Goal: Communication & Community: Answer question/provide support

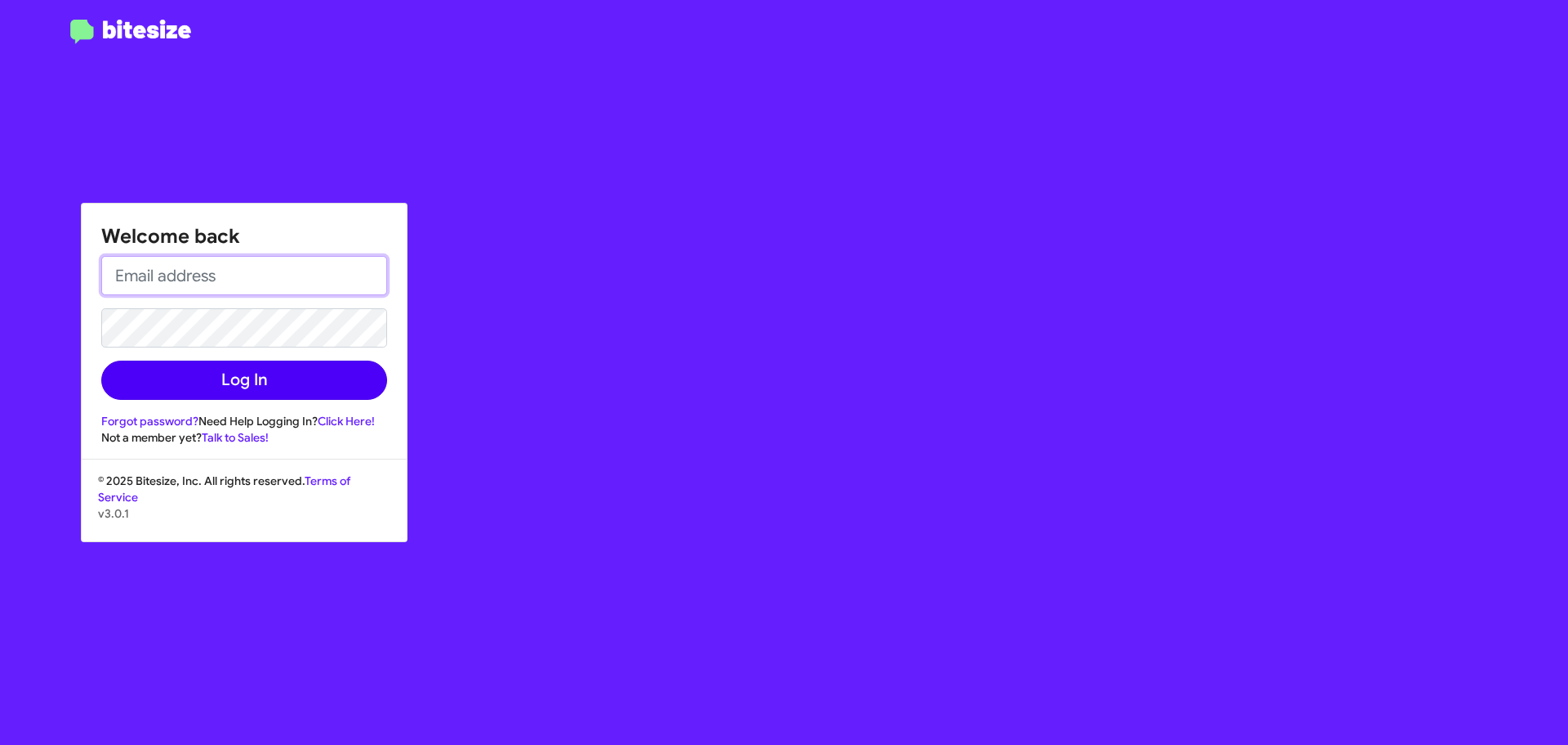
type input "[EMAIL_ADDRESS][DOMAIN_NAME]"
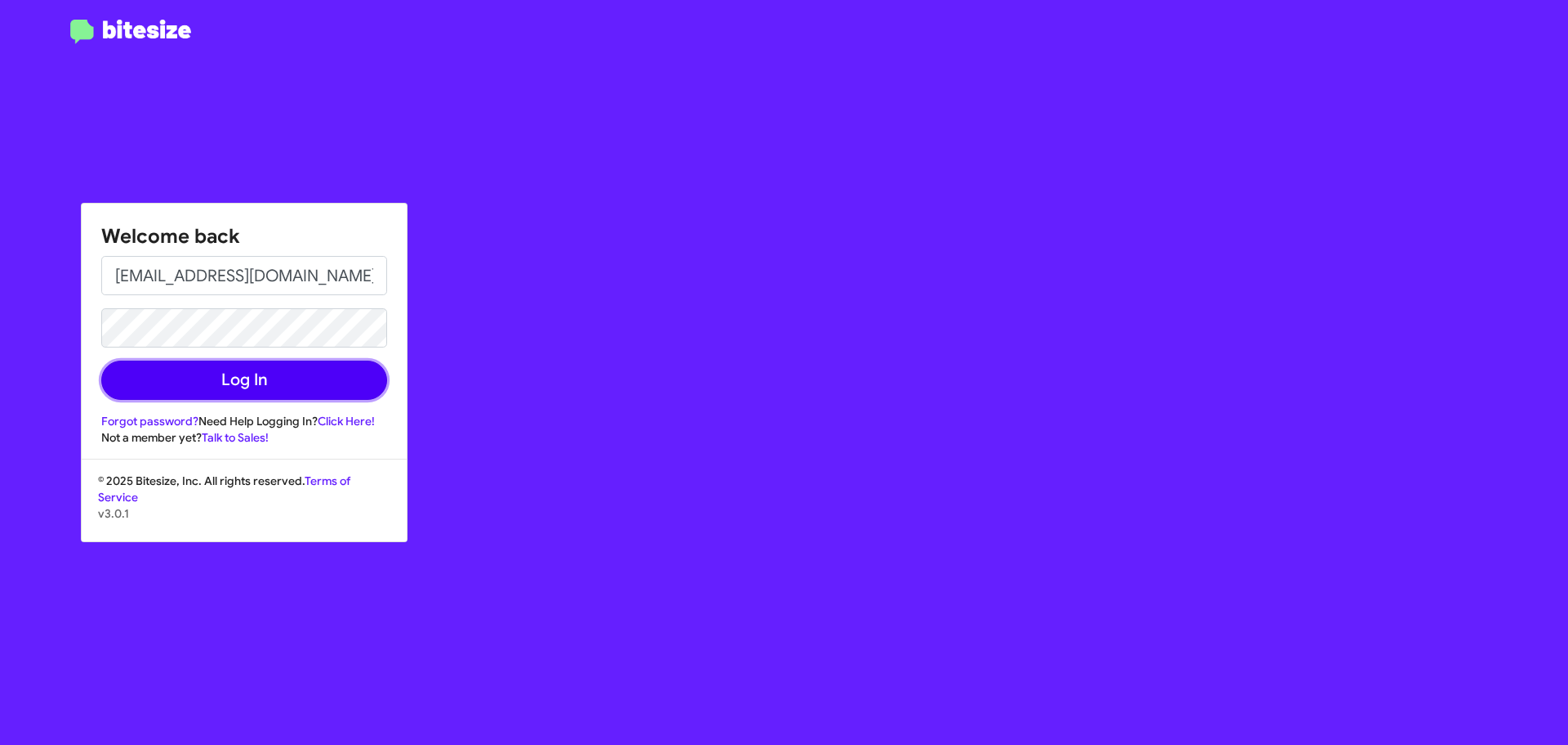
click at [166, 392] on button "Log In" at bounding box center [244, 380] width 286 height 39
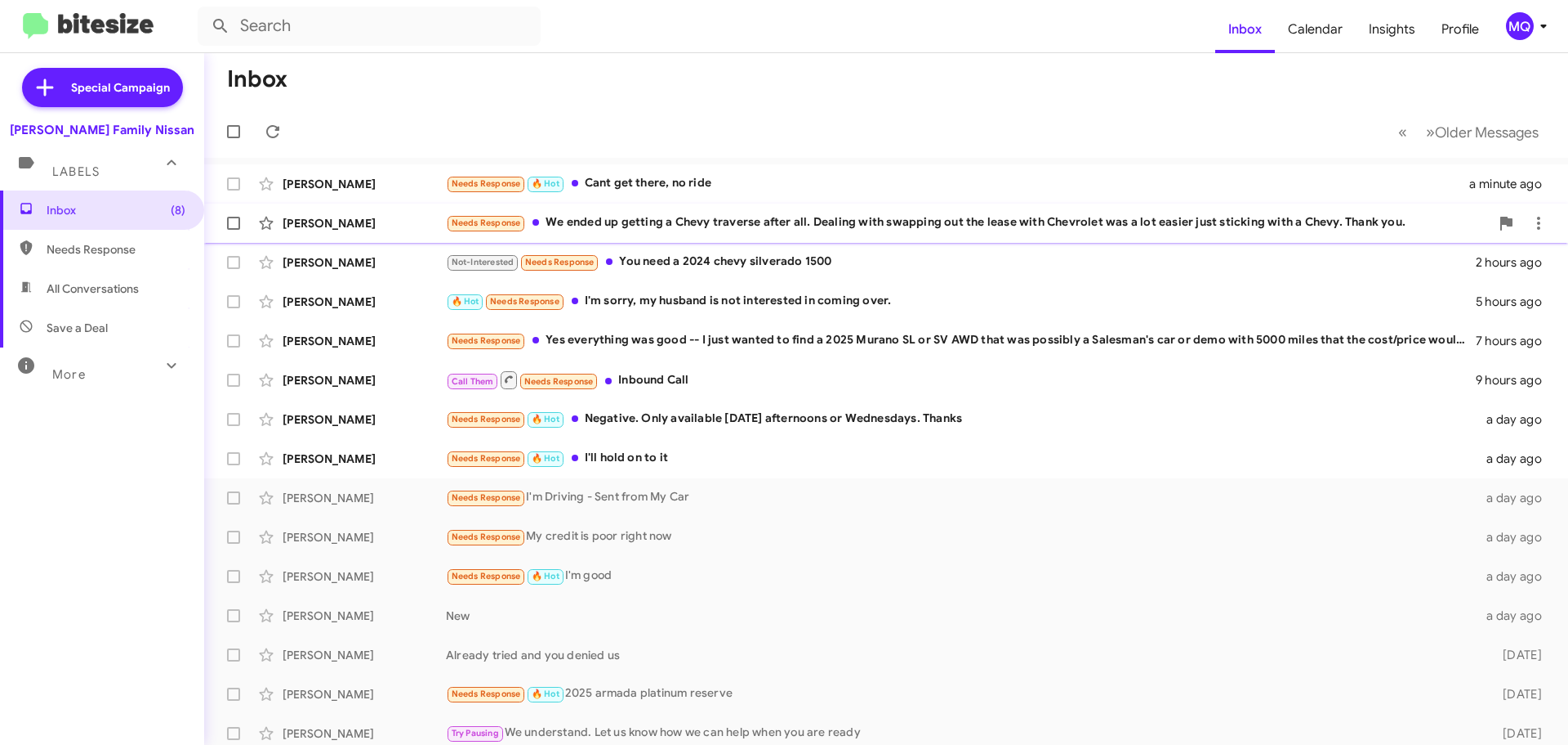
click at [683, 223] on div "Needs Response We ended up getting a Chevy traverse after all. Dealing with swa…" at bounding box center [968, 223] width 1044 height 19
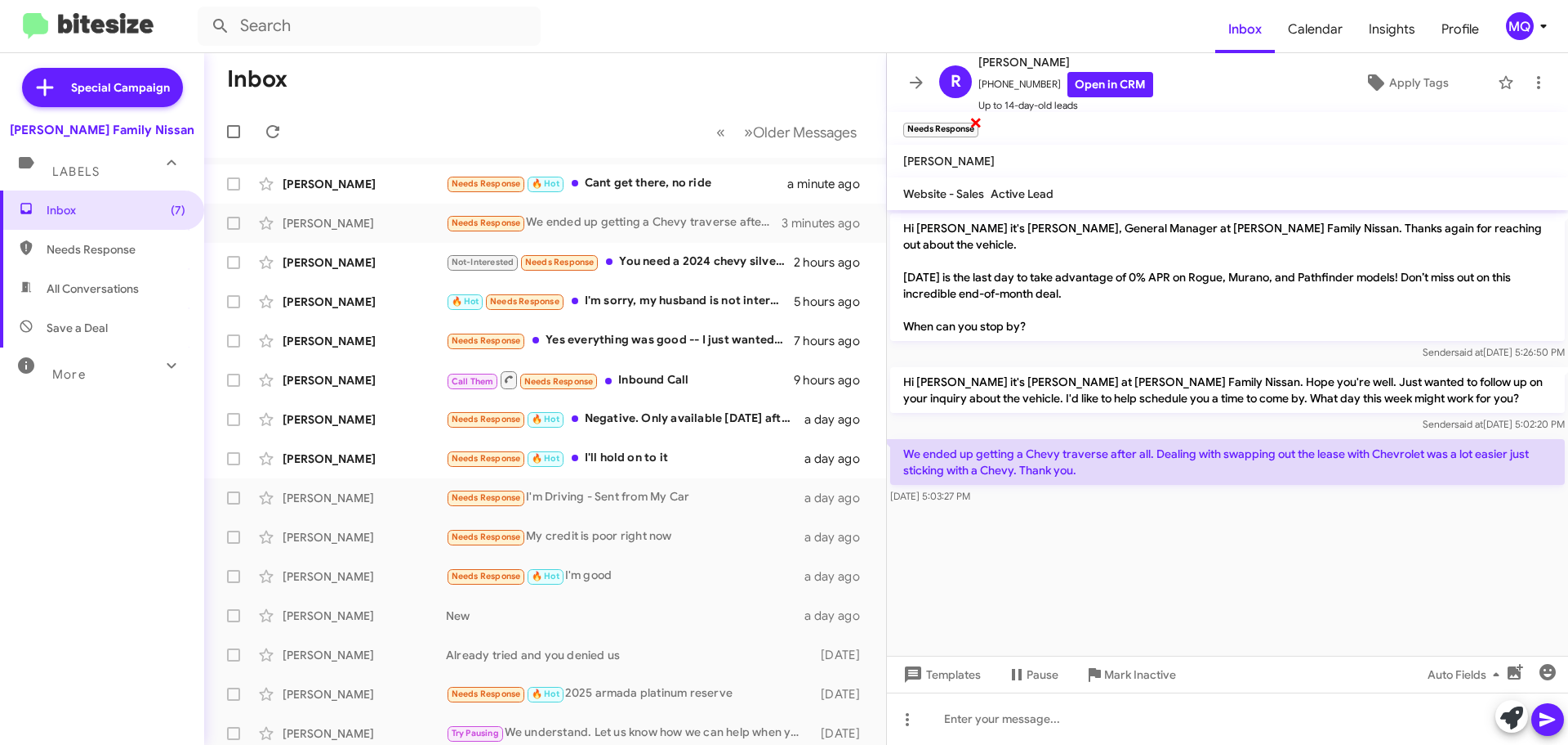
click at [975, 122] on span "×" at bounding box center [975, 121] width 13 height 20
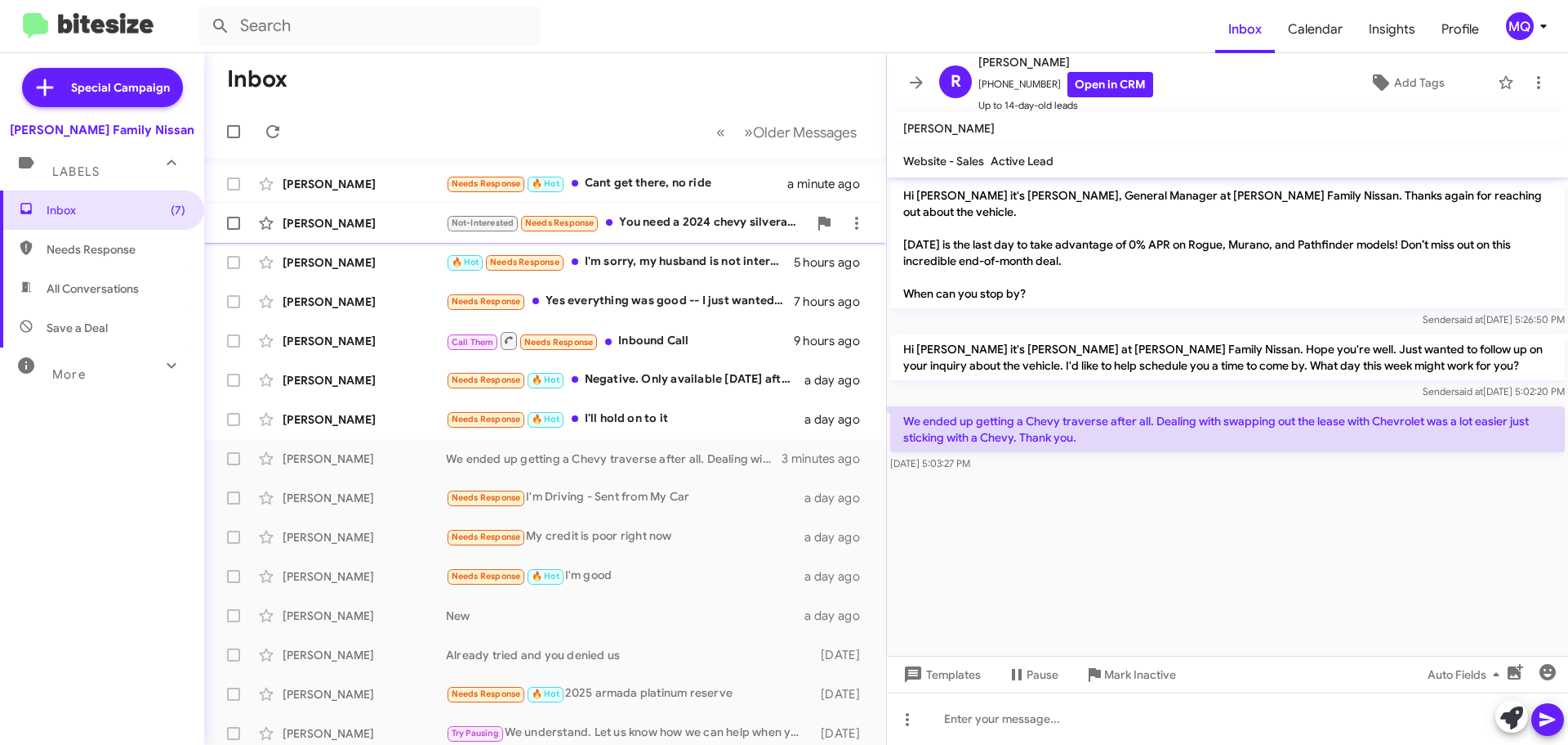
click at [721, 225] on div "Not-Interested Needs Response You need a 2024 chevy silverado 1500" at bounding box center [627, 223] width 362 height 19
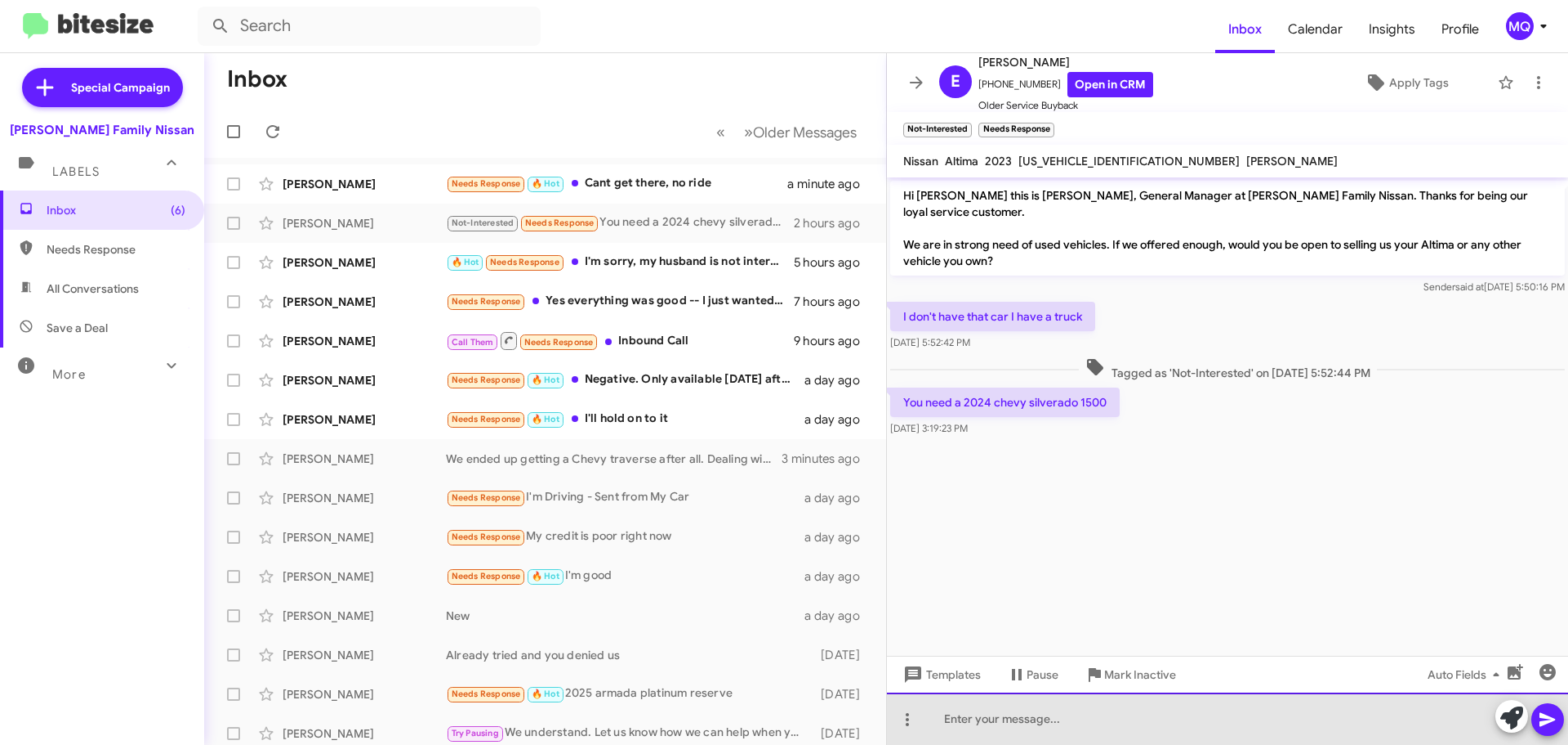
click at [1000, 721] on div at bounding box center [1227, 718] width 681 height 52
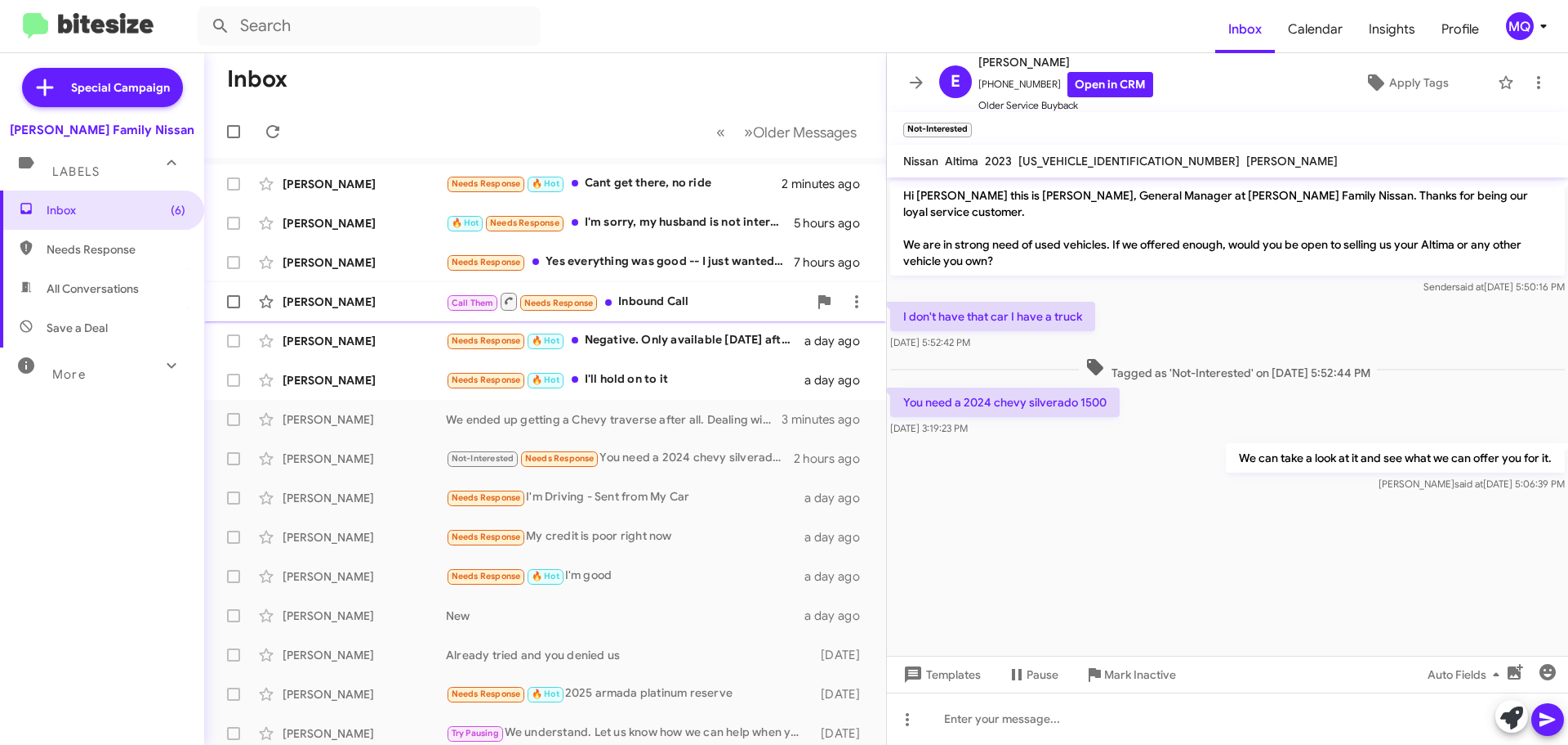
click at [684, 306] on div "Call Them Needs Response Inbound Call" at bounding box center [627, 301] width 362 height 21
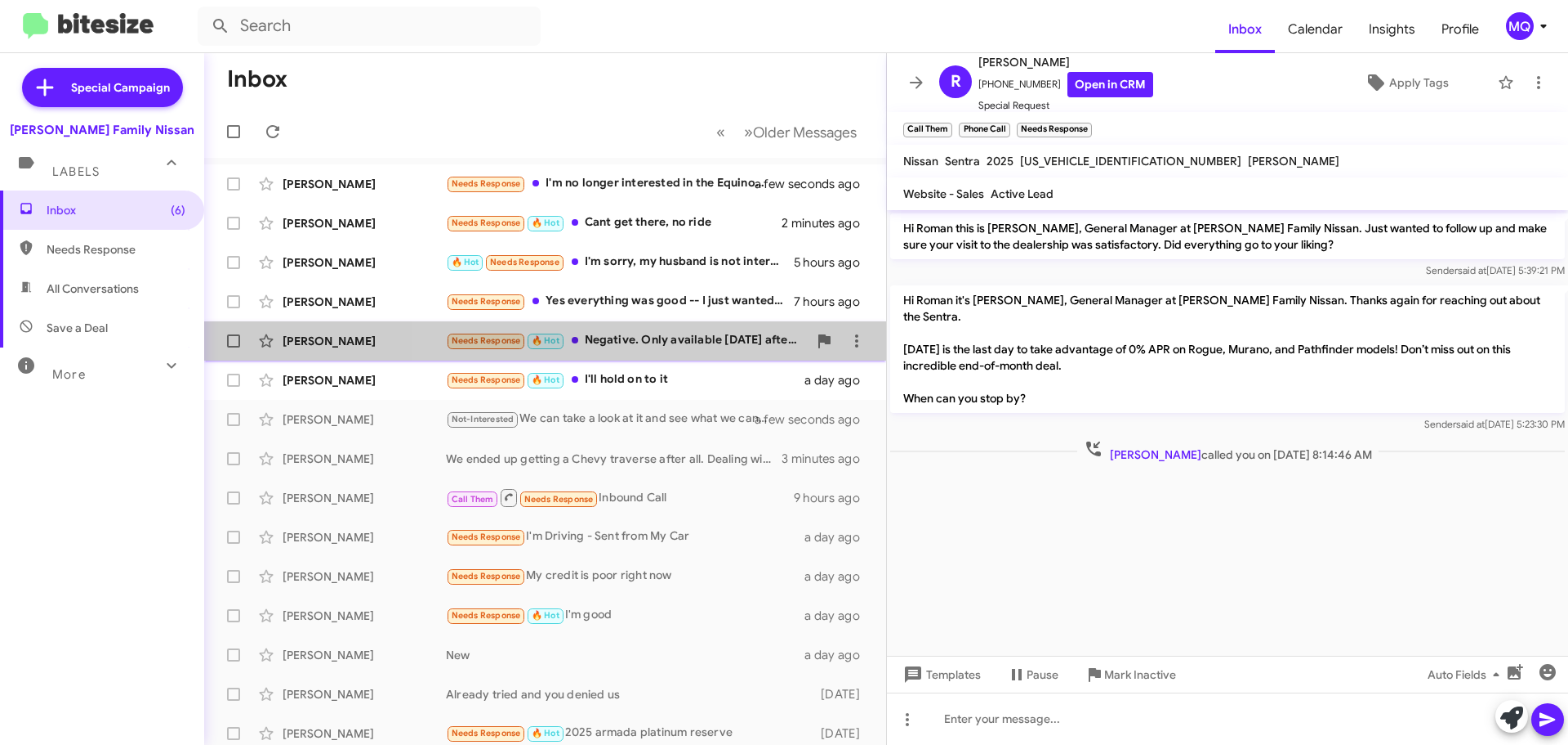
click at [698, 339] on div "Needs Response 🔥 Hot Negative. Only available [DATE] afternoons or Wednesdays. …" at bounding box center [627, 341] width 362 height 19
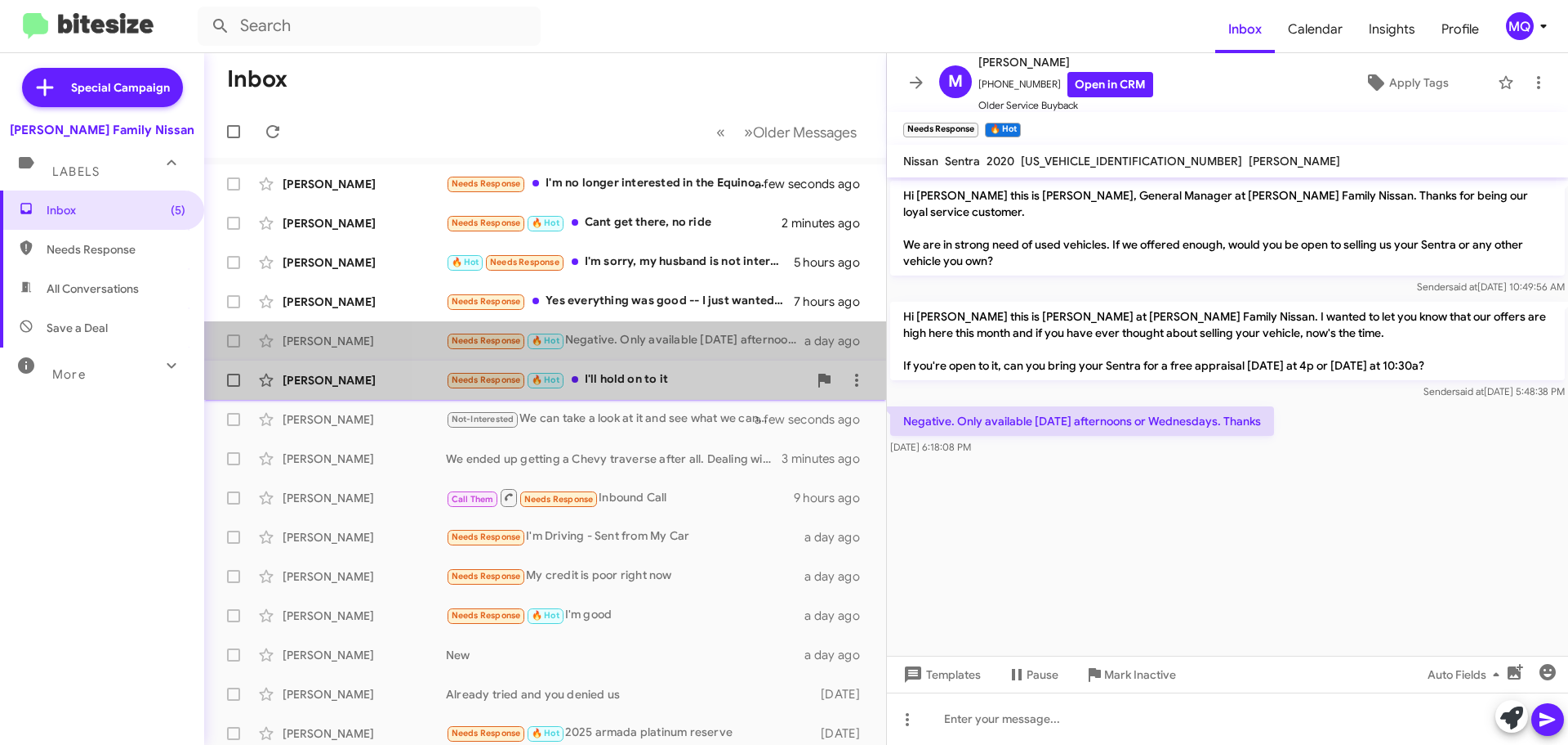
click at [652, 383] on div "Needs Response 🔥 Hot I'll hold on to it" at bounding box center [627, 379] width 362 height 19
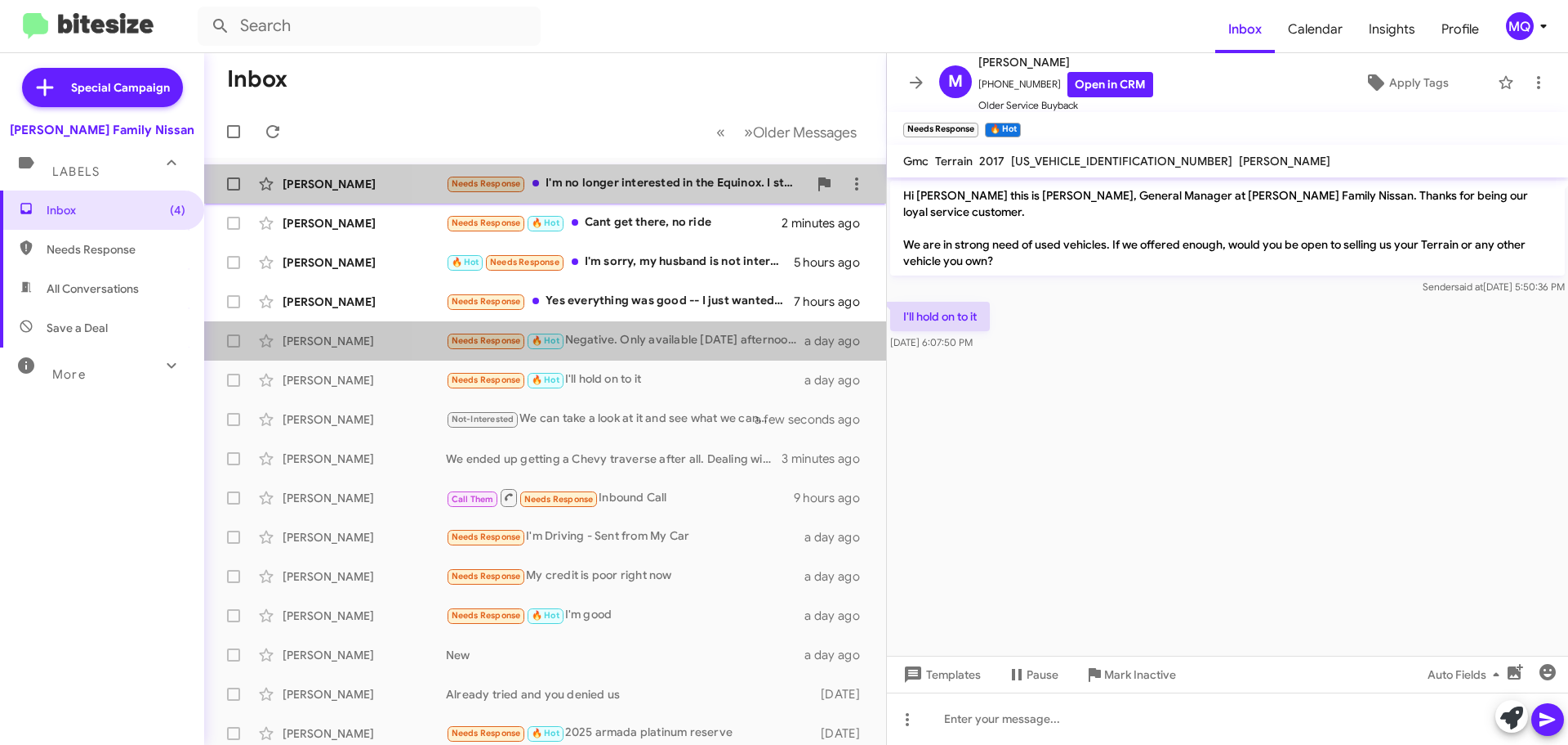
click at [646, 191] on div "Needs Response I'm no longer interested in the Equinox. I stopped by [DATE] and…" at bounding box center [627, 184] width 362 height 19
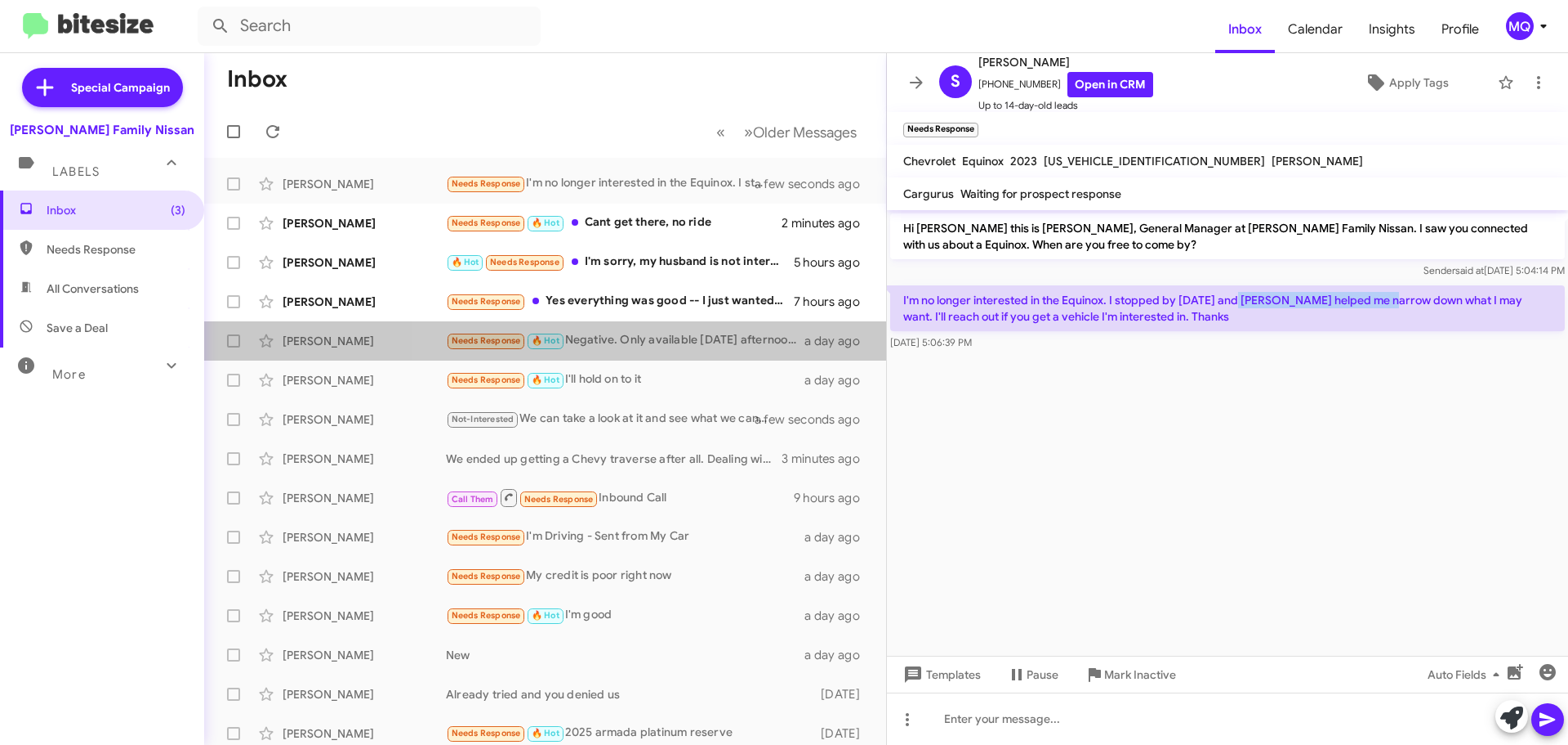
drag, startPoint x: 1237, startPoint y: 301, endPoint x: 1391, endPoint y: 294, distance: 154.2
click at [1391, 294] on p "I'm no longer interested in the Equinox. I stopped by [DATE] and [PERSON_NAME] …" at bounding box center [1227, 307] width 675 height 45
click at [1339, 392] on cdk-virtual-scroll-viewport "Hi [PERSON_NAME] this is [PERSON_NAME], General Manager at [PERSON_NAME] Family…" at bounding box center [1227, 433] width 681 height 445
drag, startPoint x: 975, startPoint y: 118, endPoint x: 1019, endPoint y: 148, distance: 53.3
click at [976, 118] on span "×" at bounding box center [975, 121] width 13 height 20
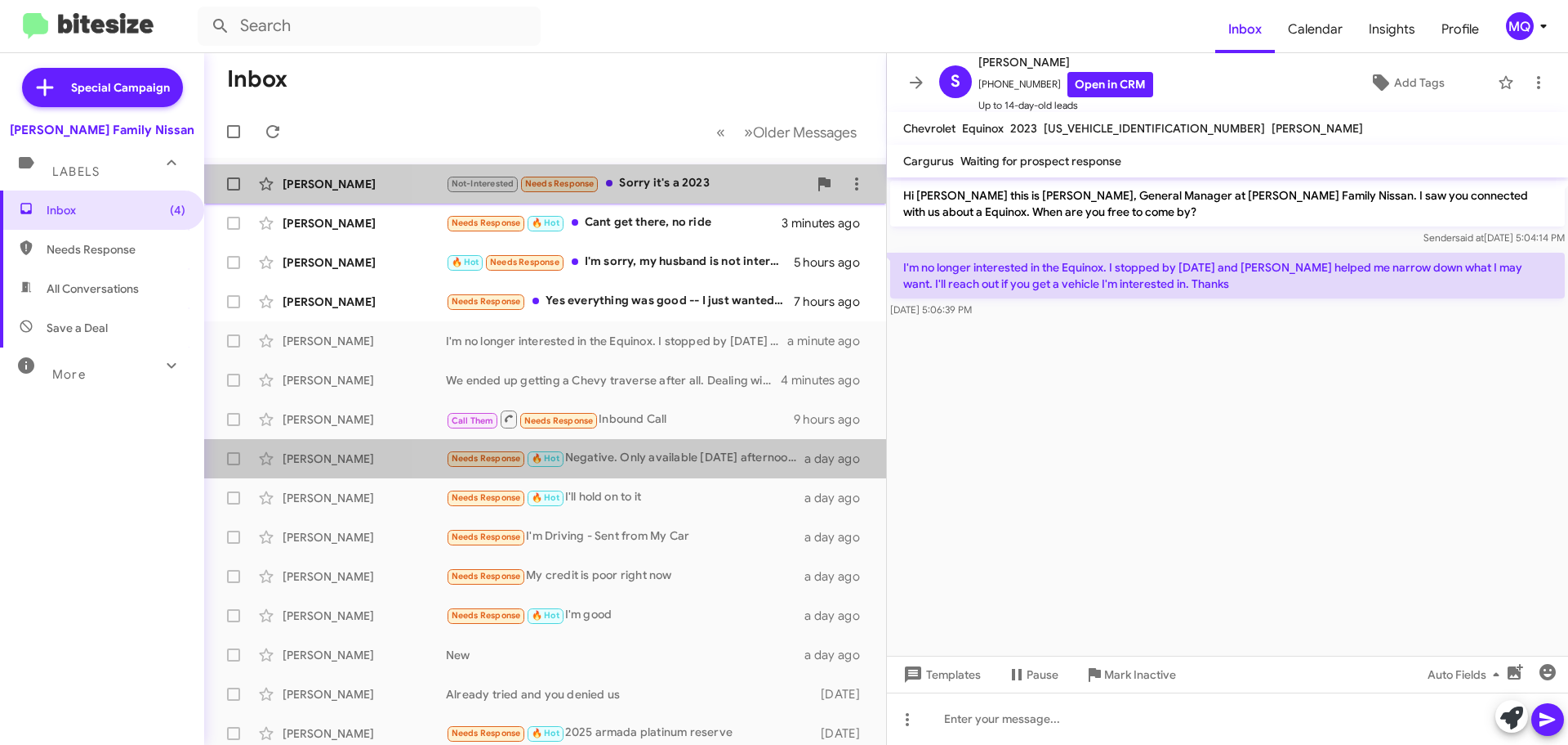
click at [693, 180] on div "Not-Interested Needs Response Sorry it's a 2023" at bounding box center [627, 184] width 362 height 19
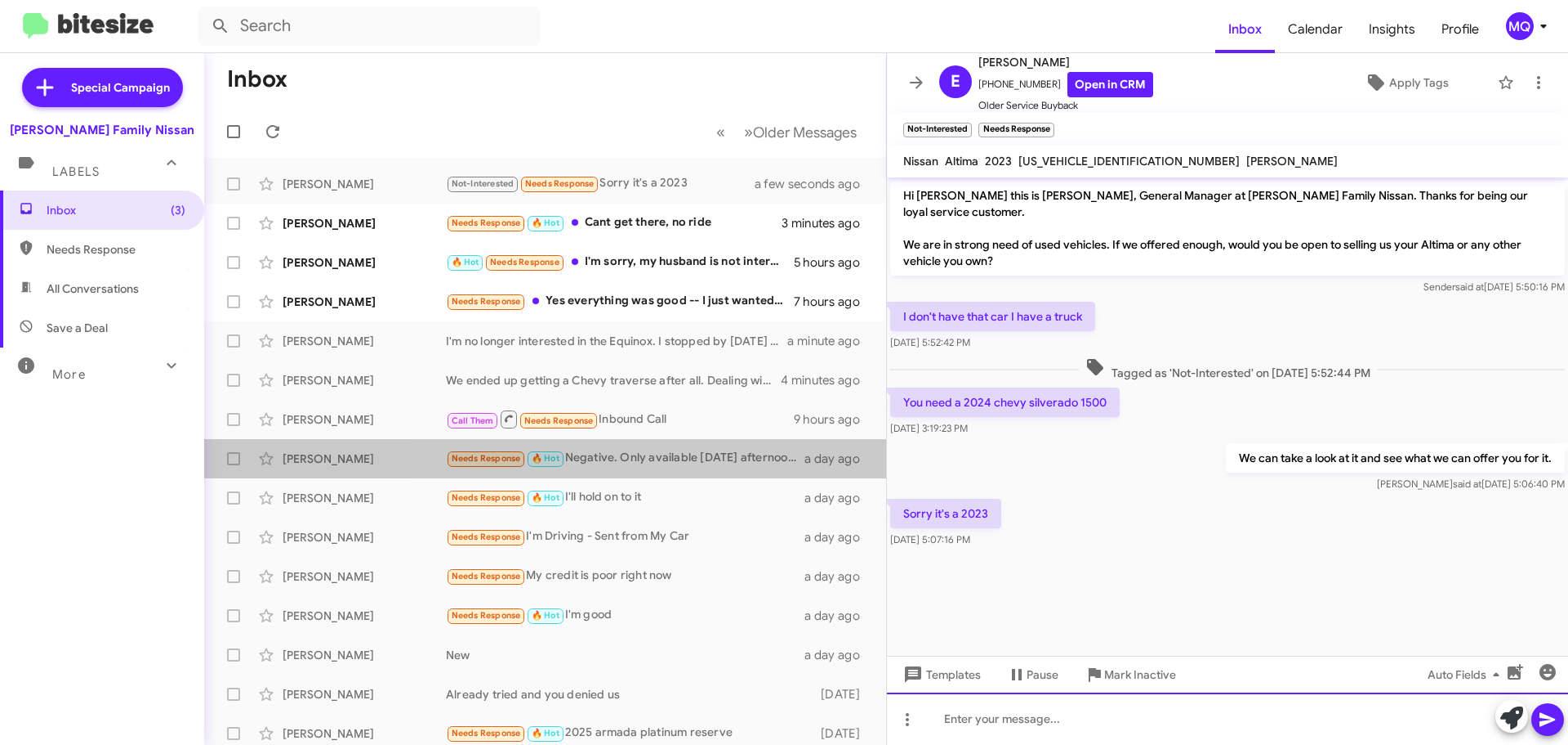
click at [1051, 729] on div at bounding box center [1227, 718] width 681 height 52
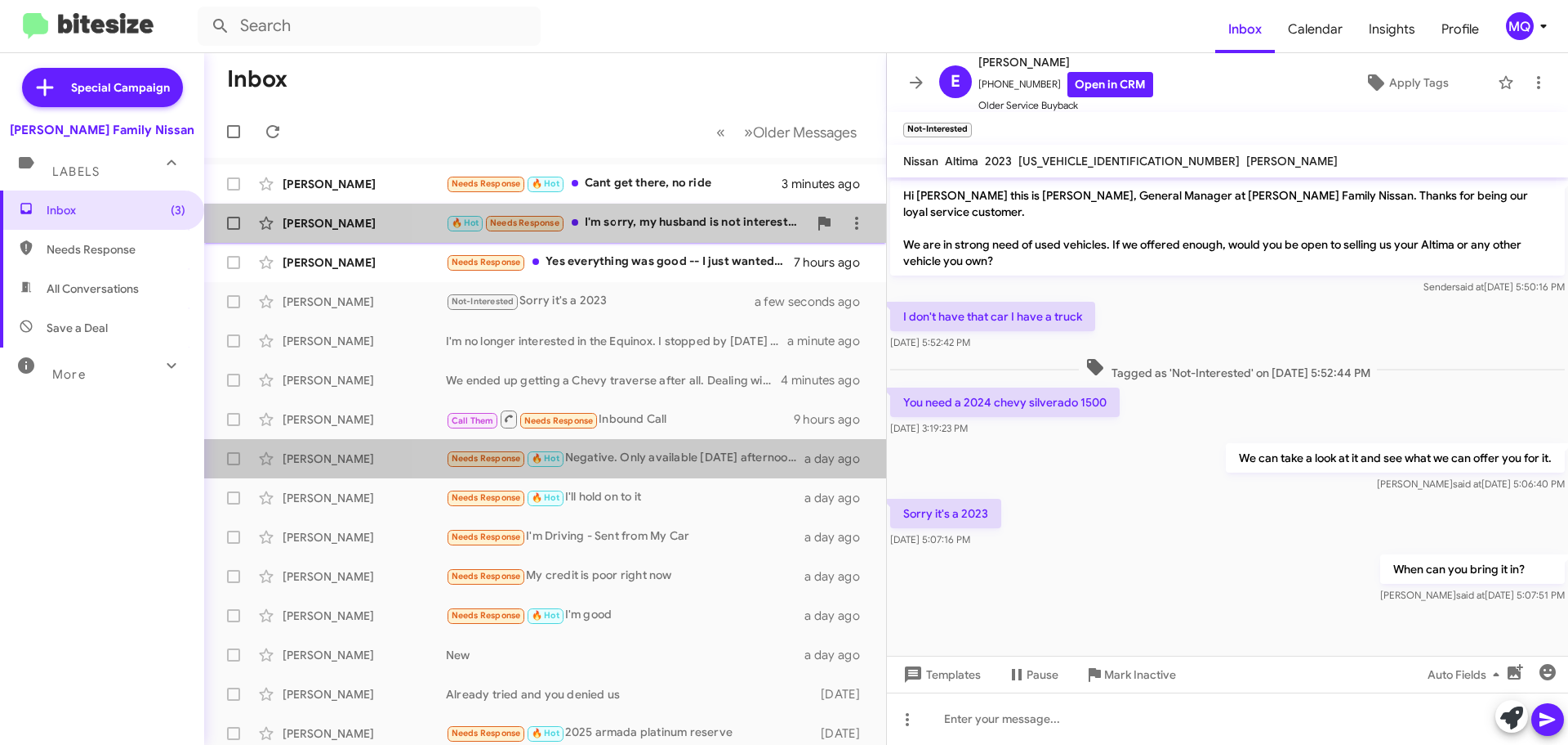
click at [716, 221] on div "🔥 Hot Needs Response I'm sorry, my husband is not interested in coming over." at bounding box center [627, 223] width 362 height 19
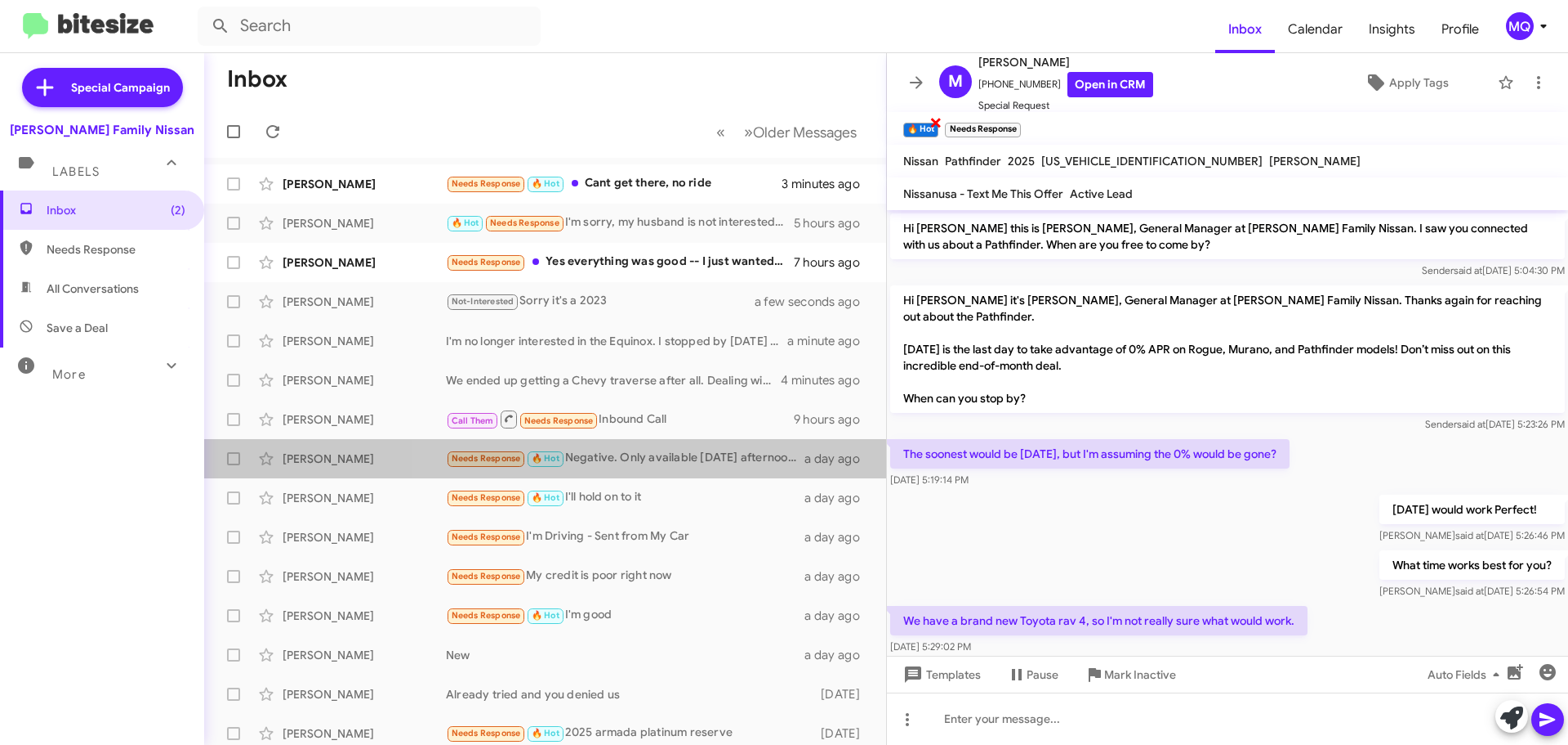
click at [936, 125] on span "×" at bounding box center [936, 121] width 13 height 20
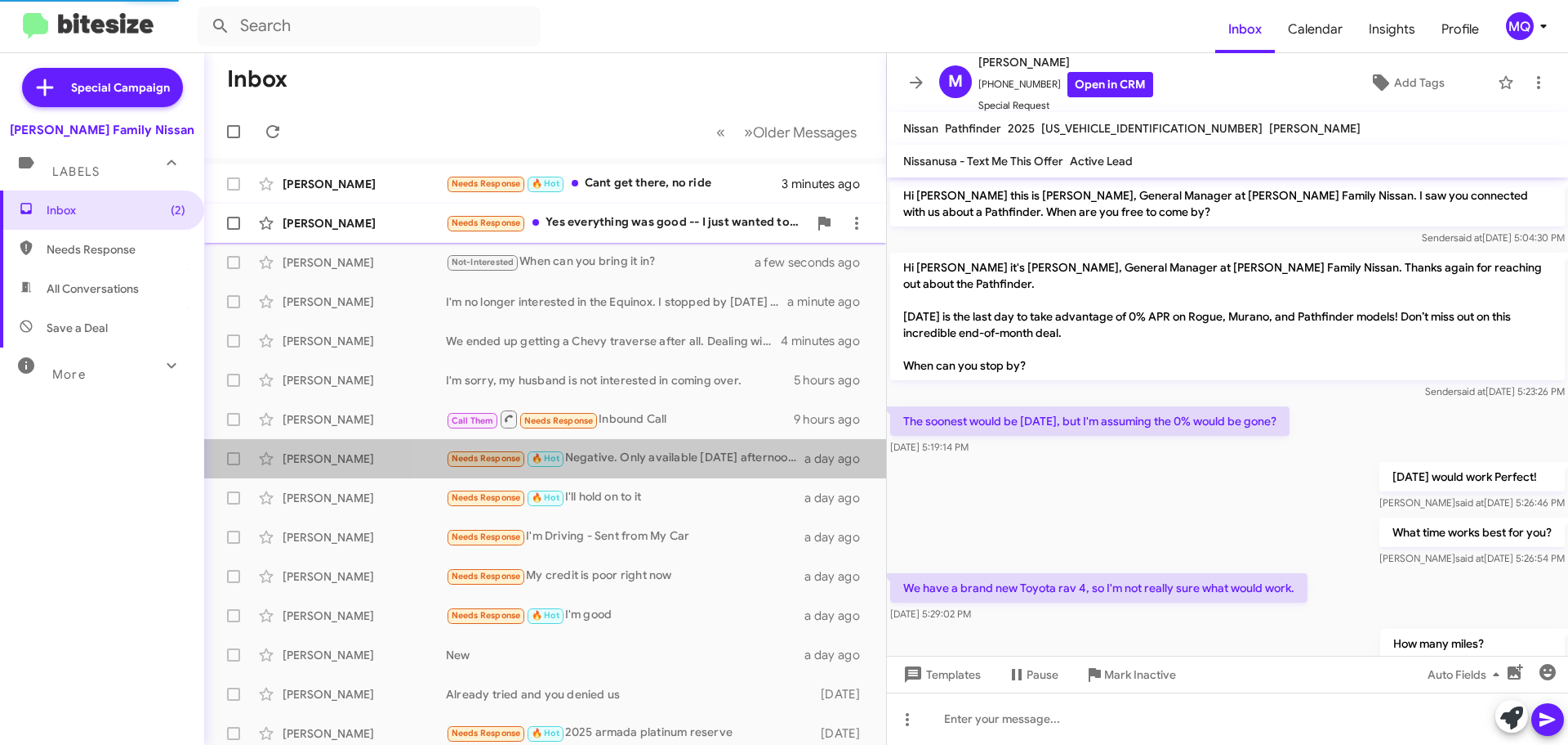
click at [600, 215] on div "Needs Response Yes everything was good -- I just wanted to find a 2025 Murano S…" at bounding box center [627, 223] width 362 height 19
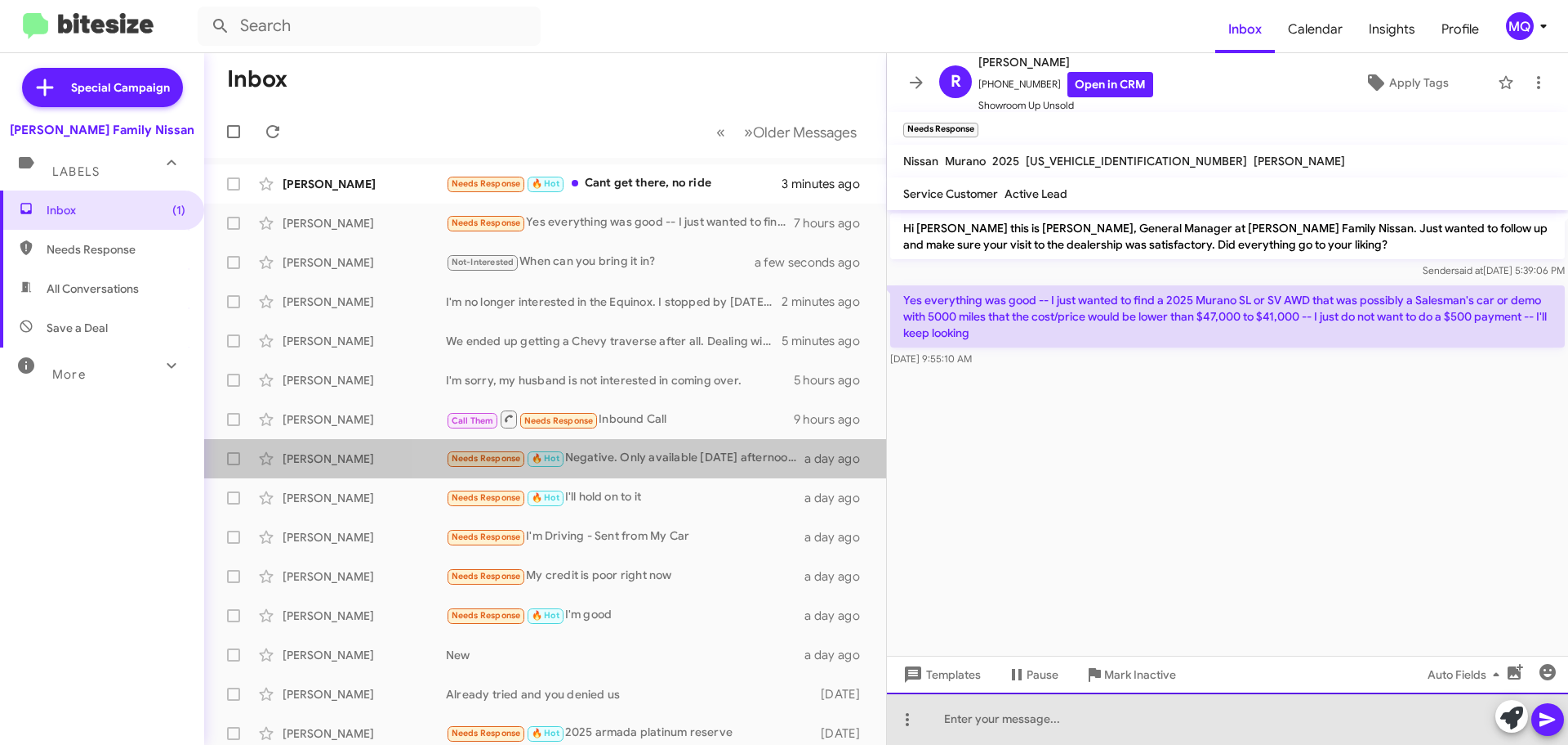
click at [1001, 723] on div at bounding box center [1227, 718] width 681 height 52
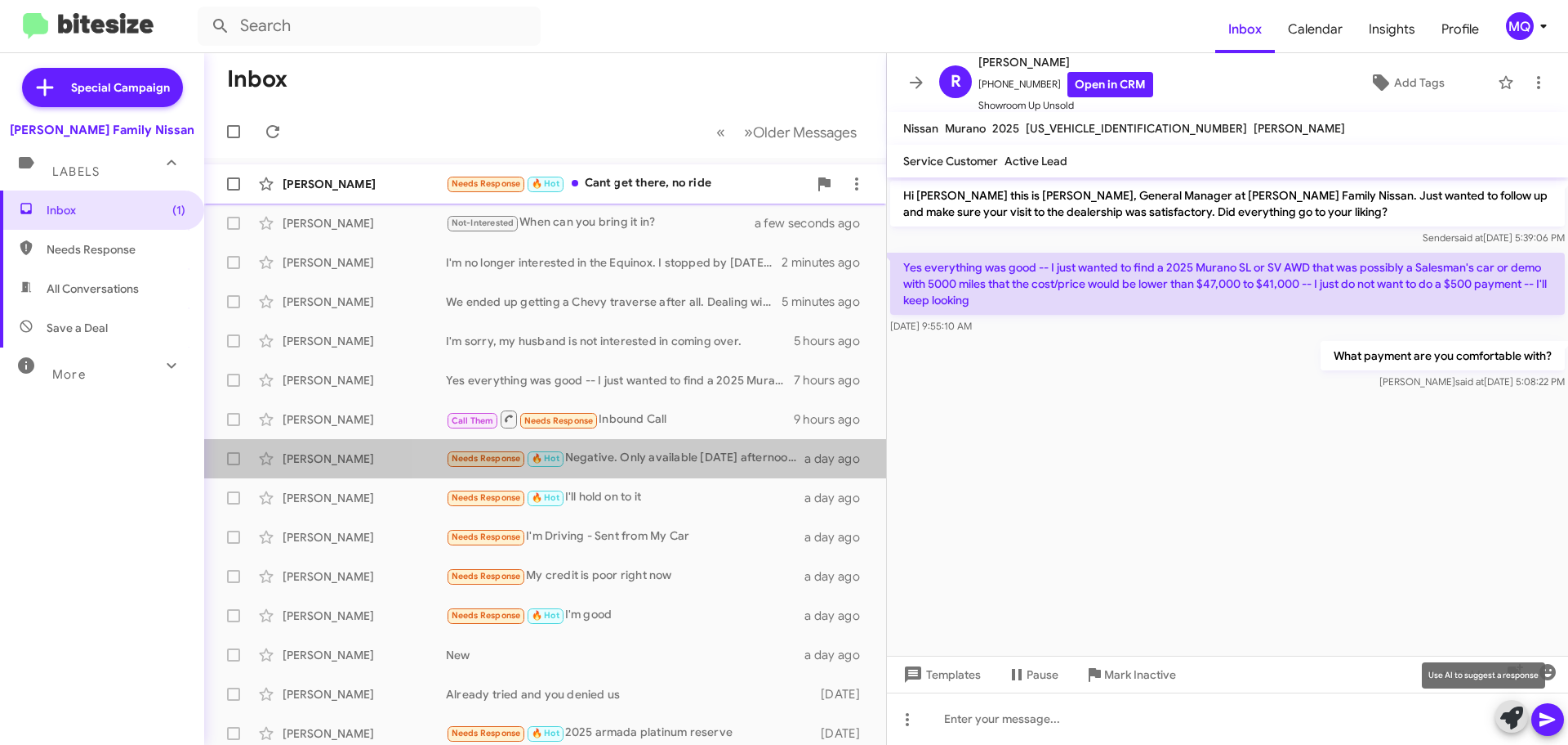
click at [615, 191] on div "Needs Response 🔥 Hot Cant get there, no ride" at bounding box center [627, 184] width 362 height 19
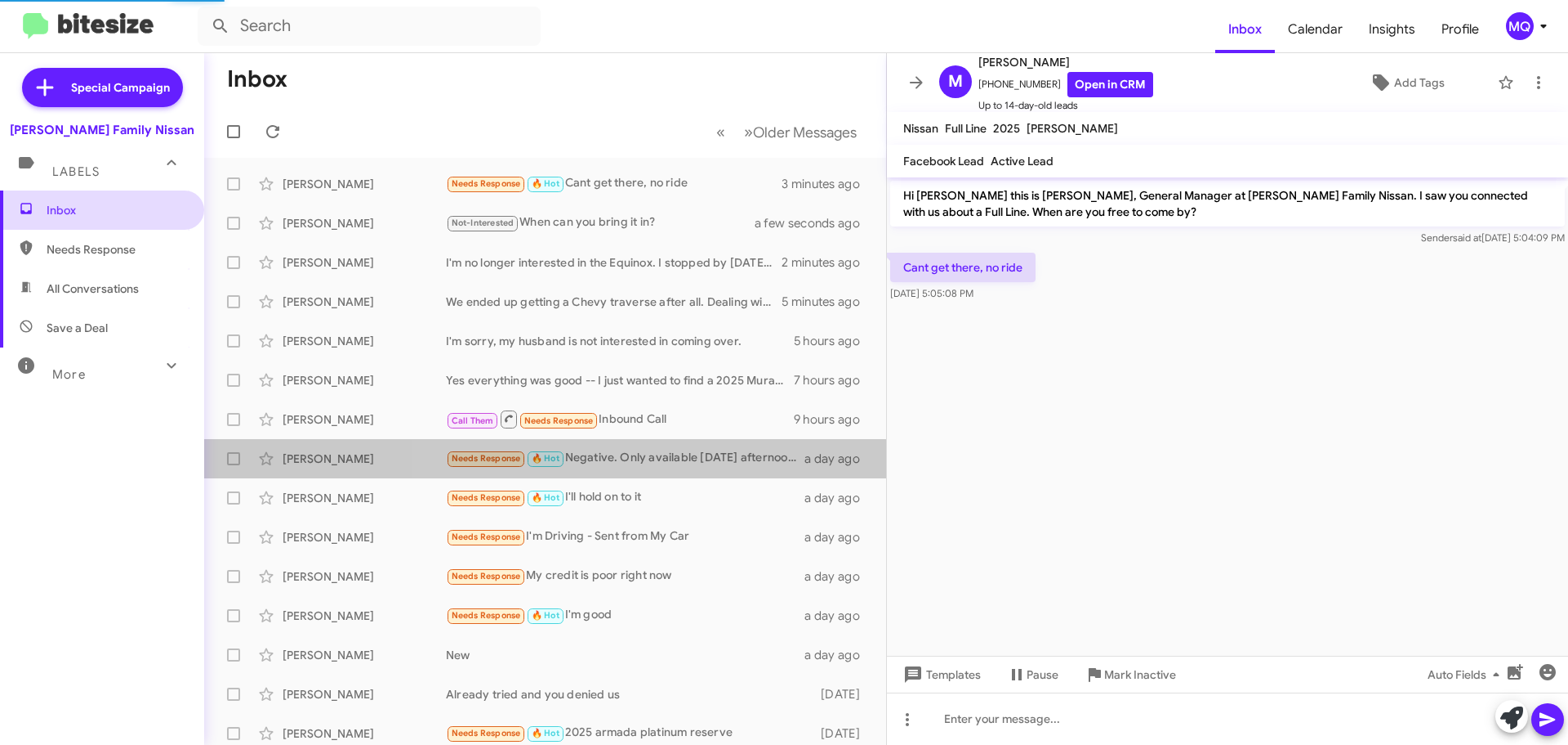
click at [96, 221] on span "Inbox" at bounding box center [102, 210] width 204 height 39
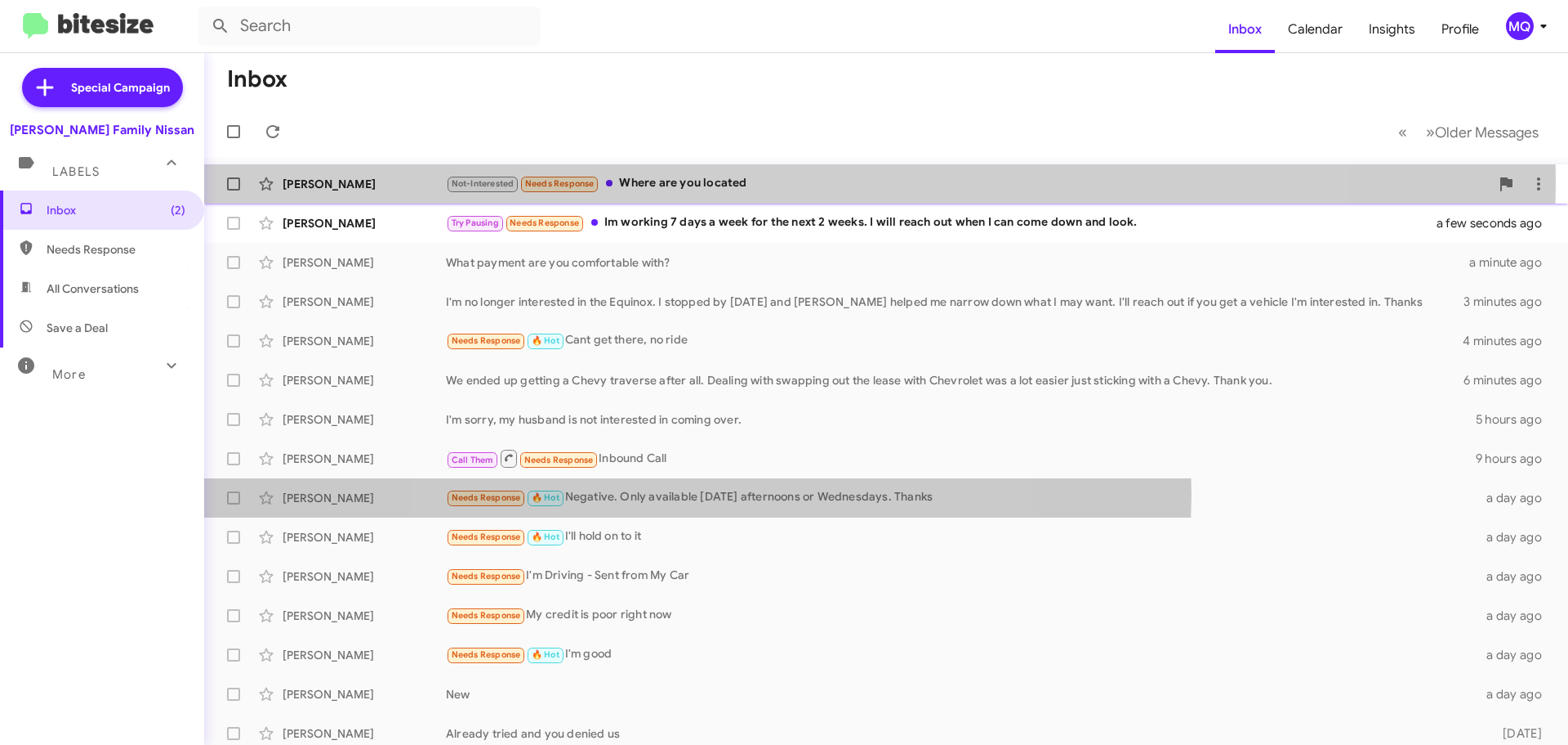
click at [726, 180] on div "Not-Interested Needs Response Where are you located" at bounding box center [968, 184] width 1044 height 19
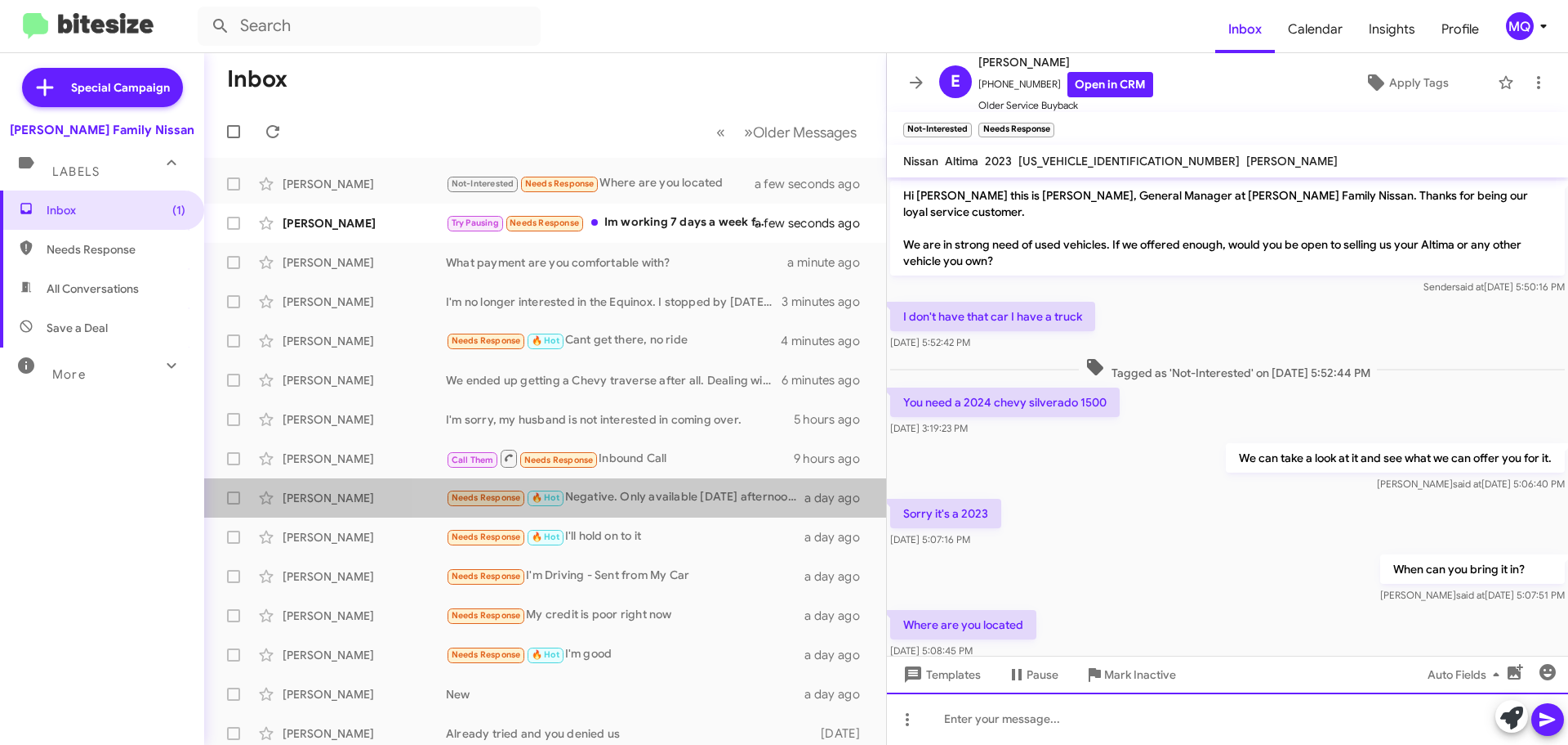
click at [1099, 720] on div at bounding box center [1227, 718] width 681 height 52
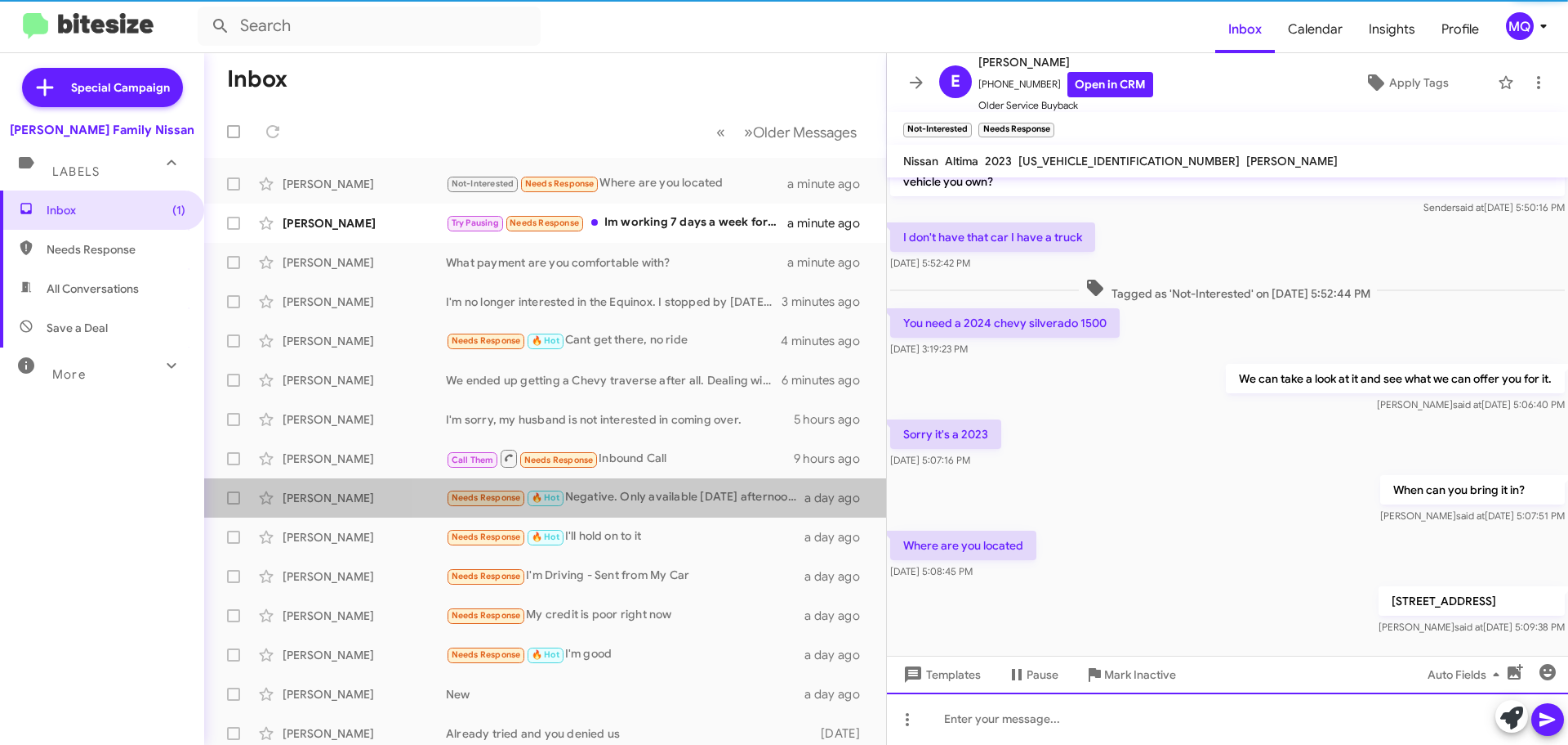
scroll to position [82, 0]
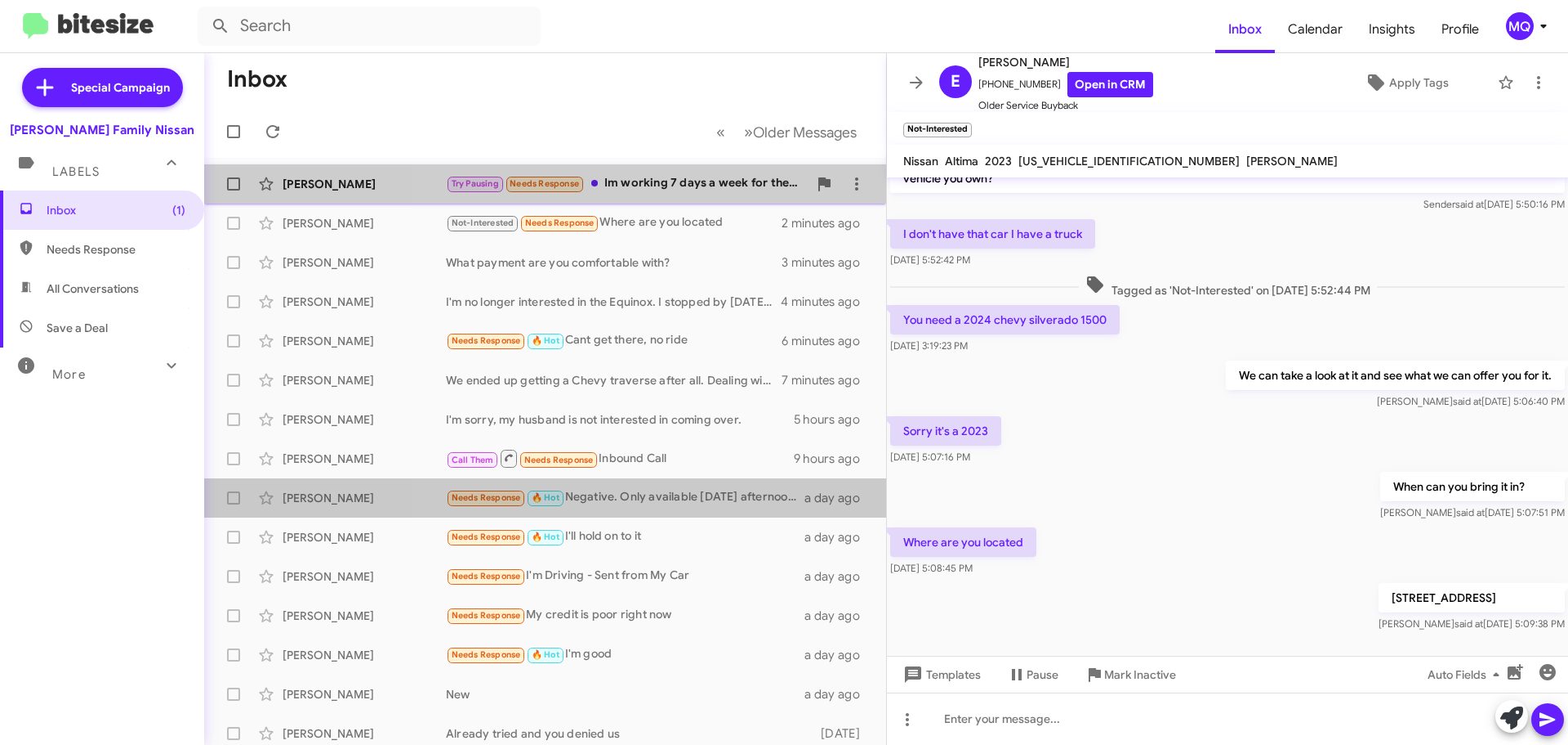
click at [653, 190] on div "Try Pausing Needs Response Im working 7 days a week for the next 2 weeks. I wil…" at bounding box center [627, 184] width 362 height 19
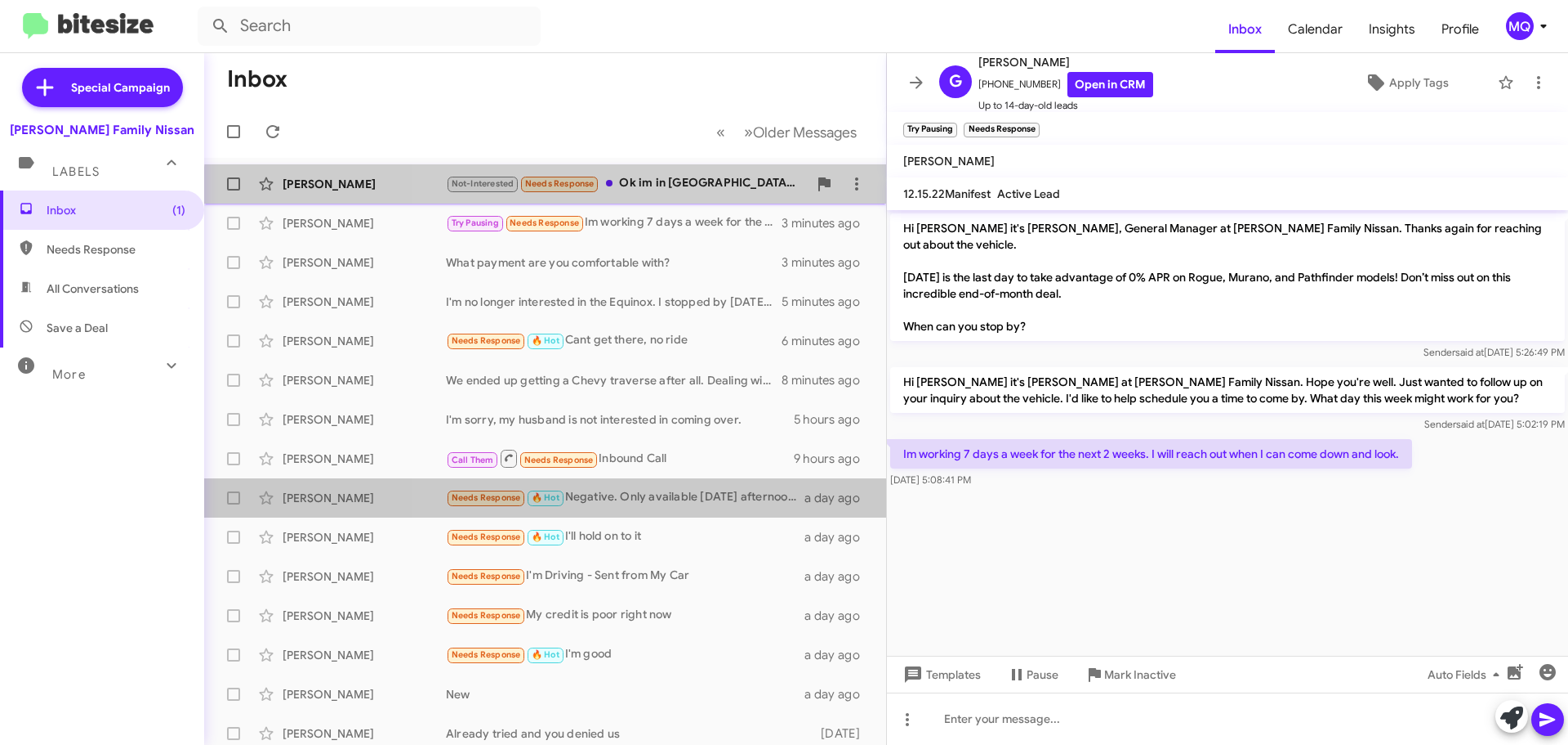
click at [681, 194] on div "[PERSON_NAME] Not-Interested Needs Response Ok im in [GEOGRAPHIC_DATA] but. Wha…" at bounding box center [545, 184] width 656 height 33
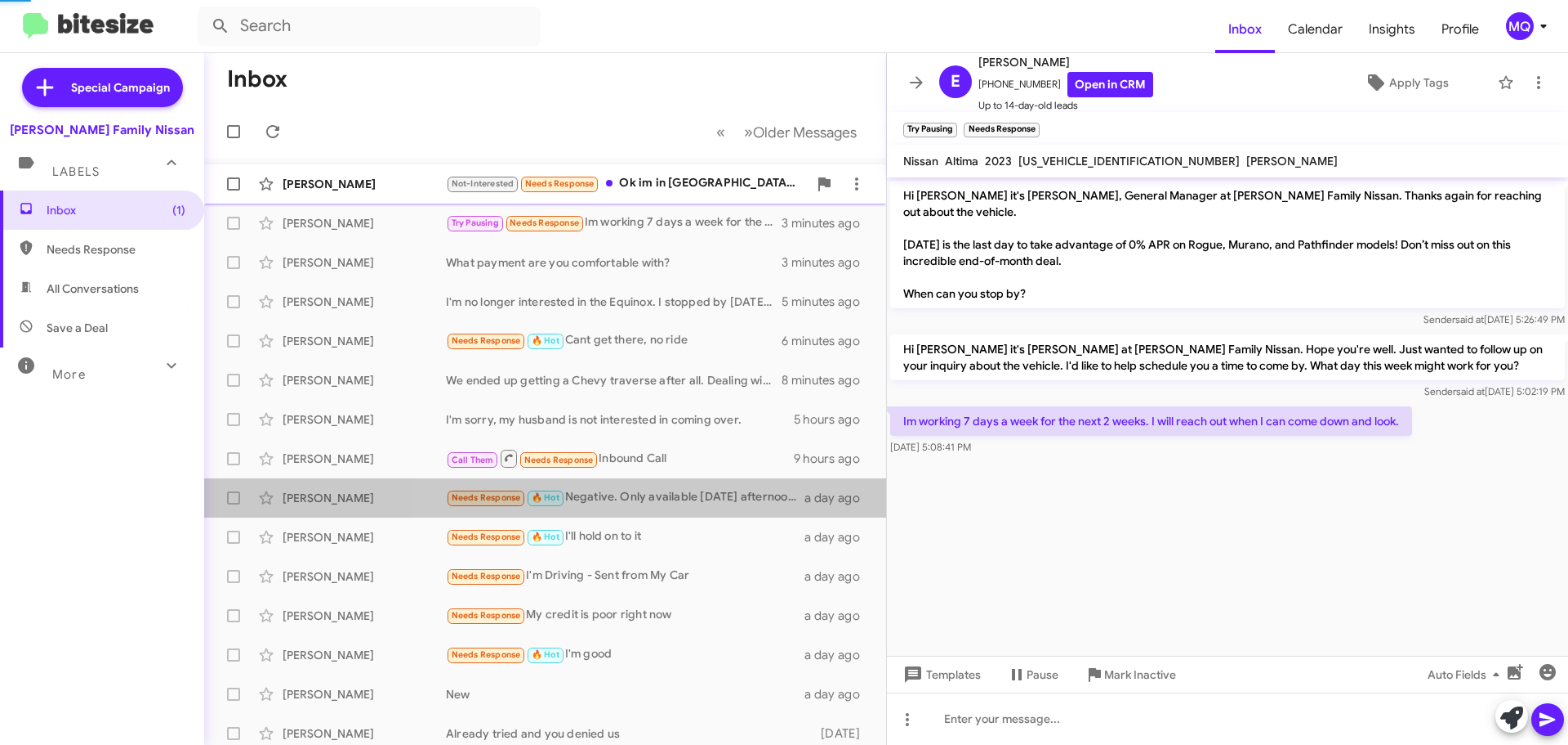
scroll to position [142, 0]
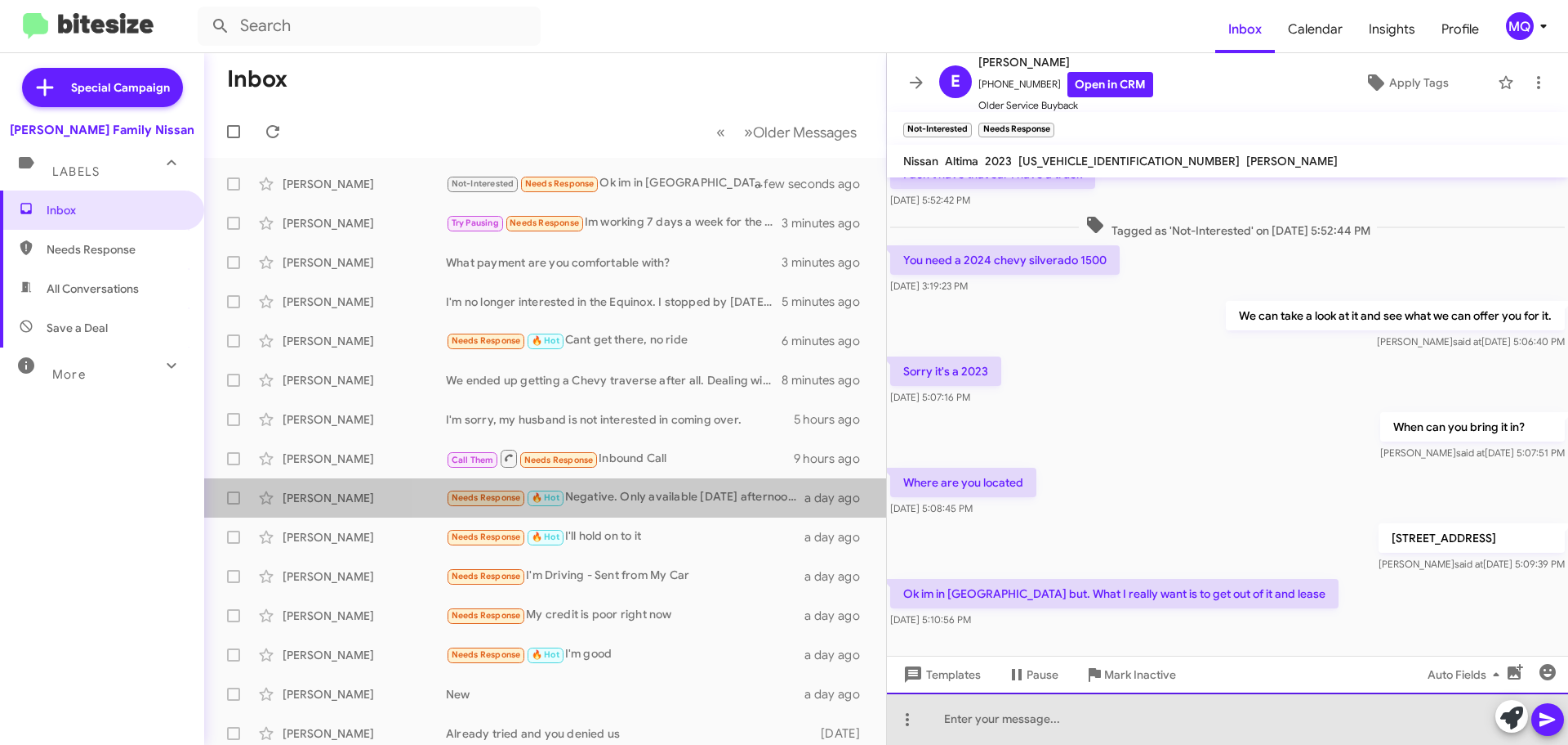
click at [1204, 712] on div at bounding box center [1227, 718] width 681 height 52
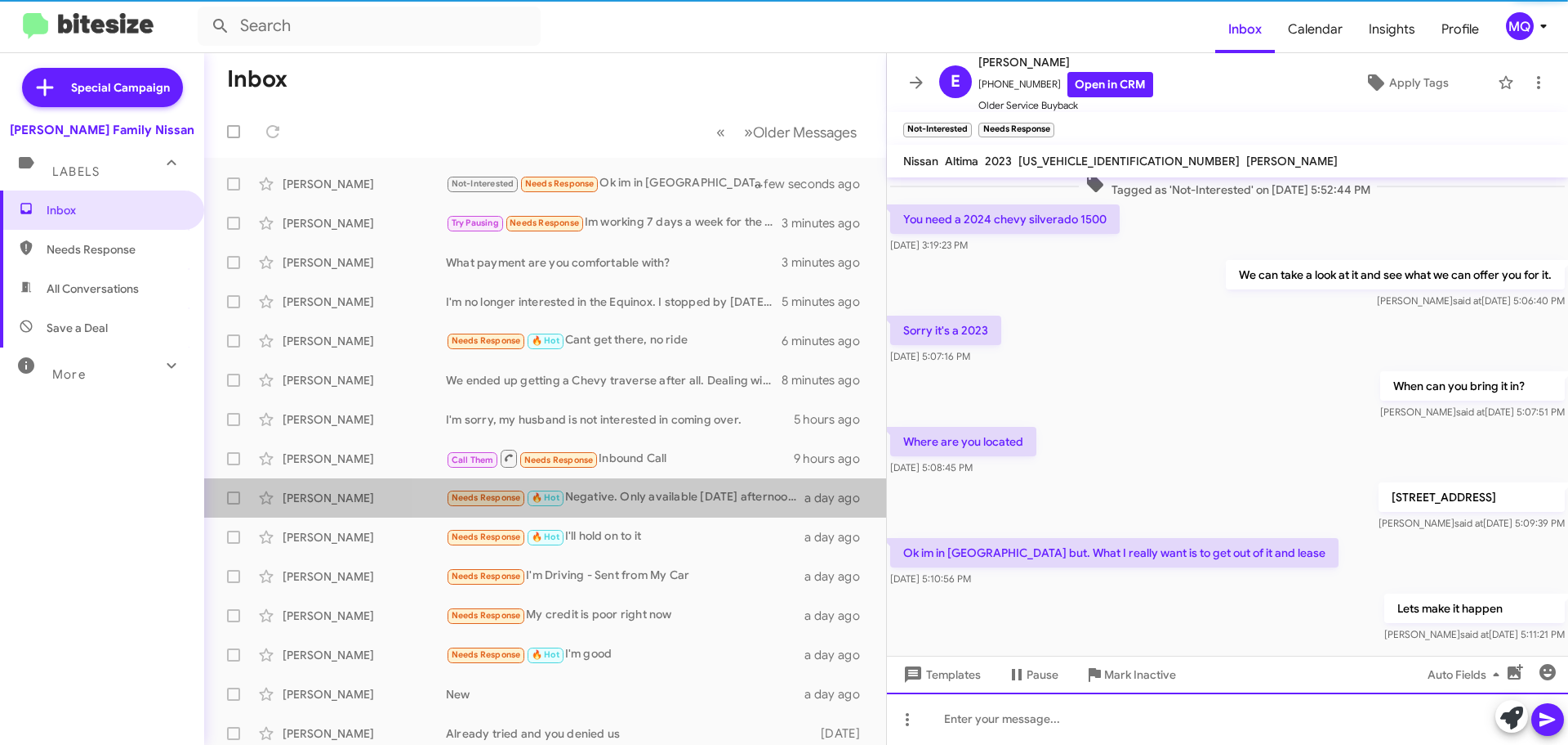
scroll to position [202, 0]
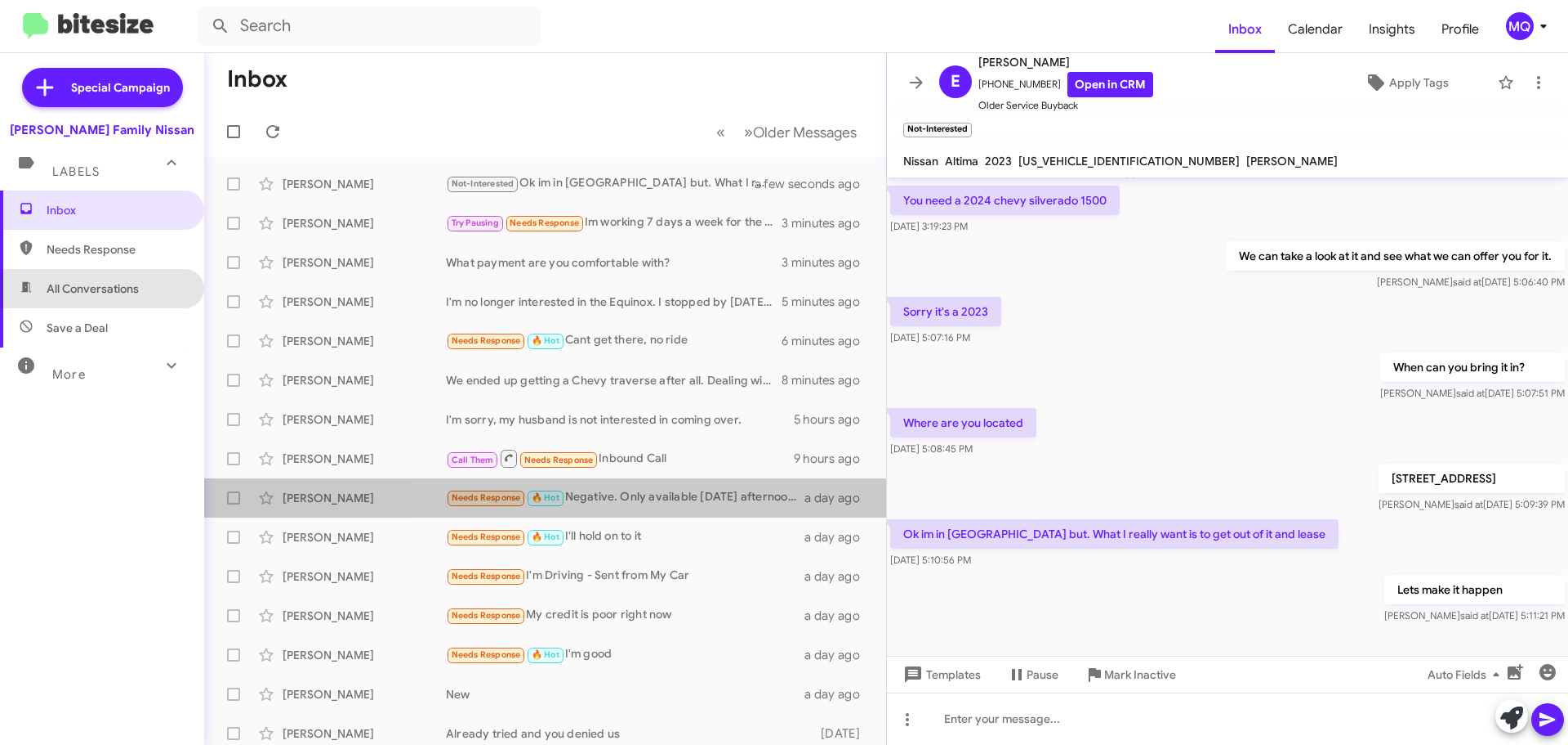
click at [113, 289] on span "All Conversations" at bounding box center [93, 288] width 93 height 16
type input "in:all-conversations"
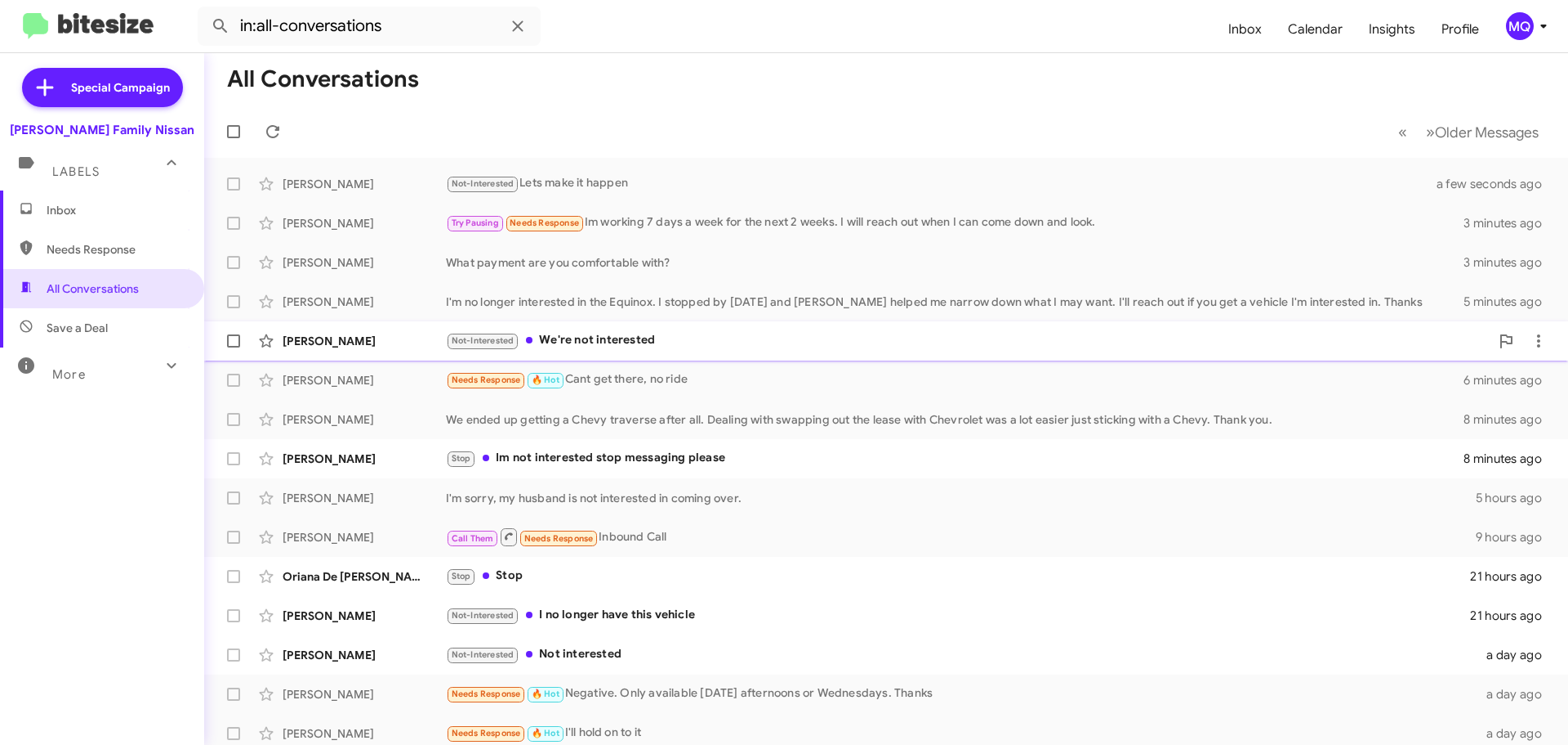
click at [610, 338] on div "Not-Interested We're not interested" at bounding box center [968, 341] width 1044 height 19
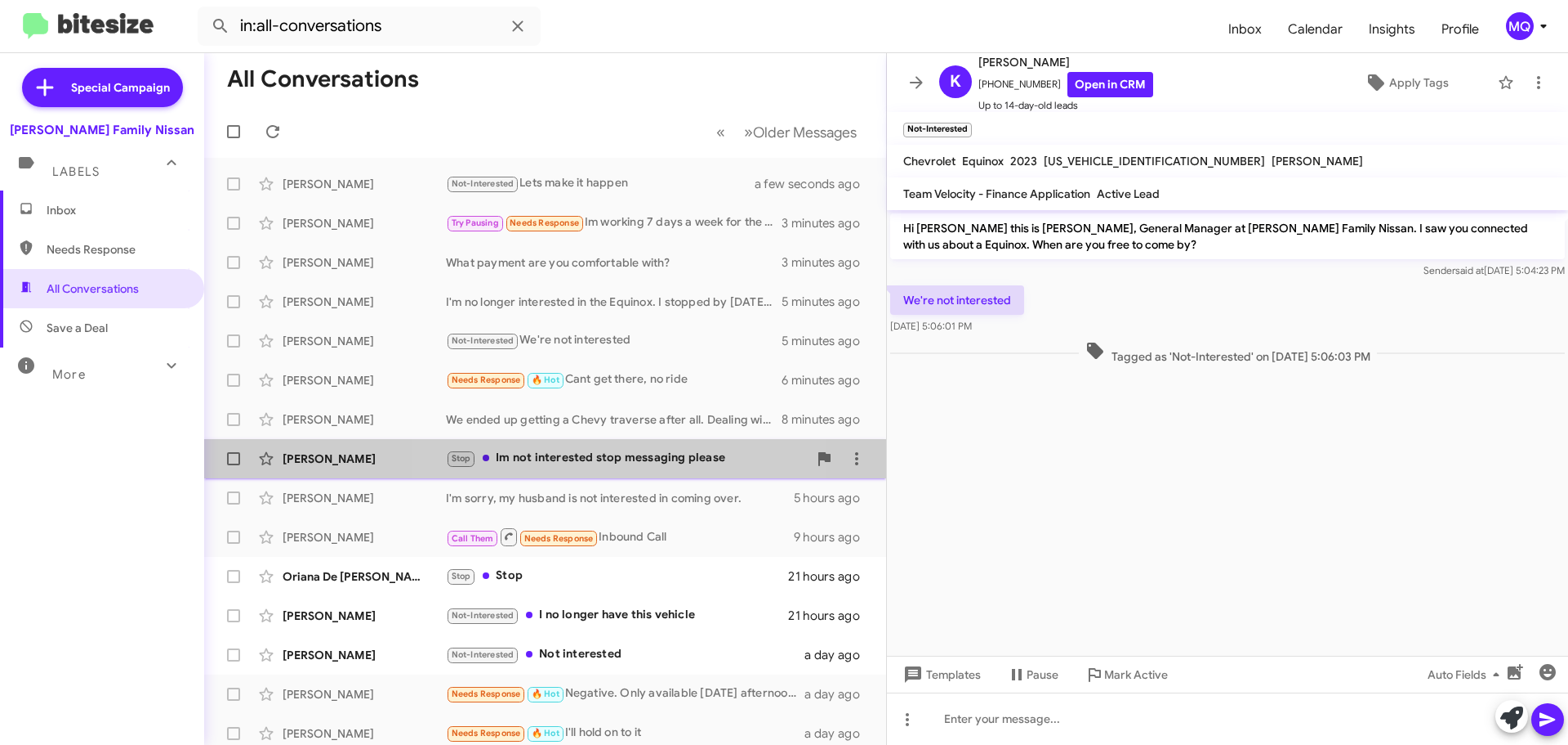
click at [630, 460] on div "Stop Im not interested stop messaging please" at bounding box center [627, 458] width 362 height 19
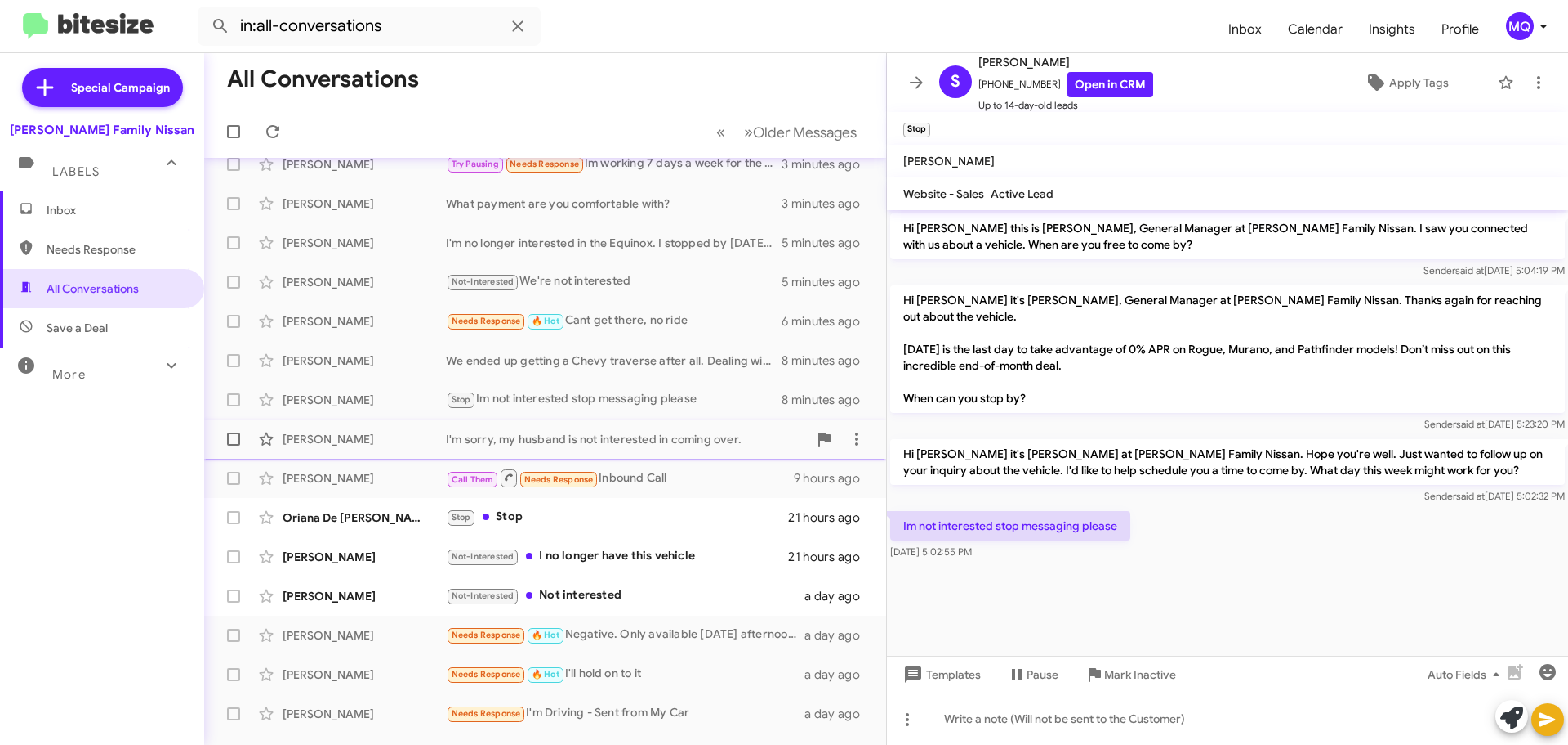
scroll to position [163, 0]
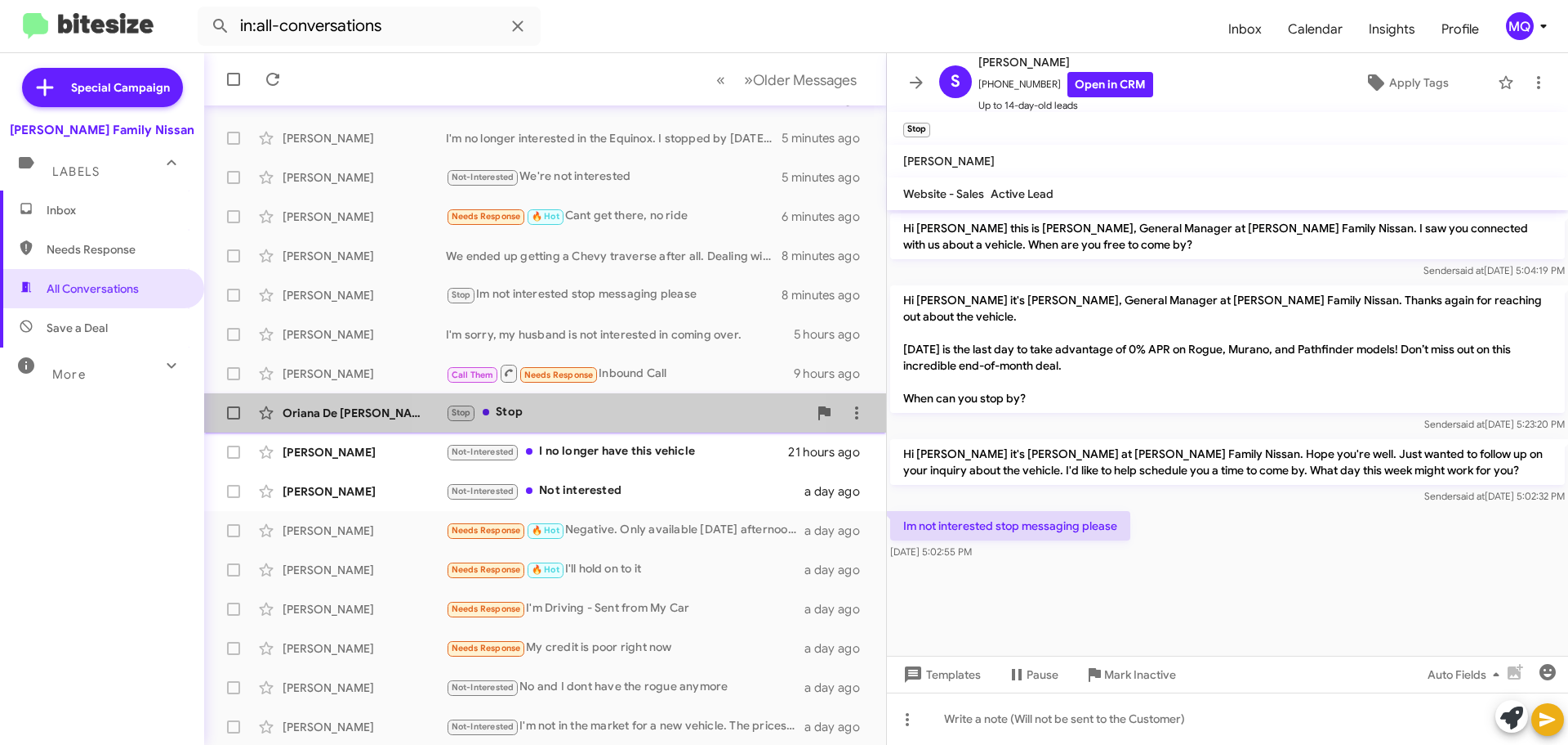
click at [607, 413] on div "Stop Stop" at bounding box center [627, 412] width 362 height 19
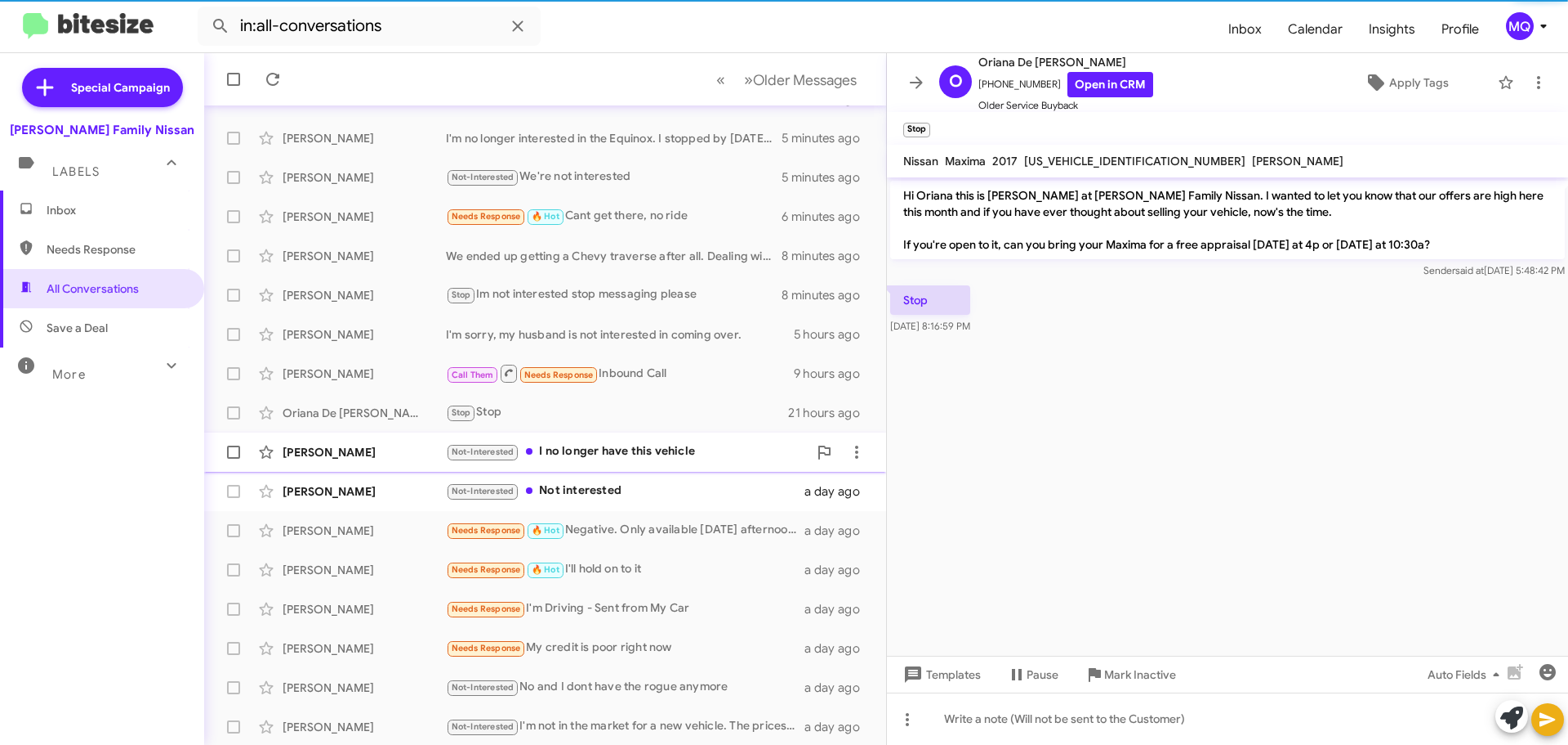
click at [658, 444] on div "Not-Interested I no longer have this vehicle" at bounding box center [627, 451] width 362 height 19
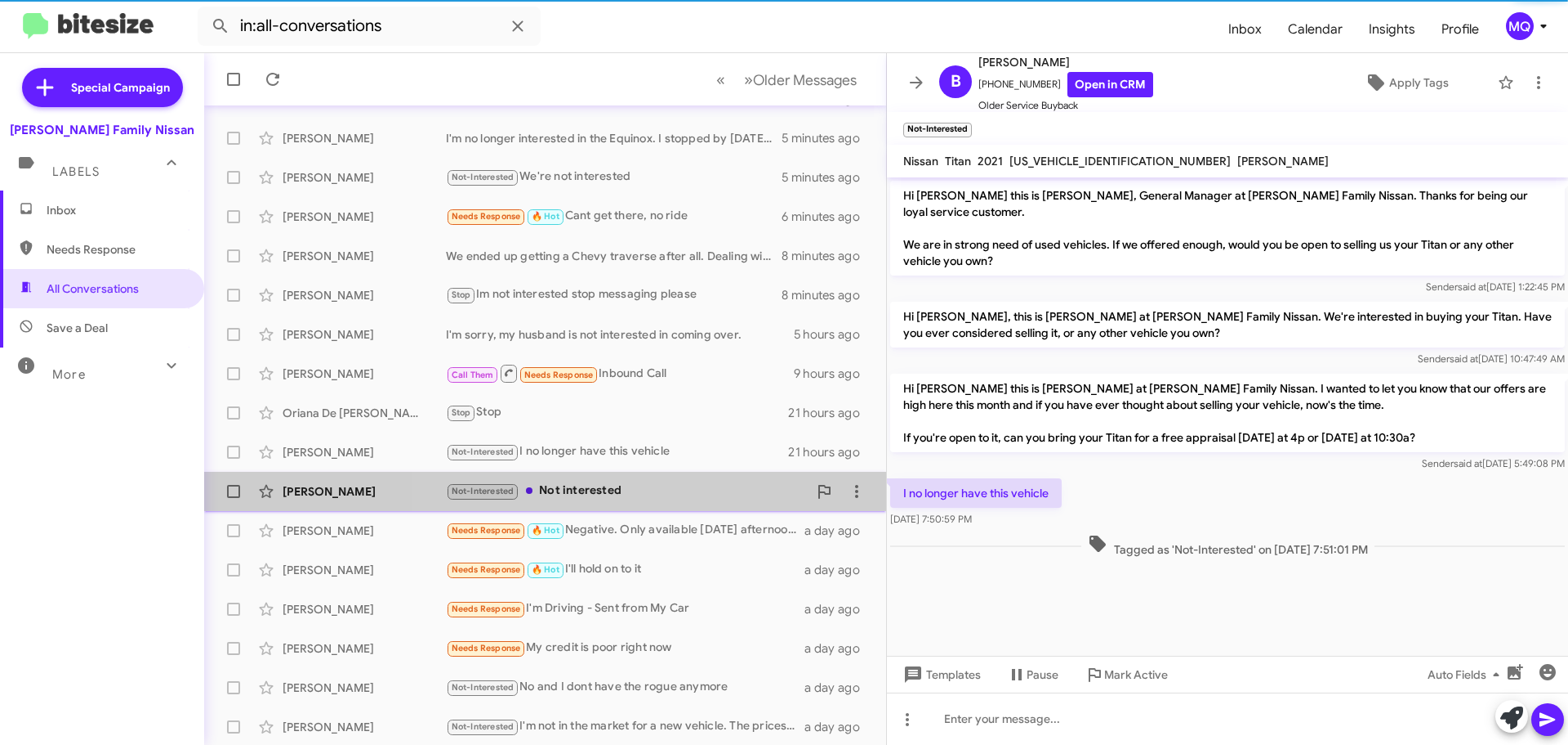
click at [653, 490] on div "Not-Interested Not interested" at bounding box center [627, 491] width 362 height 19
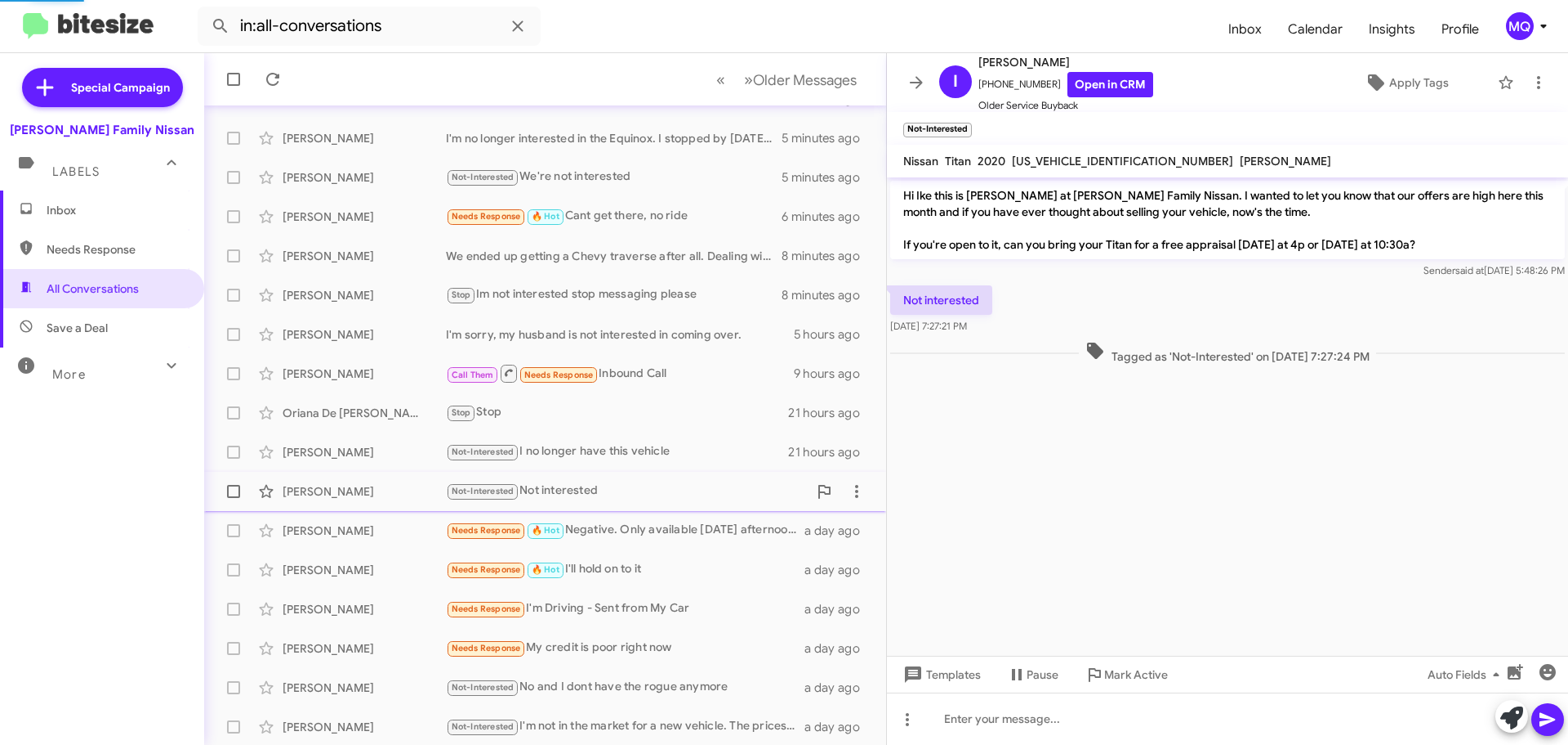
scroll to position [204, 0]
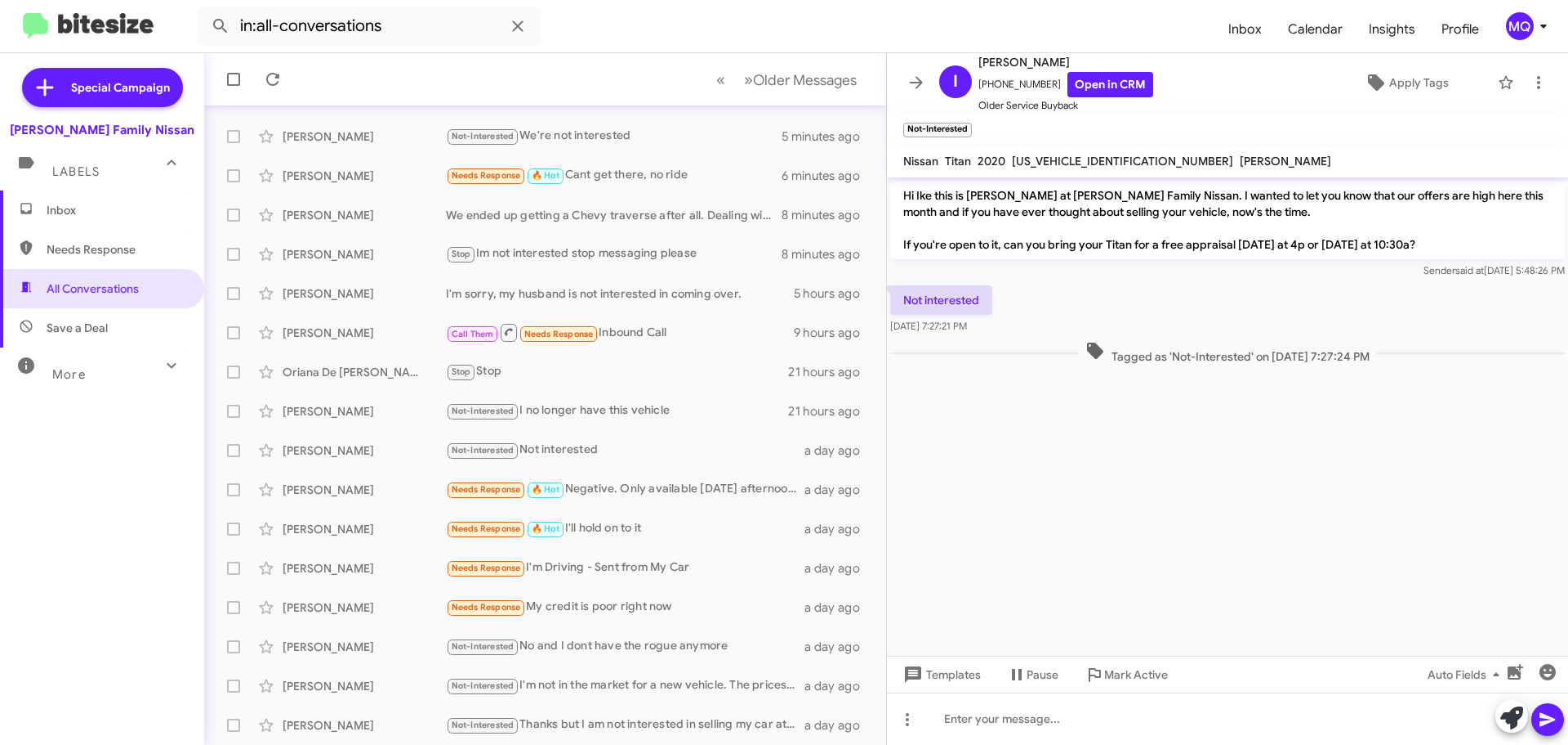
click at [111, 210] on span "Inbox" at bounding box center [116, 209] width 139 height 16
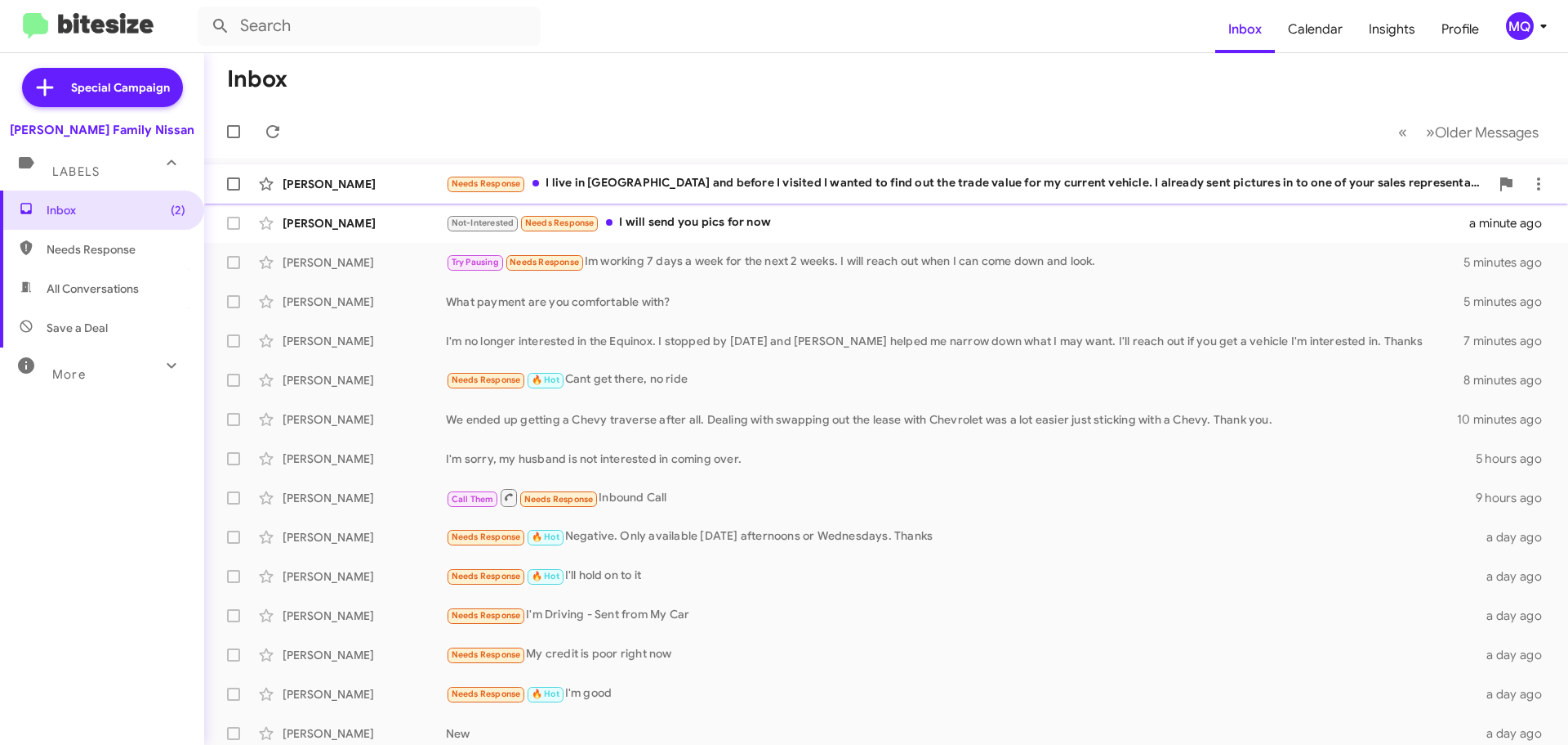
click at [691, 193] on div "Needs Response I live in [GEOGRAPHIC_DATA] and before I visited I wanted to fin…" at bounding box center [968, 184] width 1044 height 19
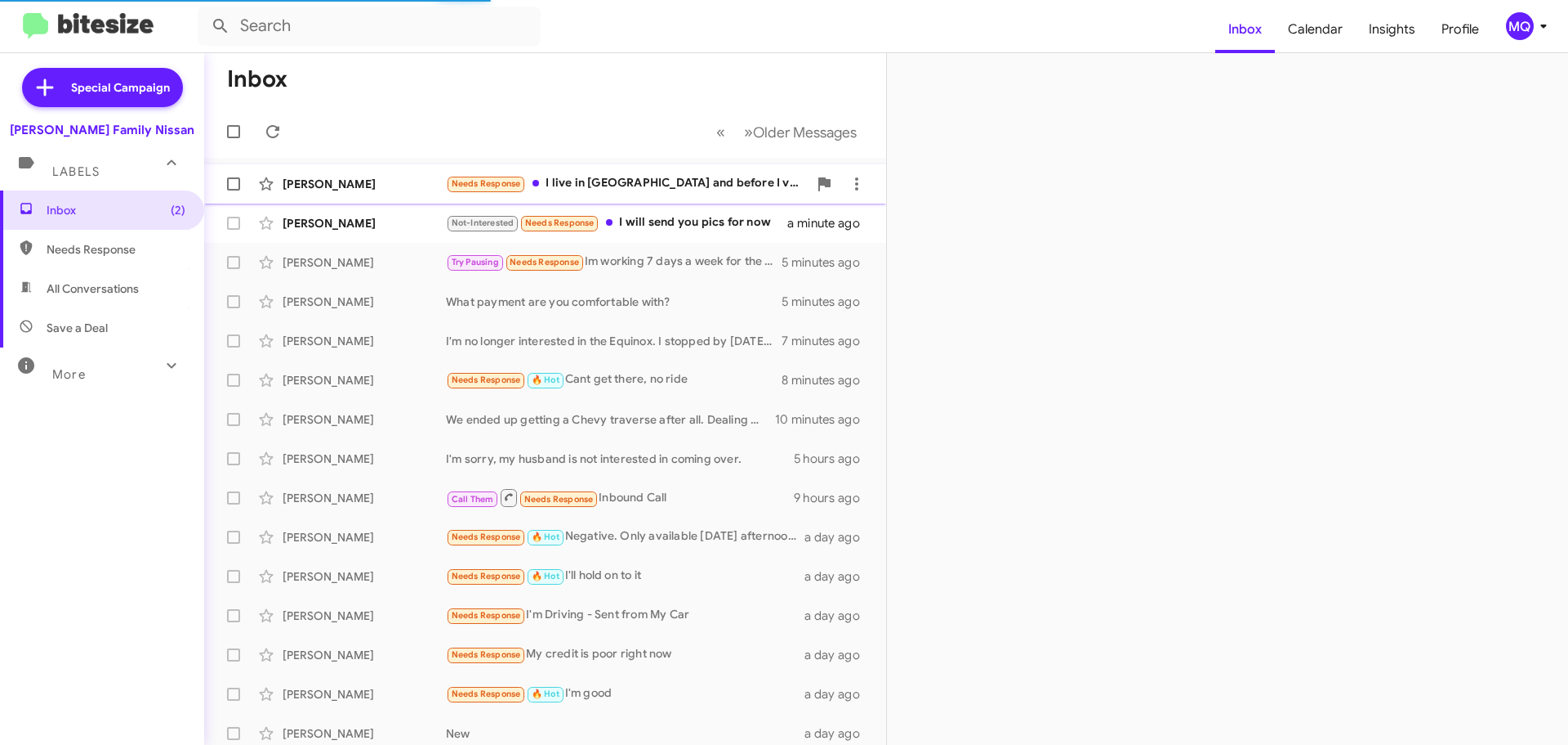
click at [646, 180] on div "Needs Response I live in [GEOGRAPHIC_DATA] and before I visited I wanted to fin…" at bounding box center [627, 184] width 362 height 19
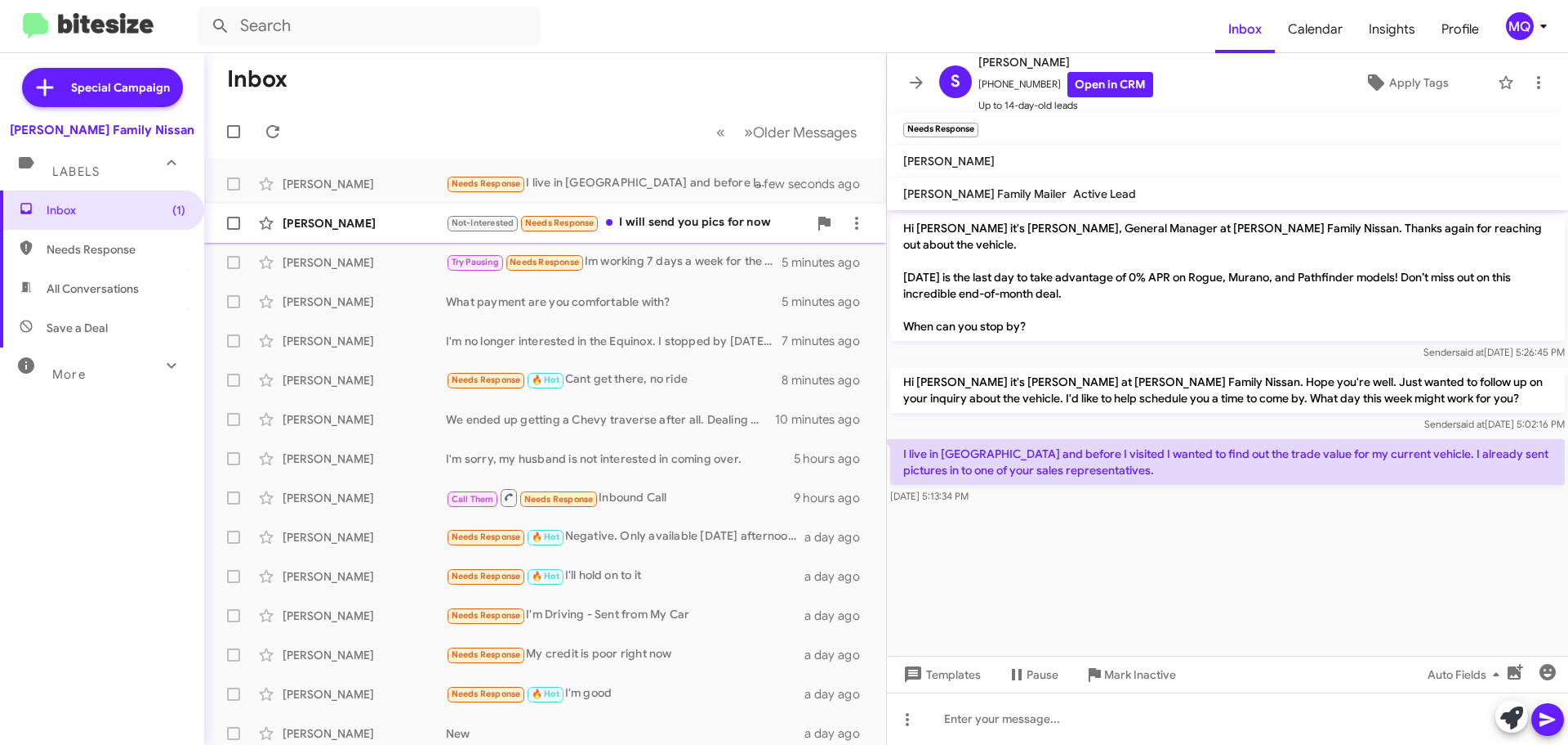
click at [626, 223] on div "Not-Interested Needs Response I will send you pics for now" at bounding box center [627, 223] width 362 height 19
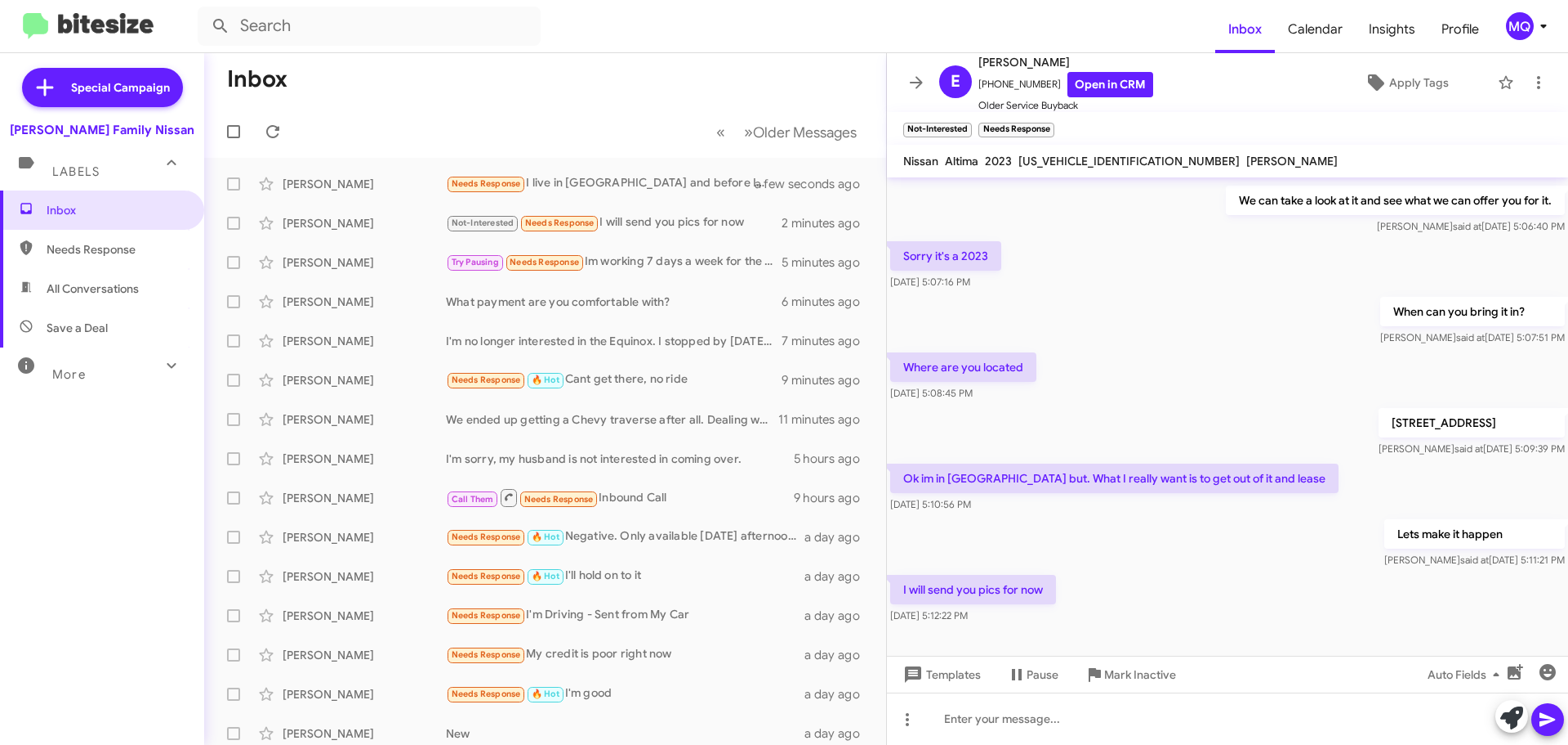
scroll to position [262, 0]
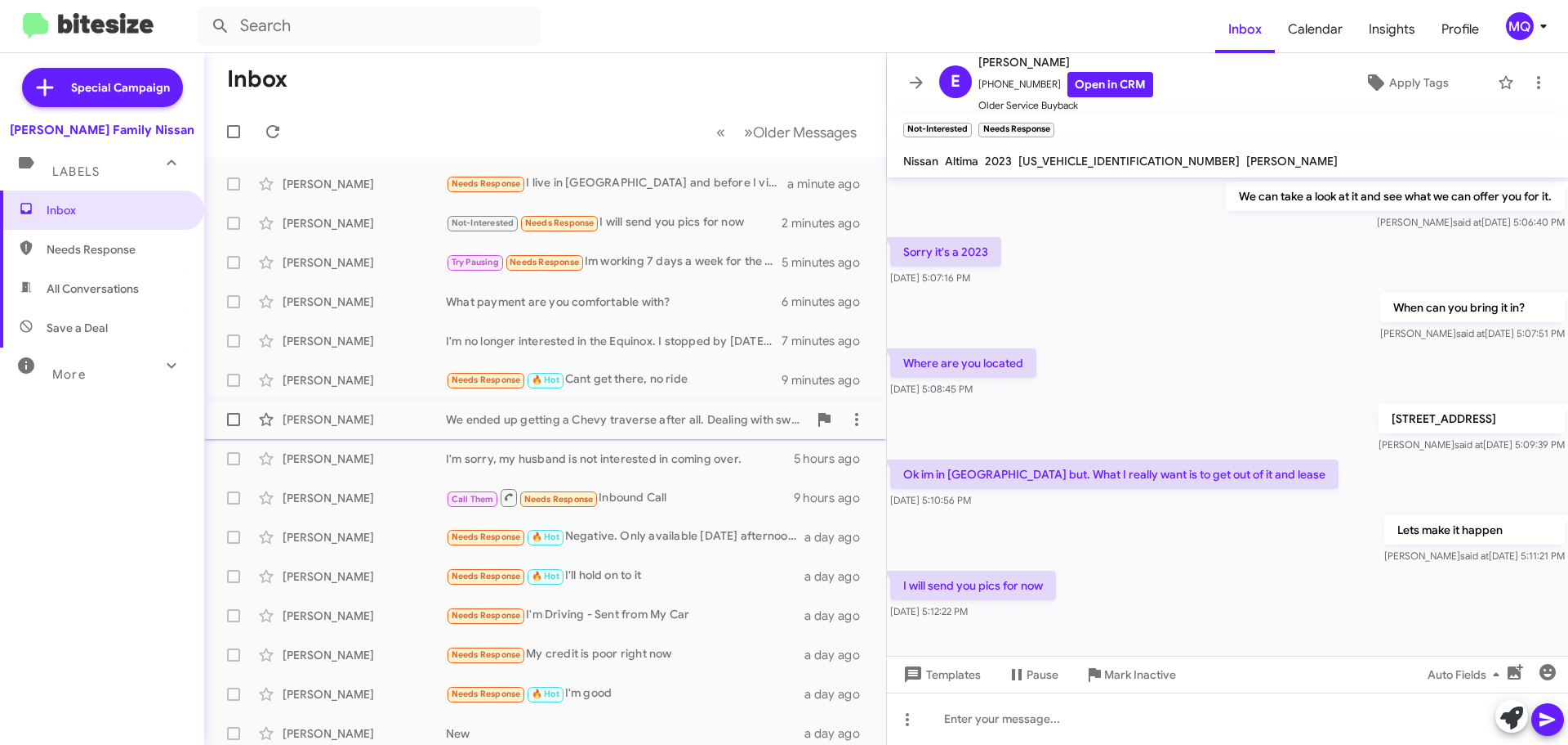
click at [579, 426] on div "We ended up getting a Chevy traverse after all. Dealing with swapping out the l…" at bounding box center [627, 419] width 362 height 16
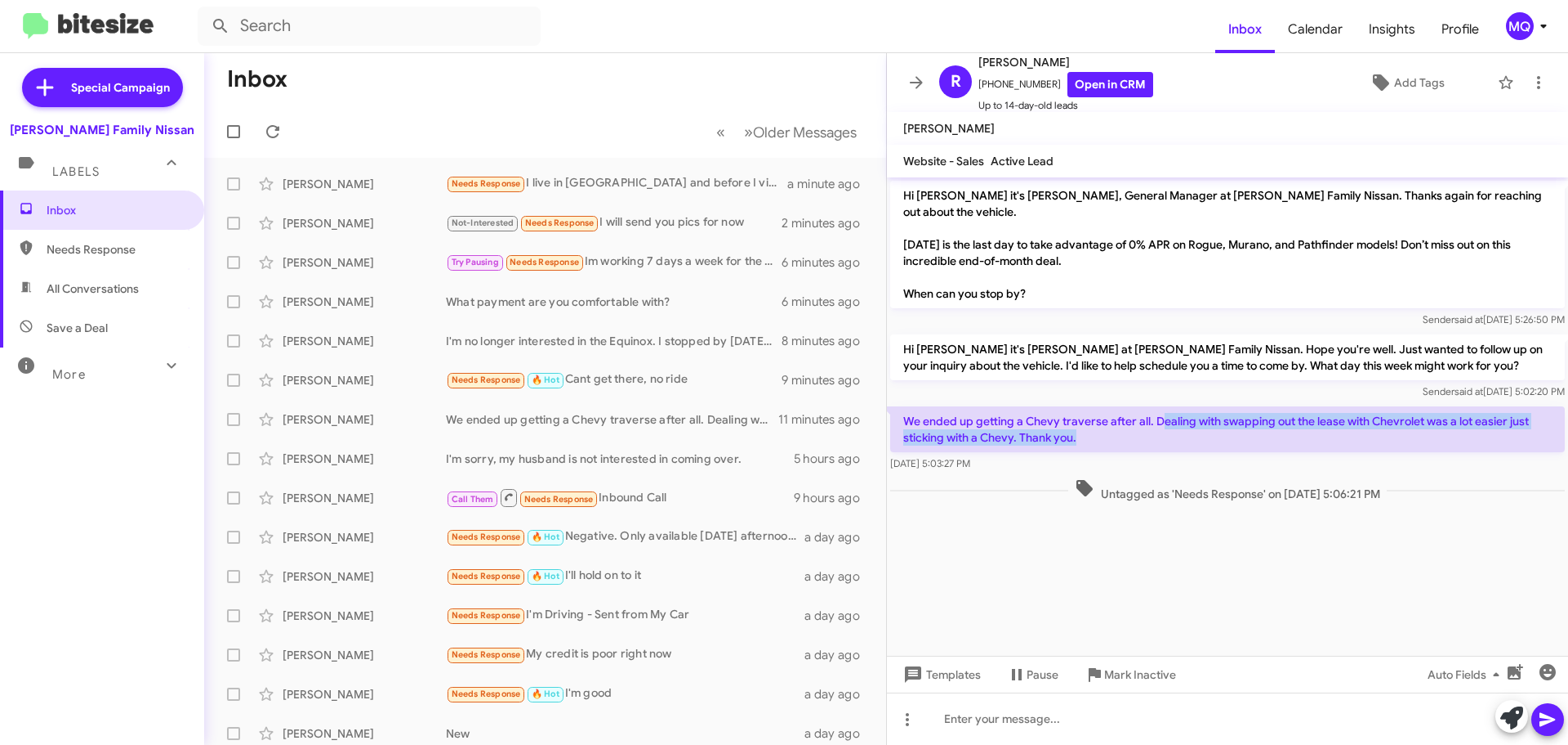
drag, startPoint x: 1160, startPoint y: 405, endPoint x: 1345, endPoint y: 423, distance: 185.9
click at [1344, 423] on p "We ended up getting a Chevy traverse after all. Dealing with swapping out the l…" at bounding box center [1227, 428] width 675 height 45
click at [1001, 433] on p "We ended up getting a Chevy traverse after all. Dealing with swapping out the l…" at bounding box center [1227, 428] width 675 height 45
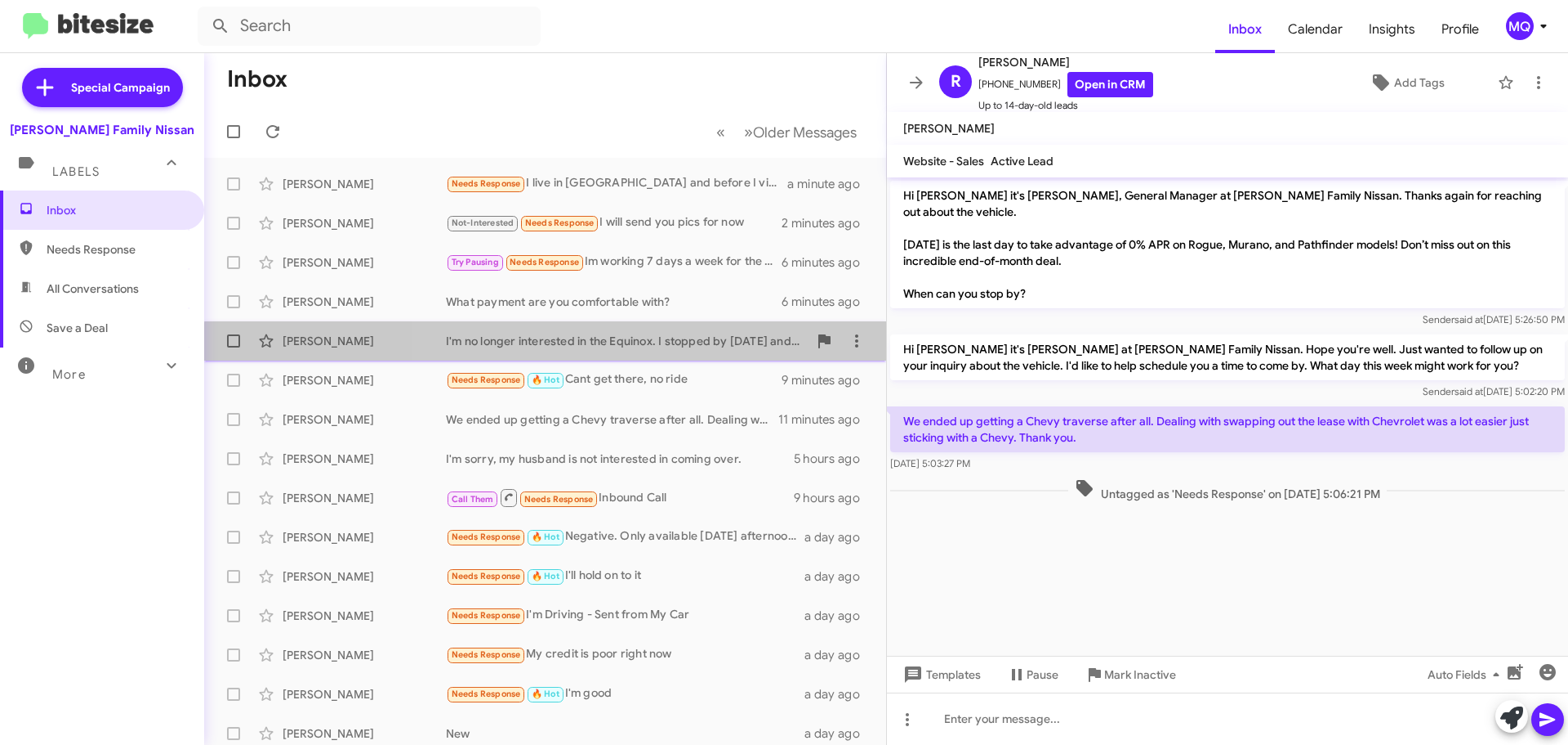
click at [657, 349] on div "[PERSON_NAME] I'm no longer interested in the Equinox. I stopped by [DATE] and …" at bounding box center [545, 341] width 656 height 33
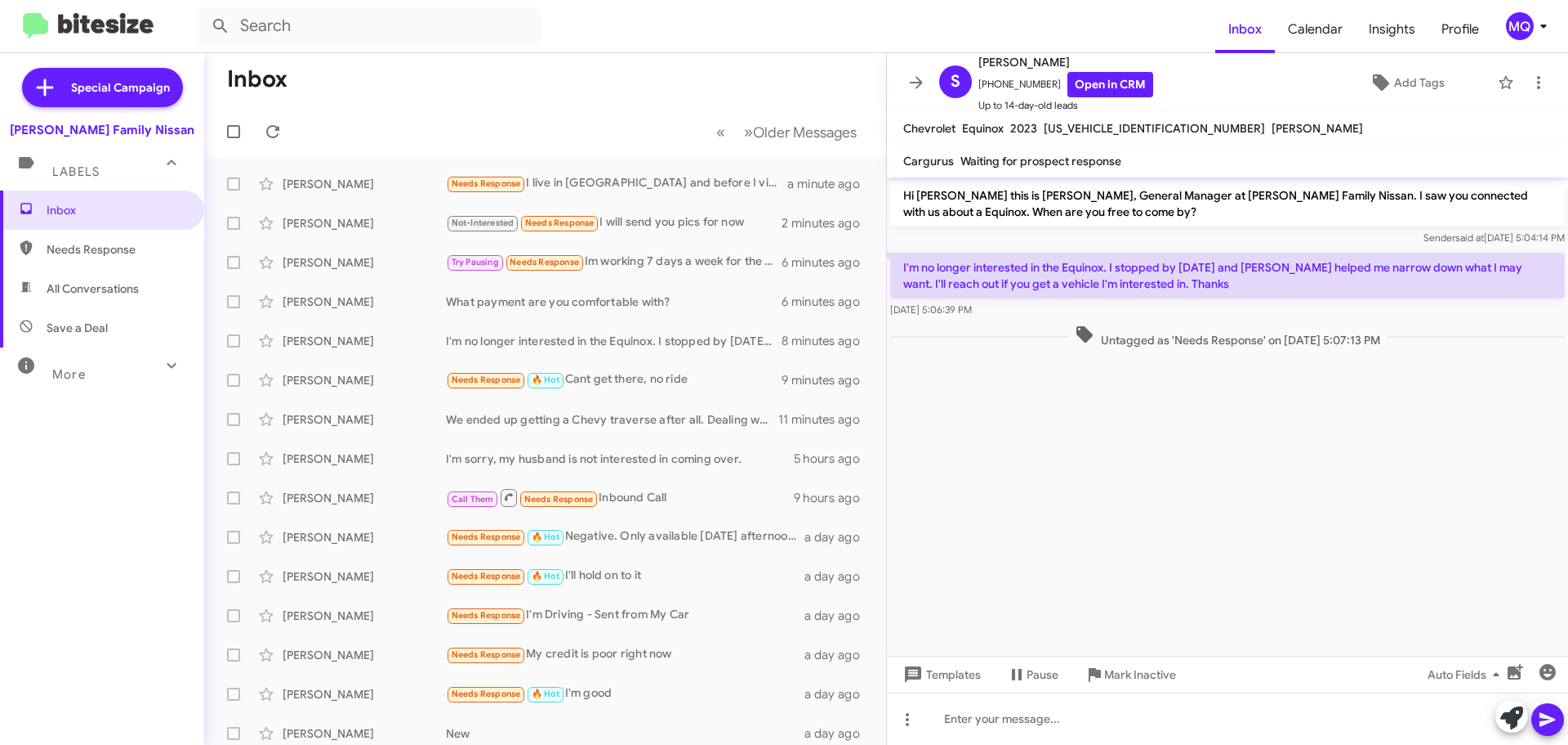
click at [1282, 454] on cdk-virtual-scroll-viewport "Hi [PERSON_NAME] this is [PERSON_NAME], General Manager at [PERSON_NAME] Family…" at bounding box center [1227, 416] width 681 height 478
click at [648, 191] on div "Not-Interested Needs Response That's when I bought it" at bounding box center [627, 184] width 362 height 19
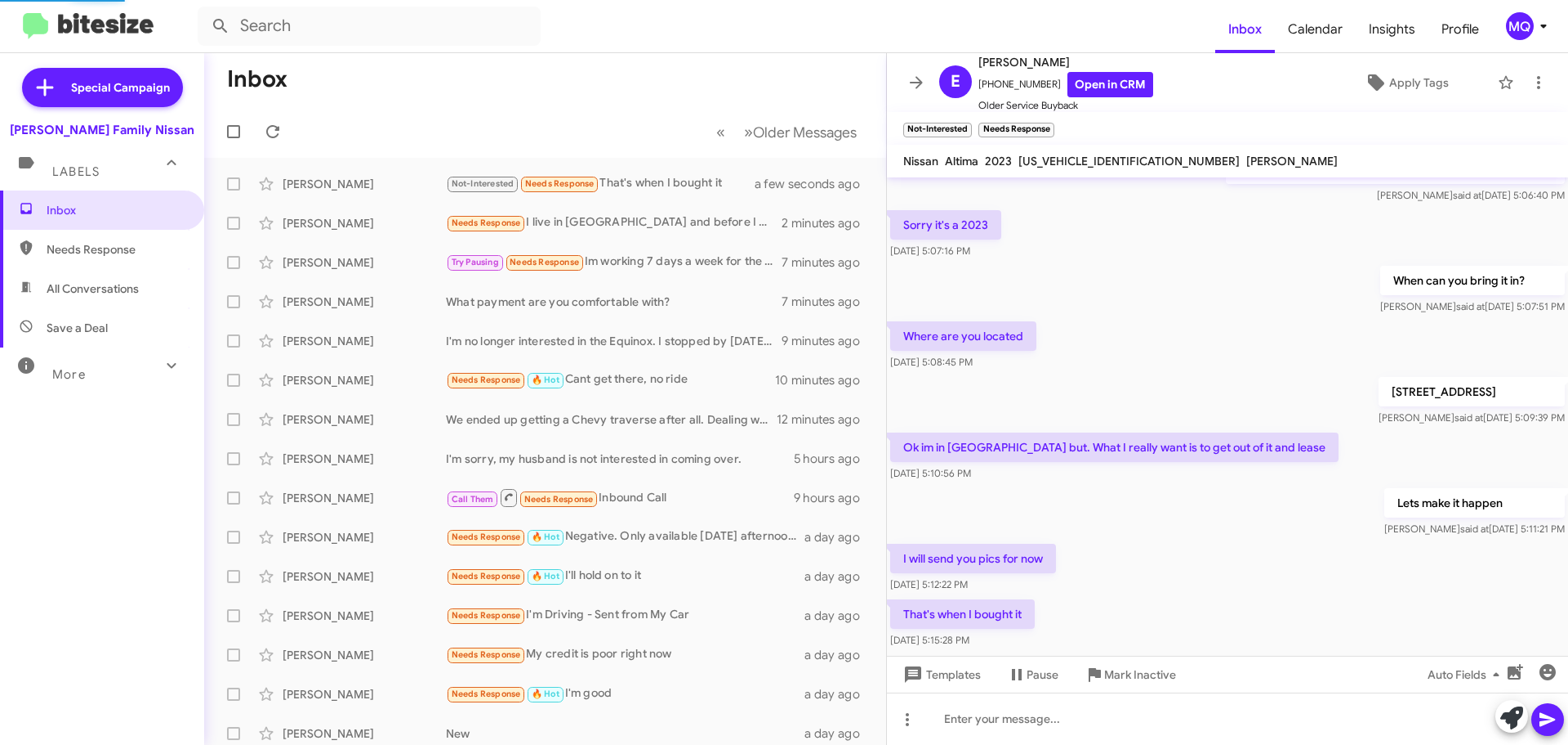
scroll to position [321, 0]
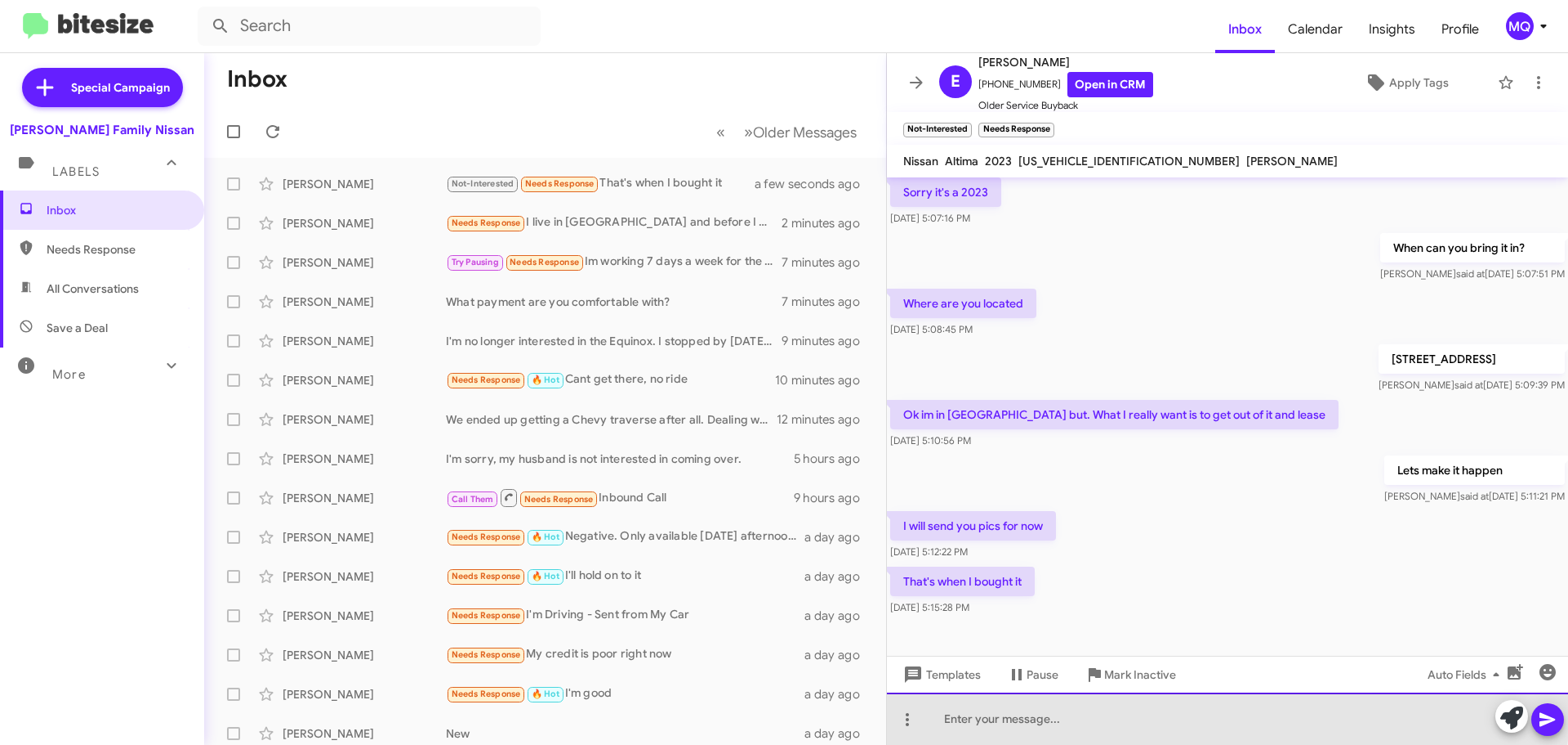
click at [1055, 711] on div at bounding box center [1227, 718] width 681 height 52
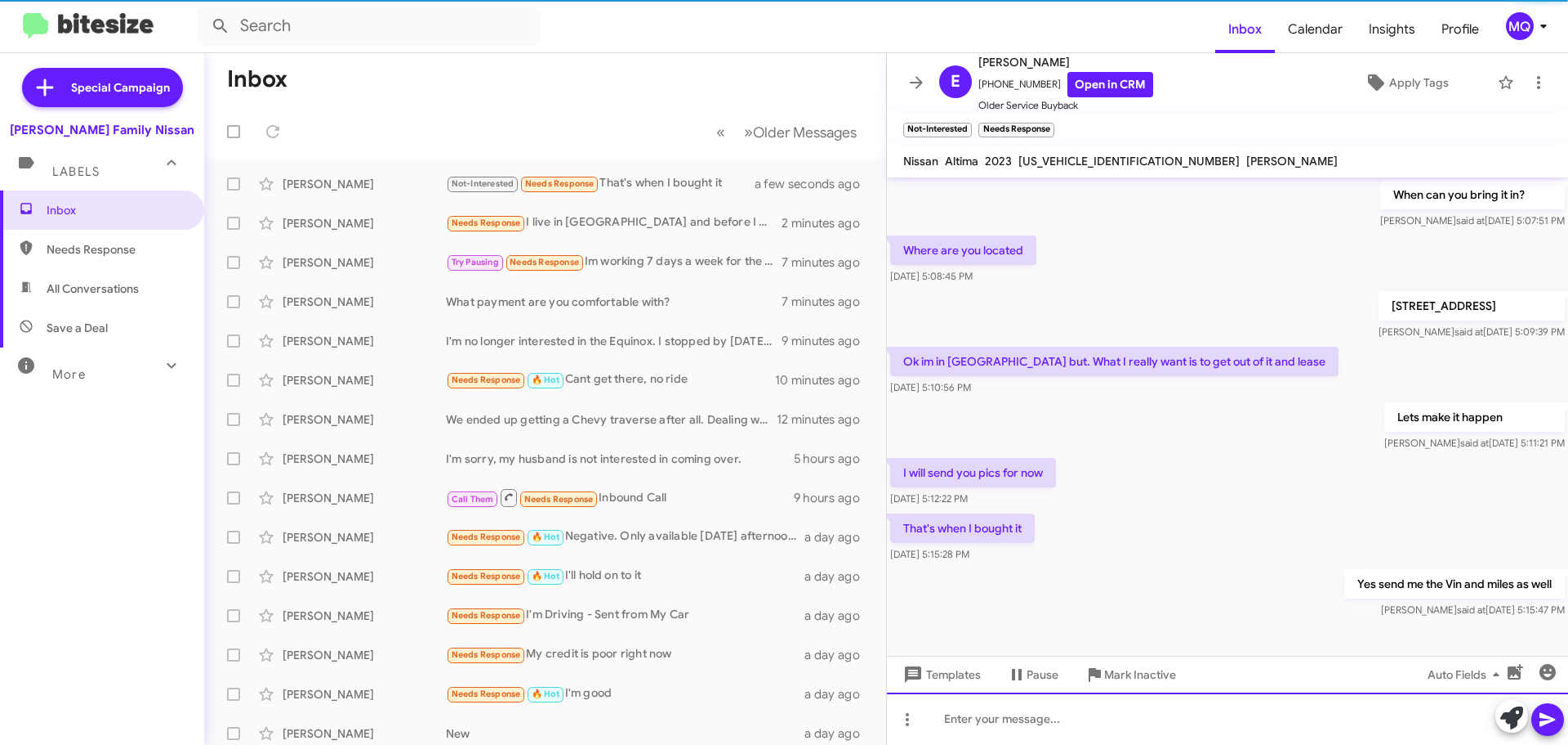
scroll to position [381, 0]
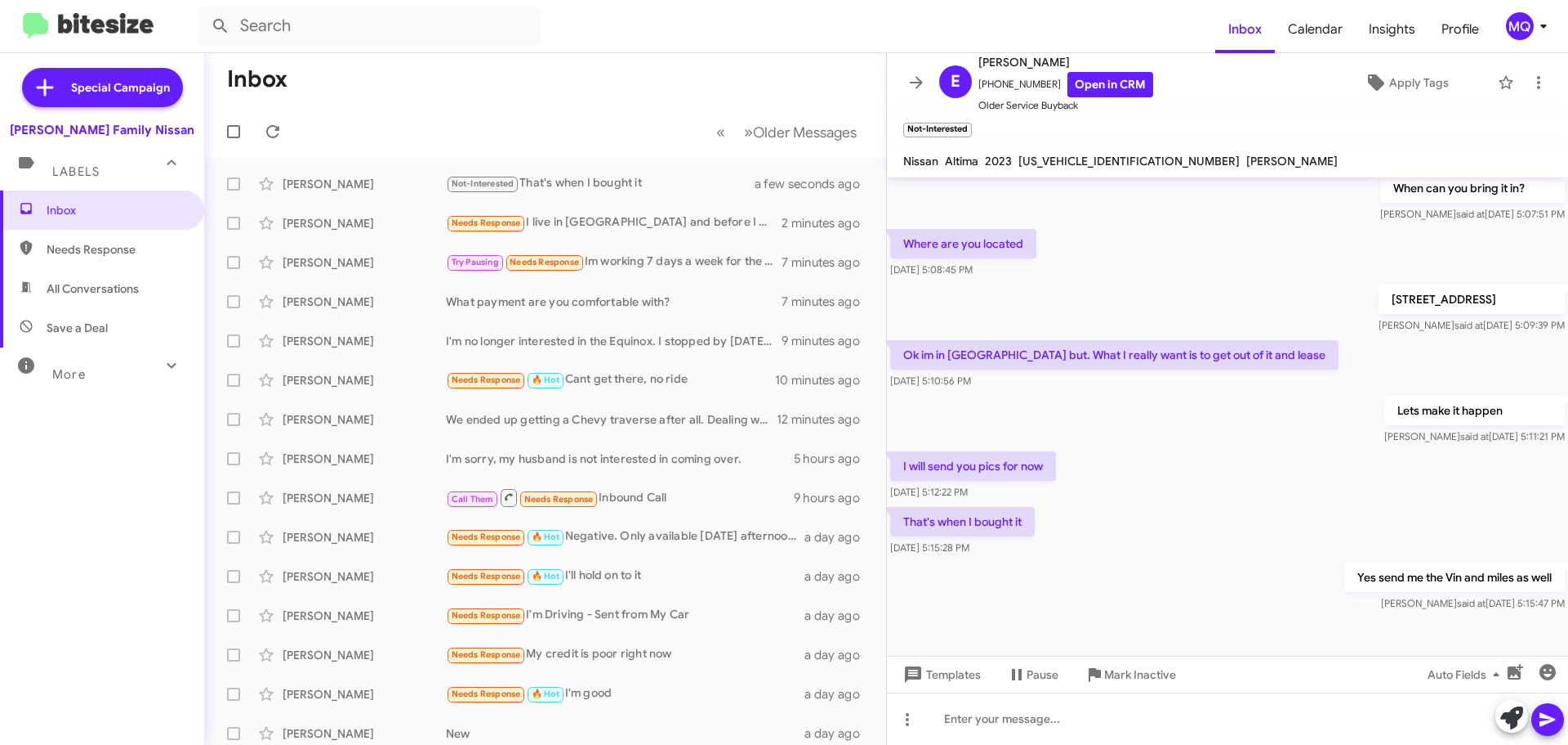
click at [106, 285] on span "All Conversations" at bounding box center [93, 288] width 93 height 16
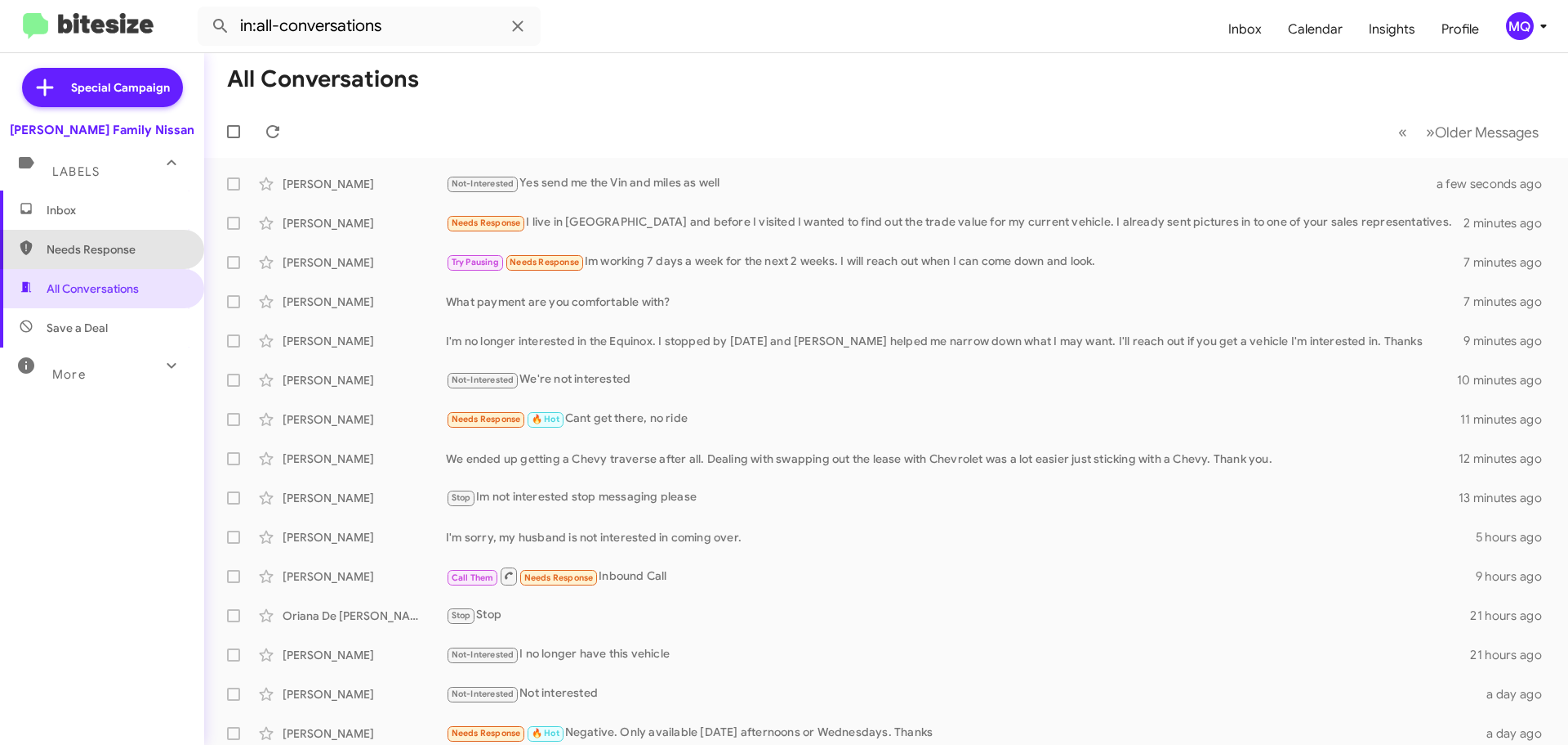
click at [110, 255] on span "Needs Response" at bounding box center [116, 249] width 139 height 16
type input "in:needs-response"
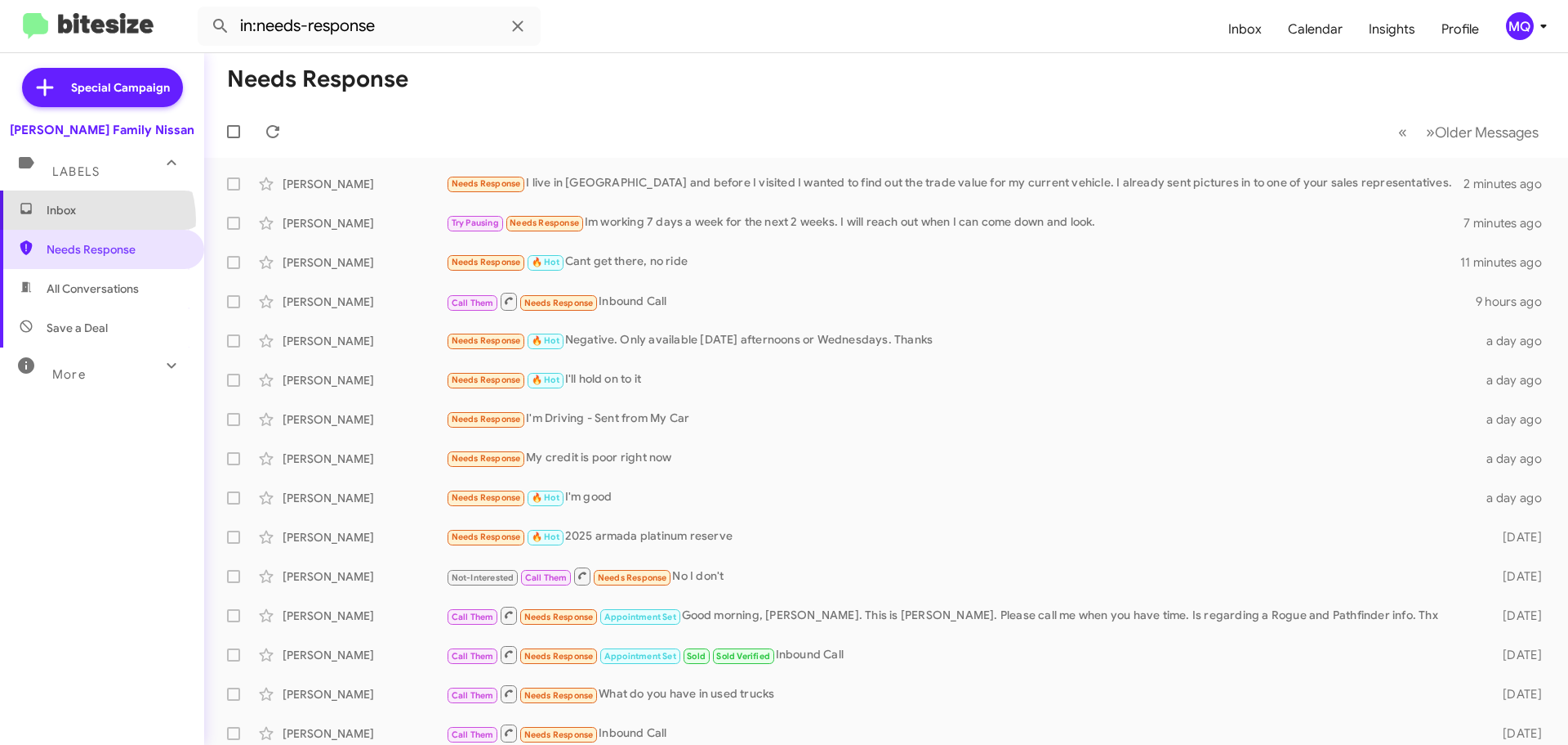
click at [88, 220] on span "Inbox" at bounding box center [102, 210] width 204 height 39
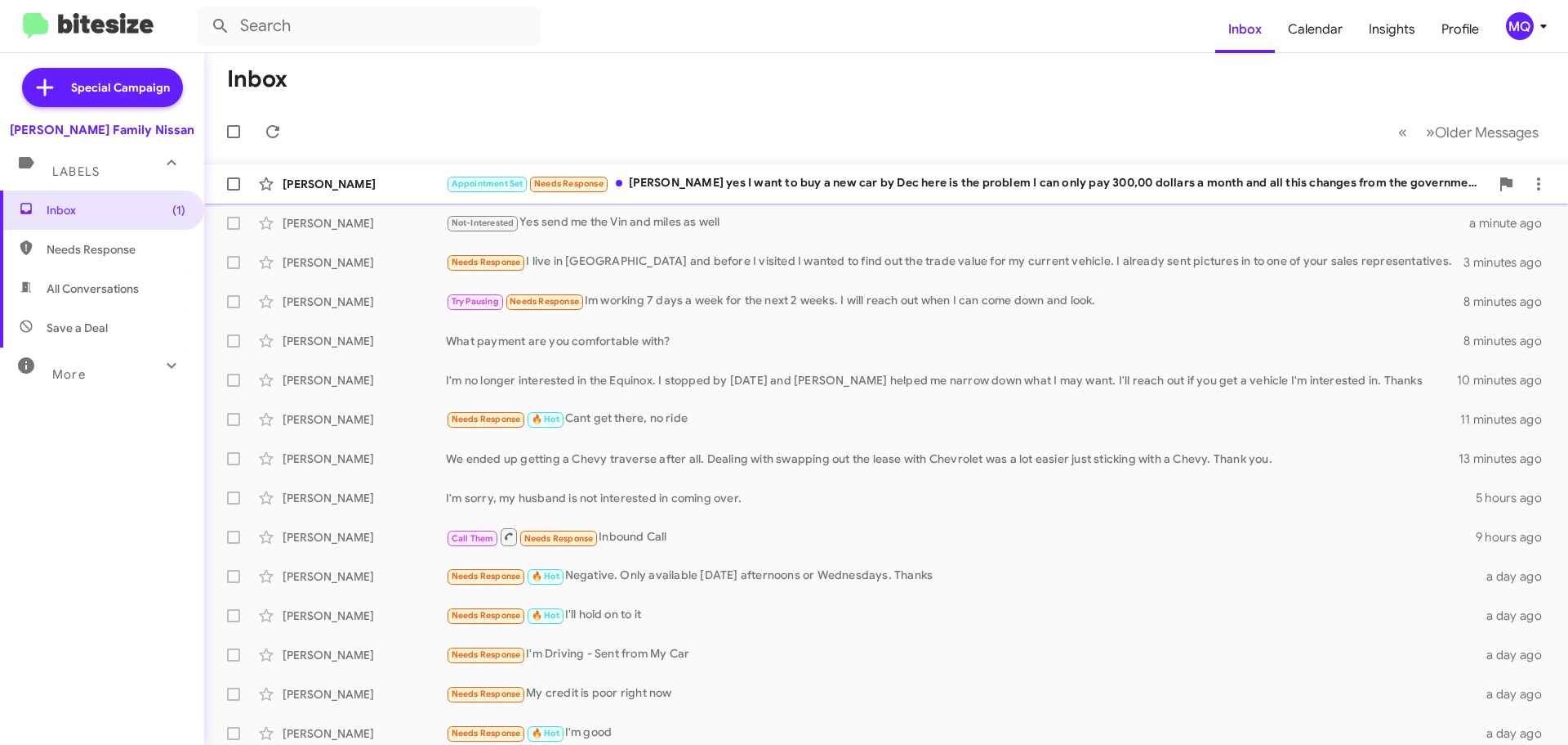
click at [704, 180] on div "Appointment Set Needs Response [PERSON_NAME] yes I want to buy a new car by Dec…" at bounding box center [968, 184] width 1044 height 19
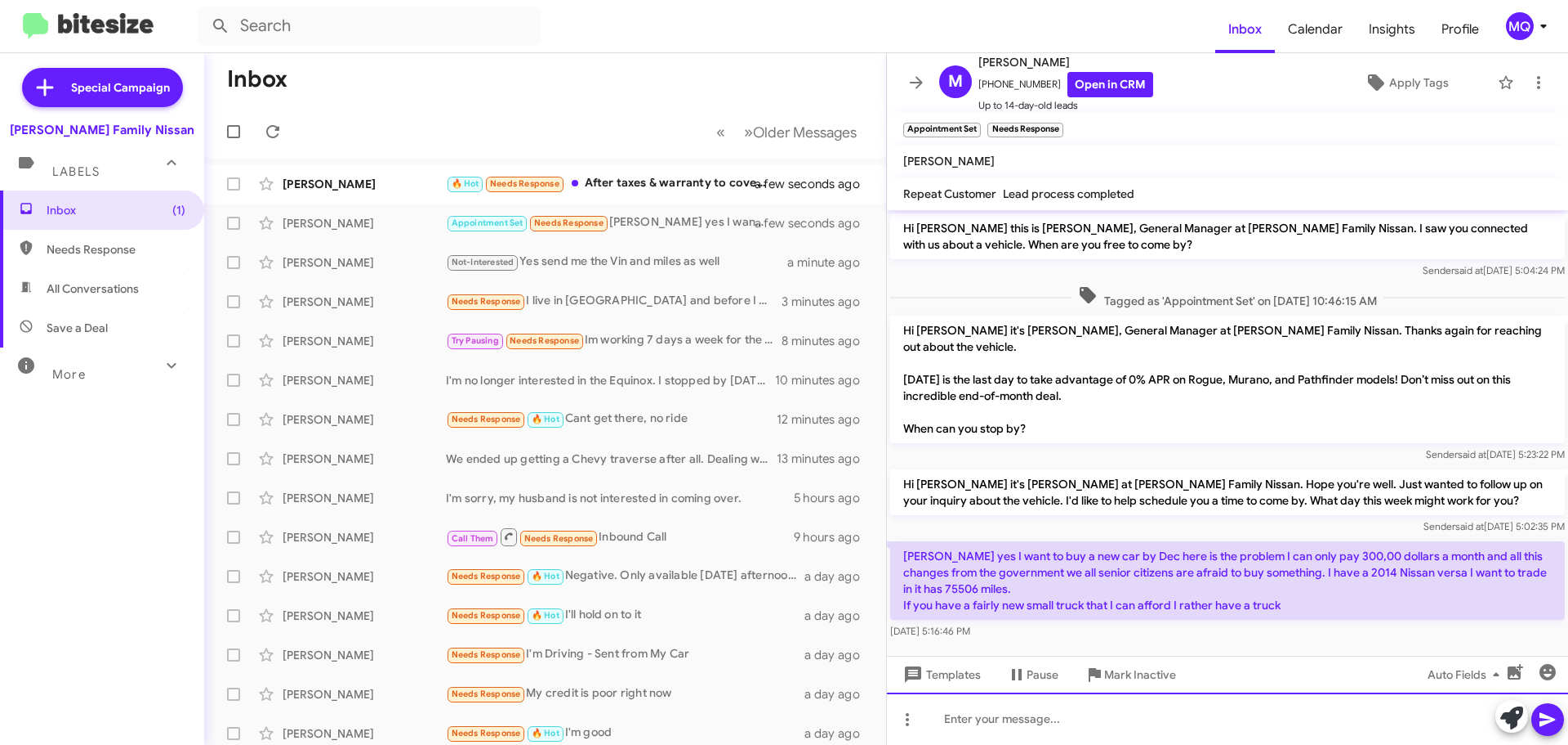
click at [1127, 719] on div at bounding box center [1227, 718] width 681 height 52
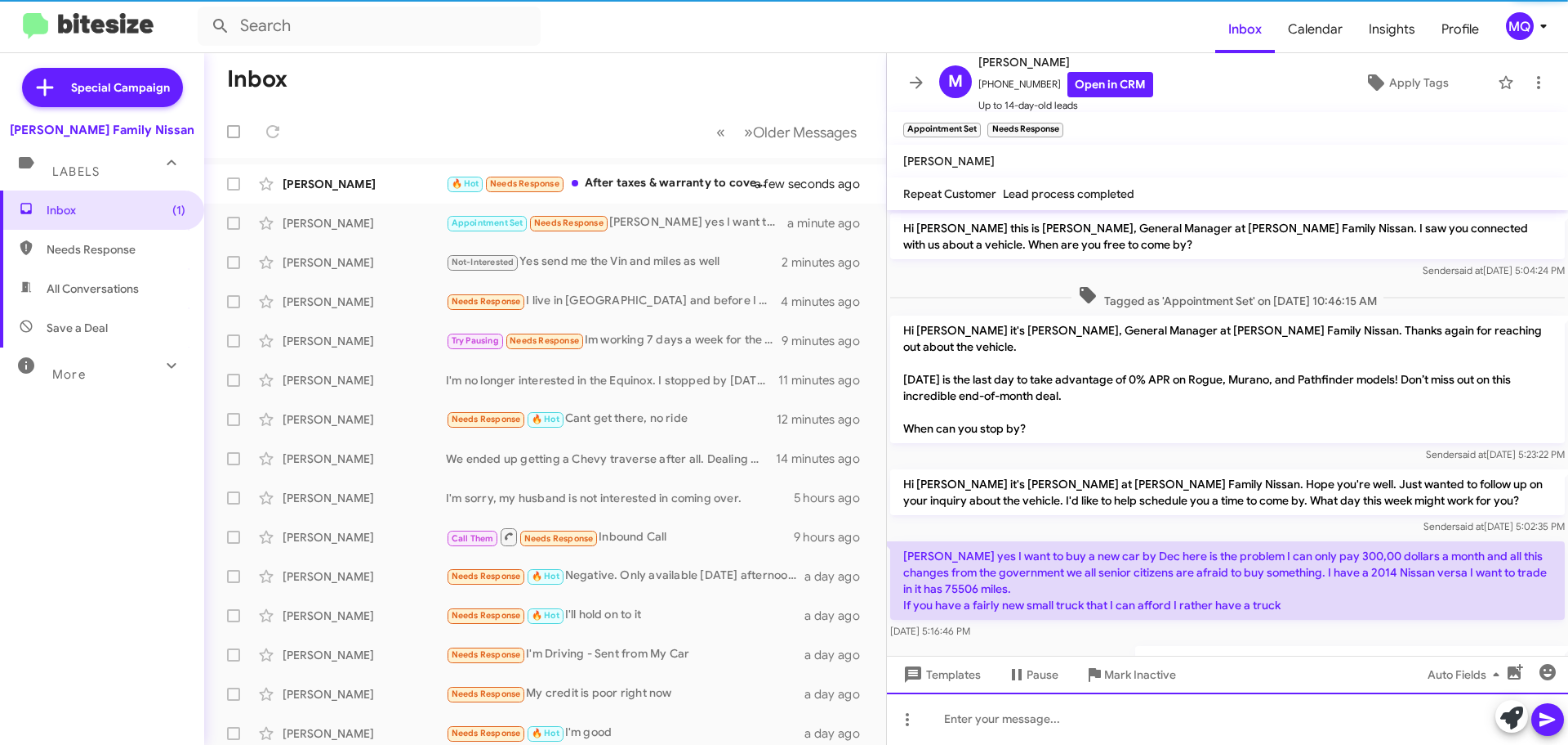
scroll to position [51, 0]
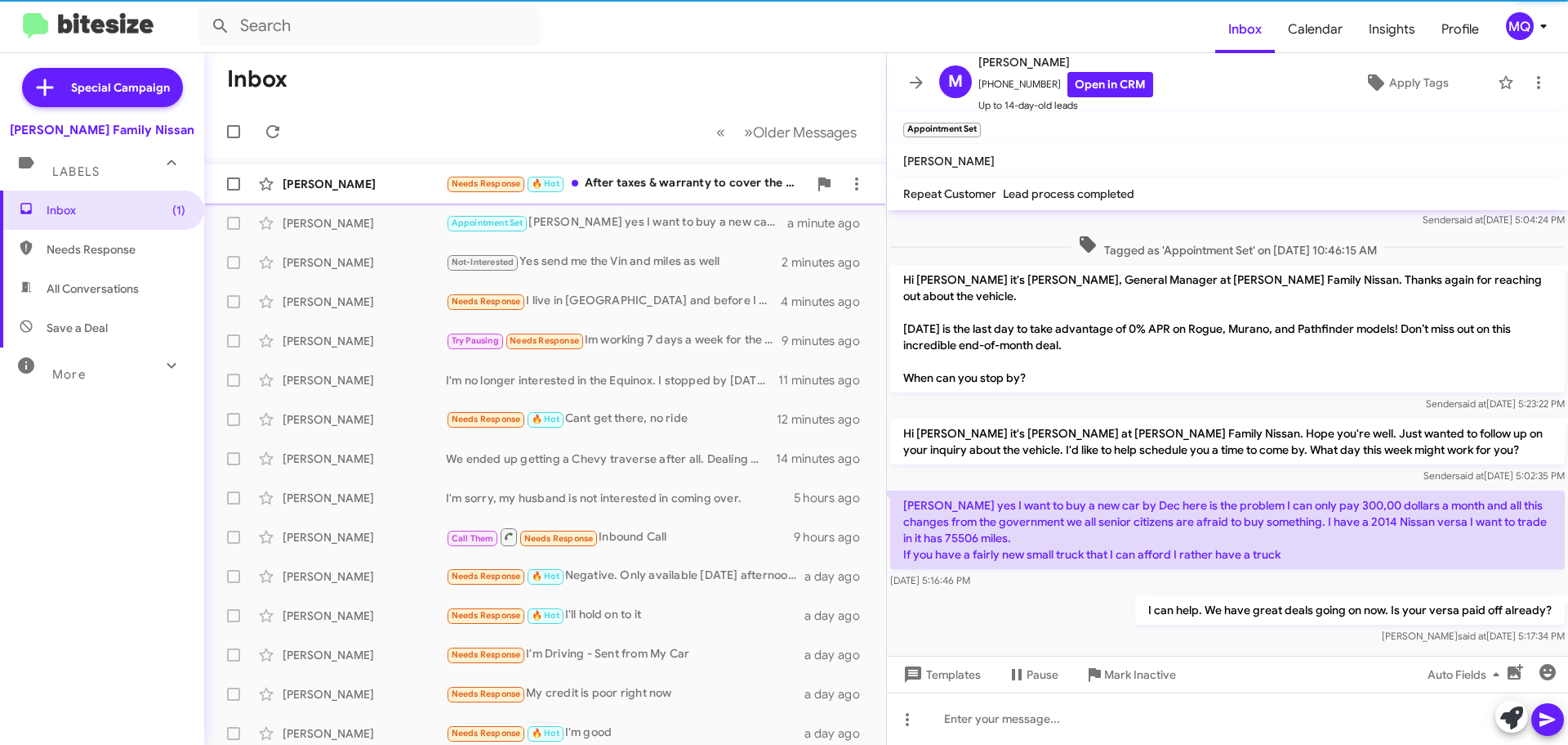
click at [629, 181] on div "Needs Response 🔥 Hot After taxes & warranty to cover the electronics I'm hoping…" at bounding box center [627, 184] width 362 height 19
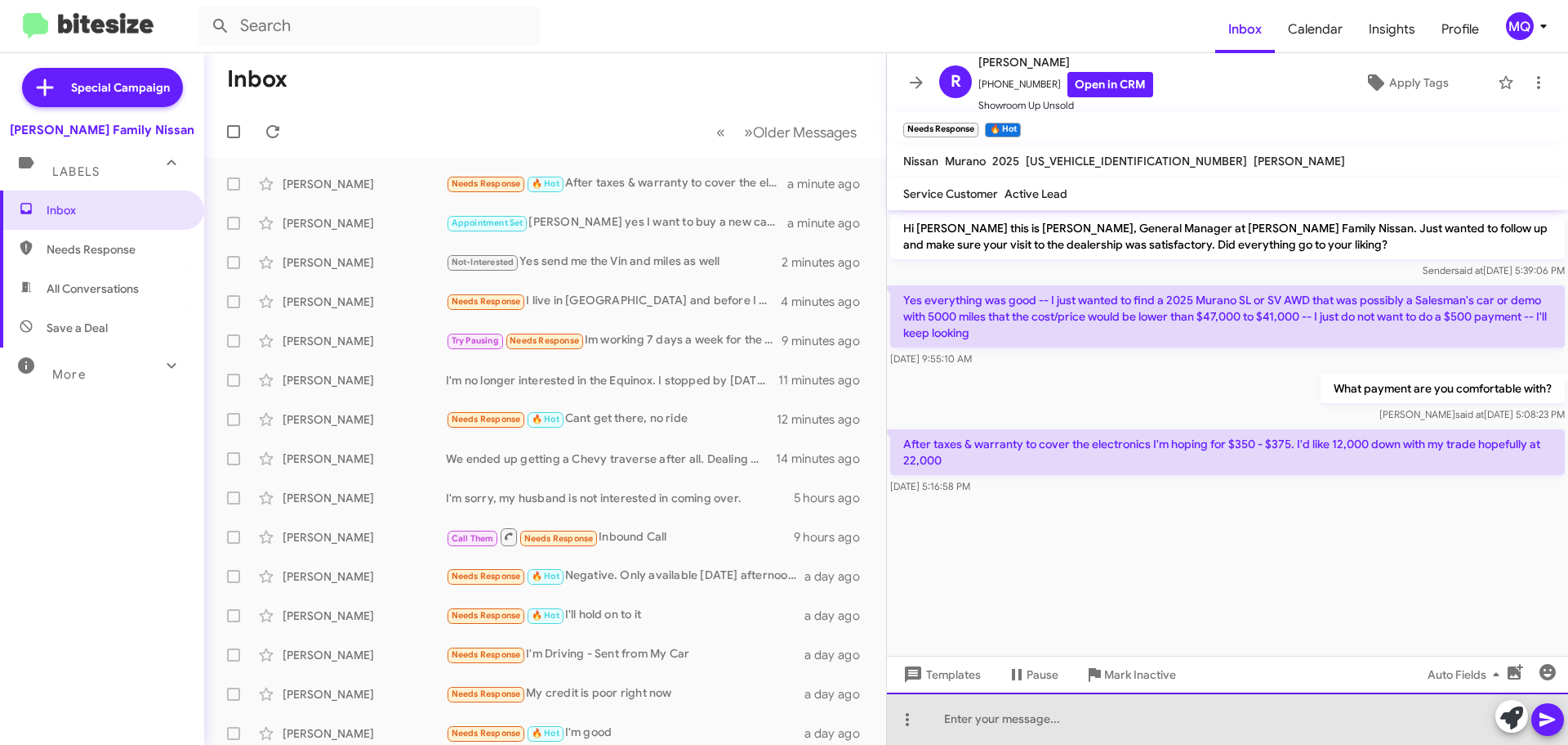
click at [1120, 714] on div at bounding box center [1227, 718] width 681 height 52
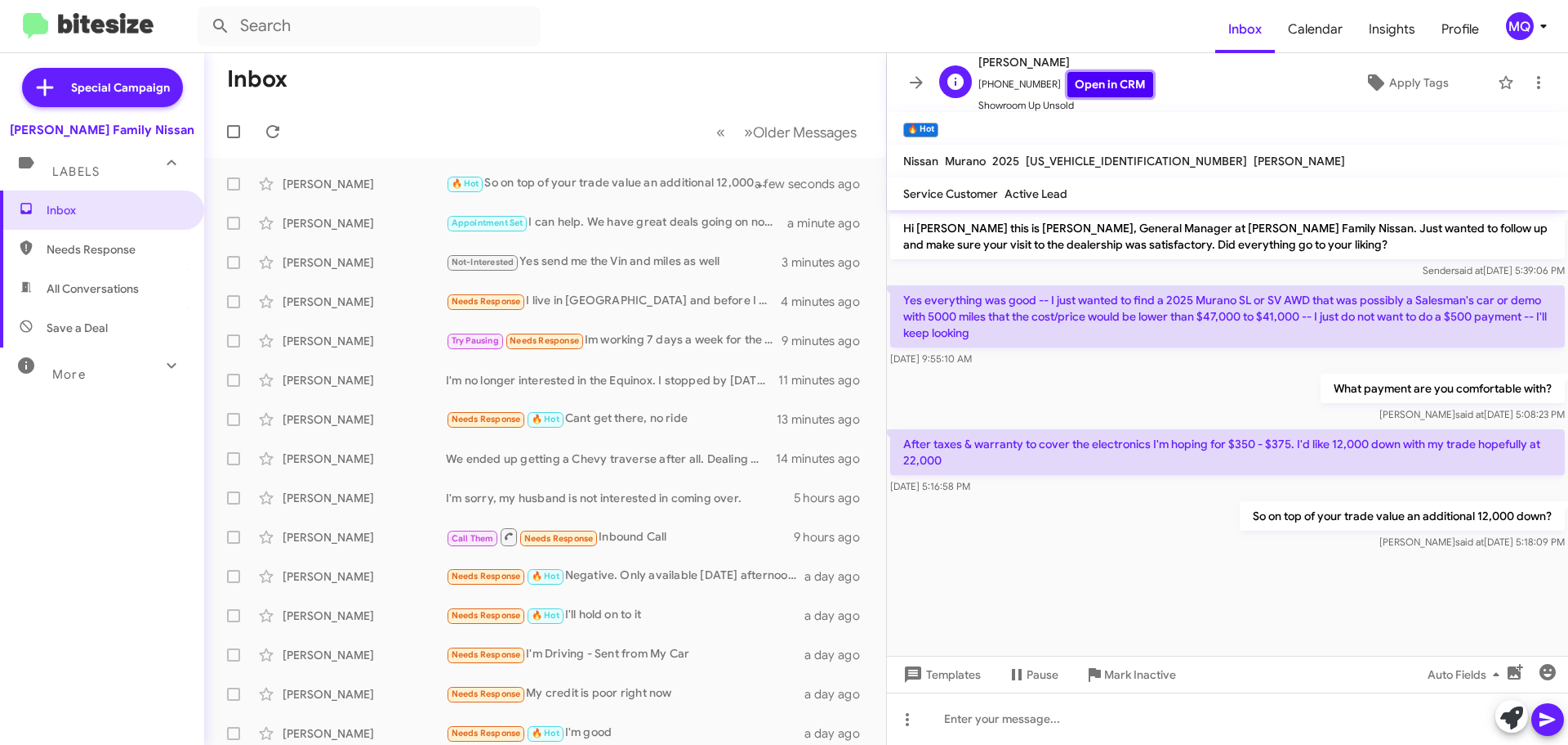
click at [1083, 82] on link "Open in CRM" at bounding box center [1111, 85] width 86 height 26
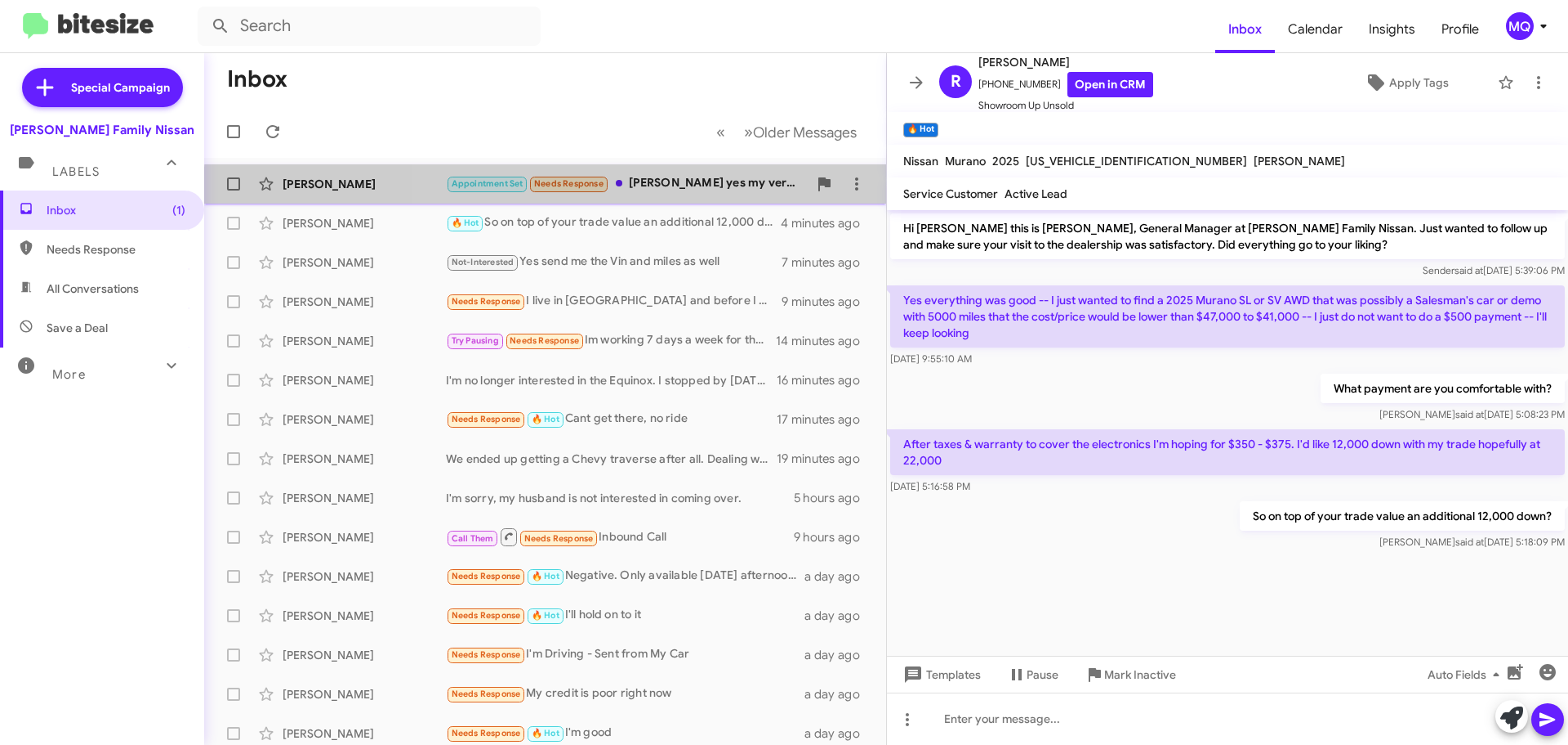
click at [704, 195] on div "[PERSON_NAME] Appointment Set Needs Response [PERSON_NAME] yes my versa is payo…" at bounding box center [545, 184] width 656 height 33
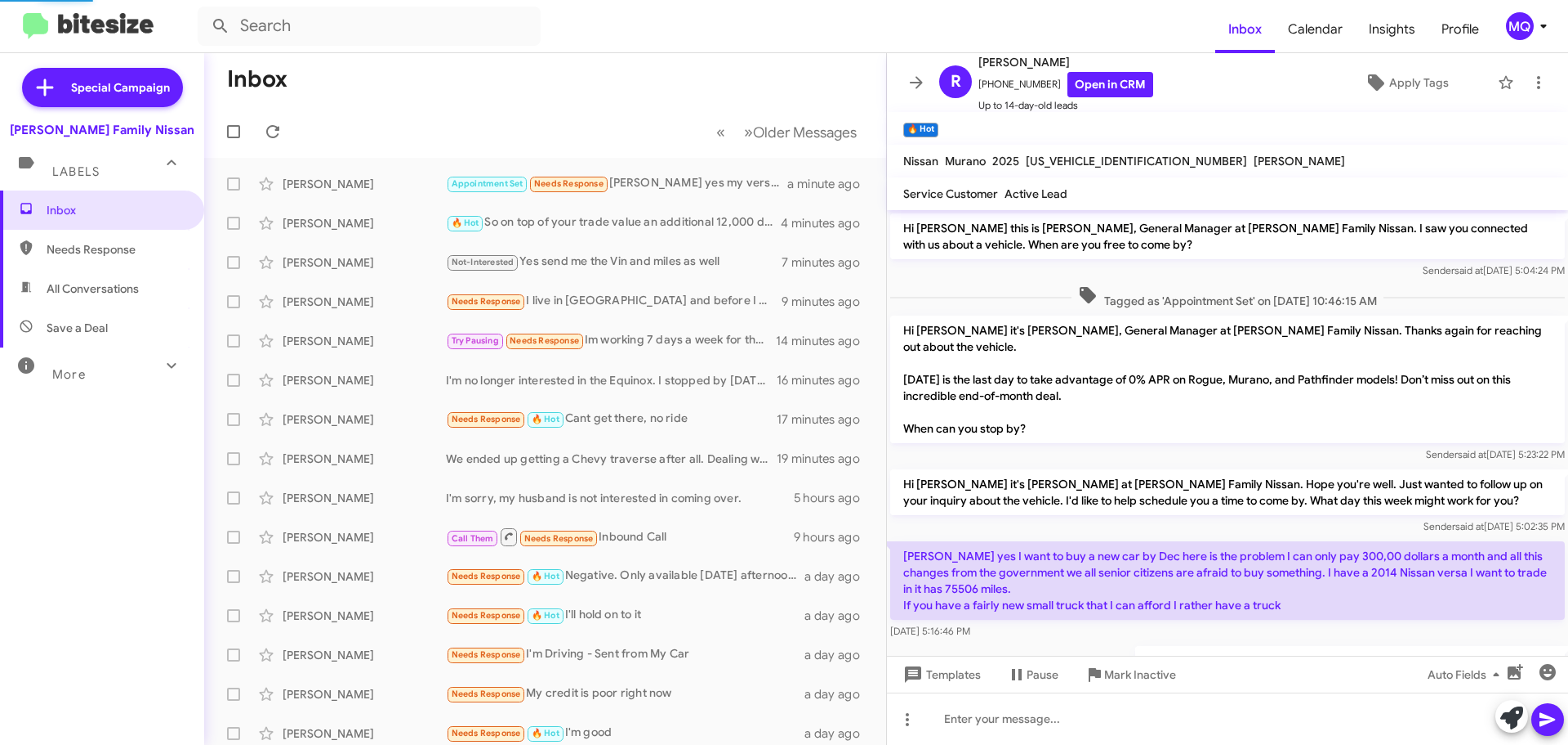
scroll to position [111, 0]
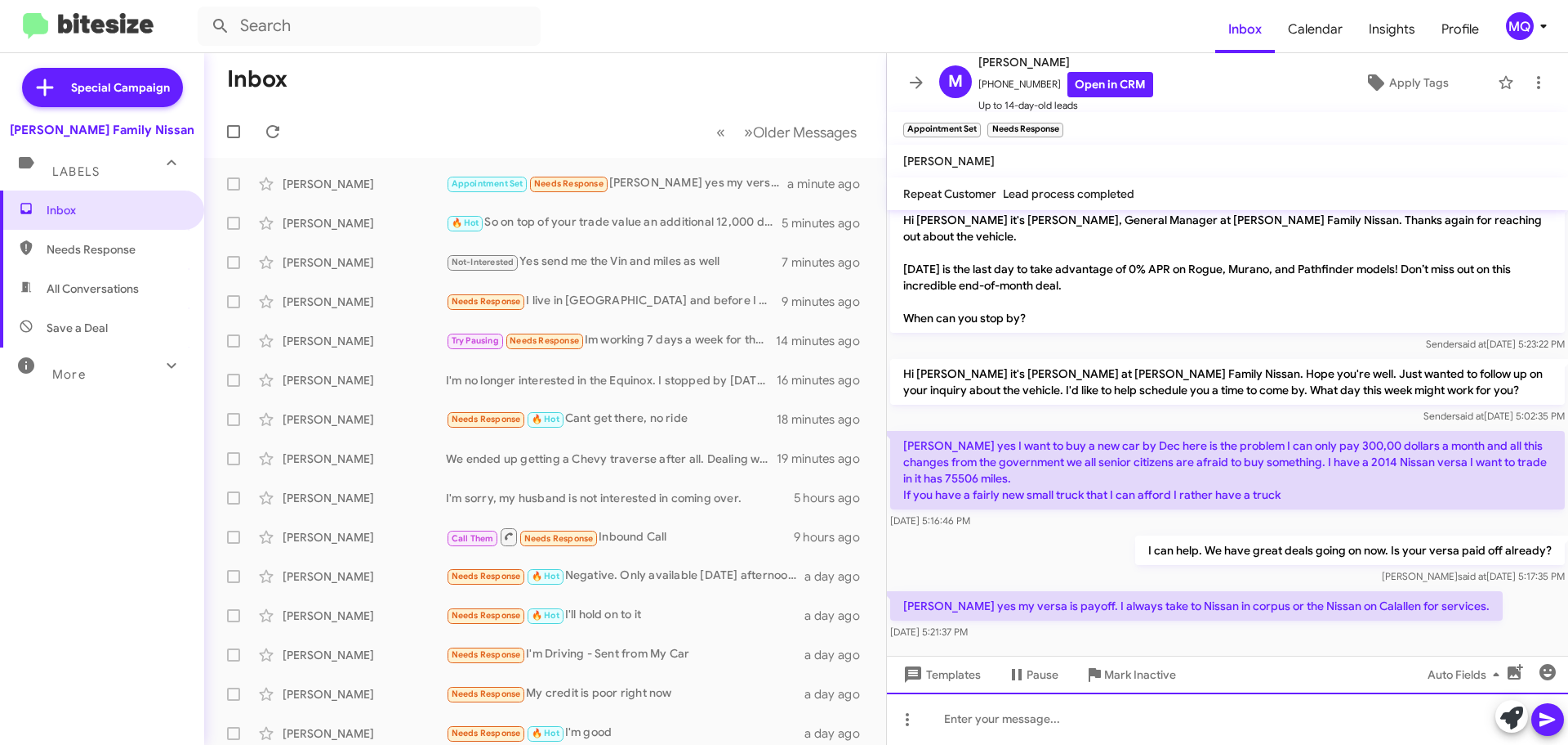
click at [1194, 724] on div at bounding box center [1227, 718] width 681 height 52
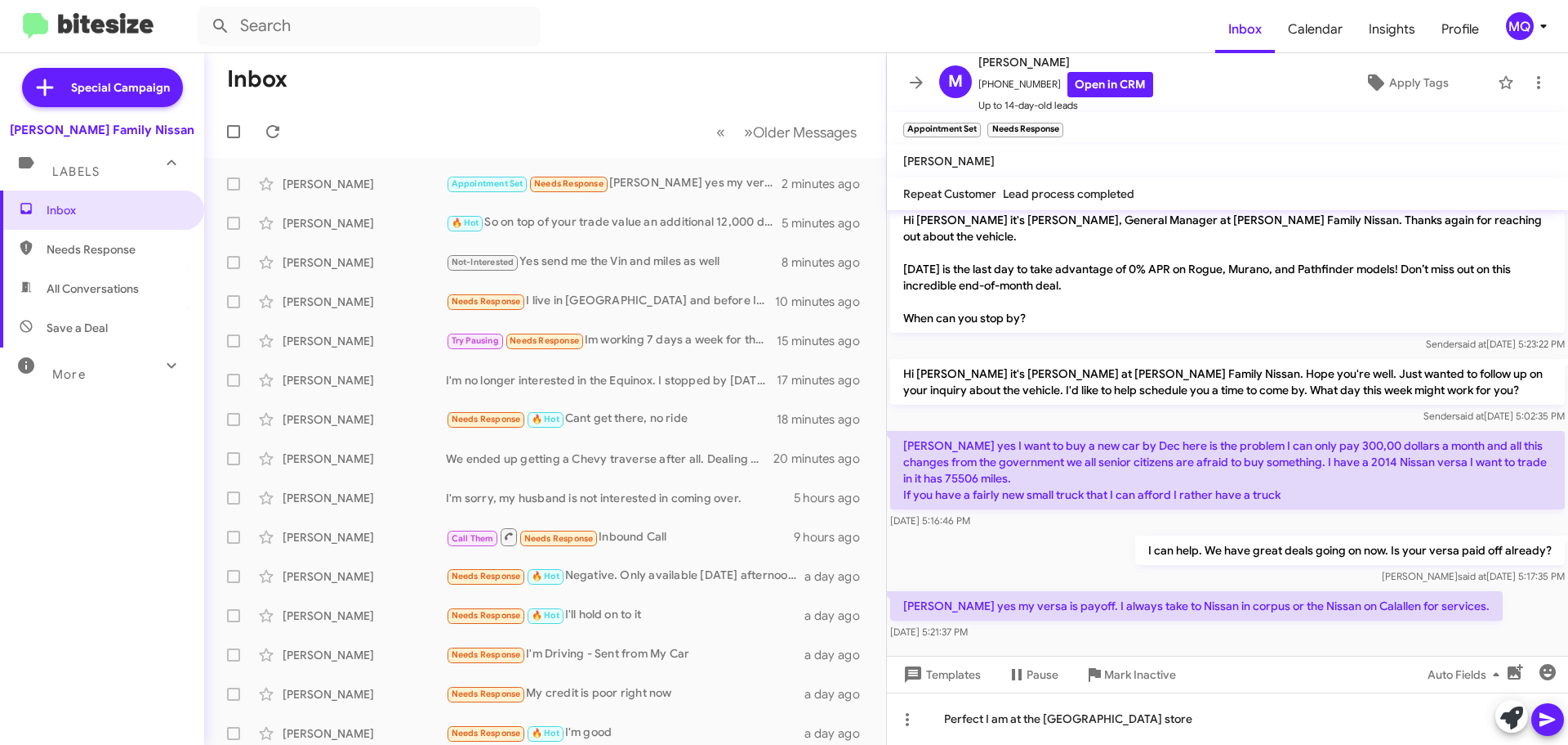
click at [1550, 722] on icon at bounding box center [1547, 719] width 15 height 14
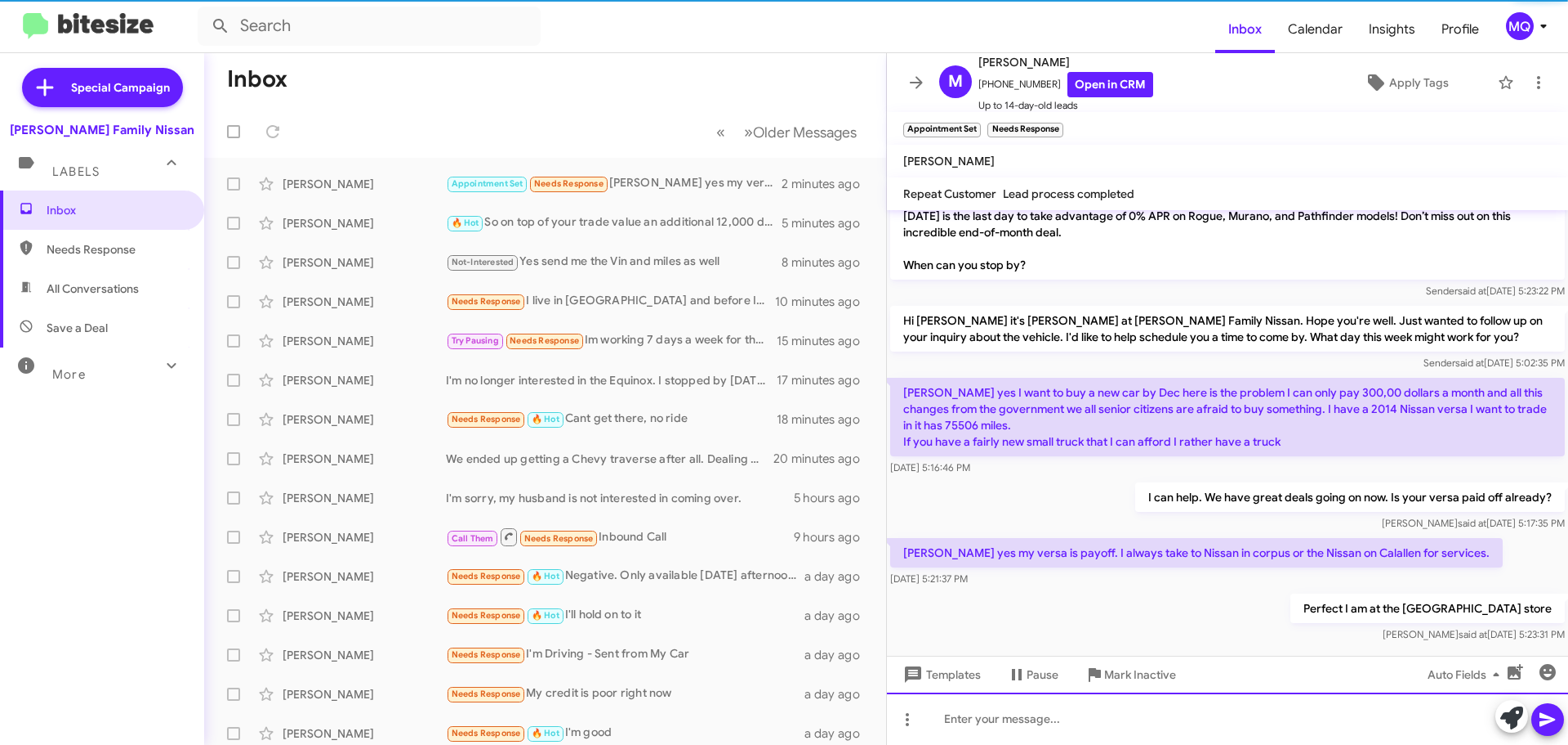
scroll to position [170, 0]
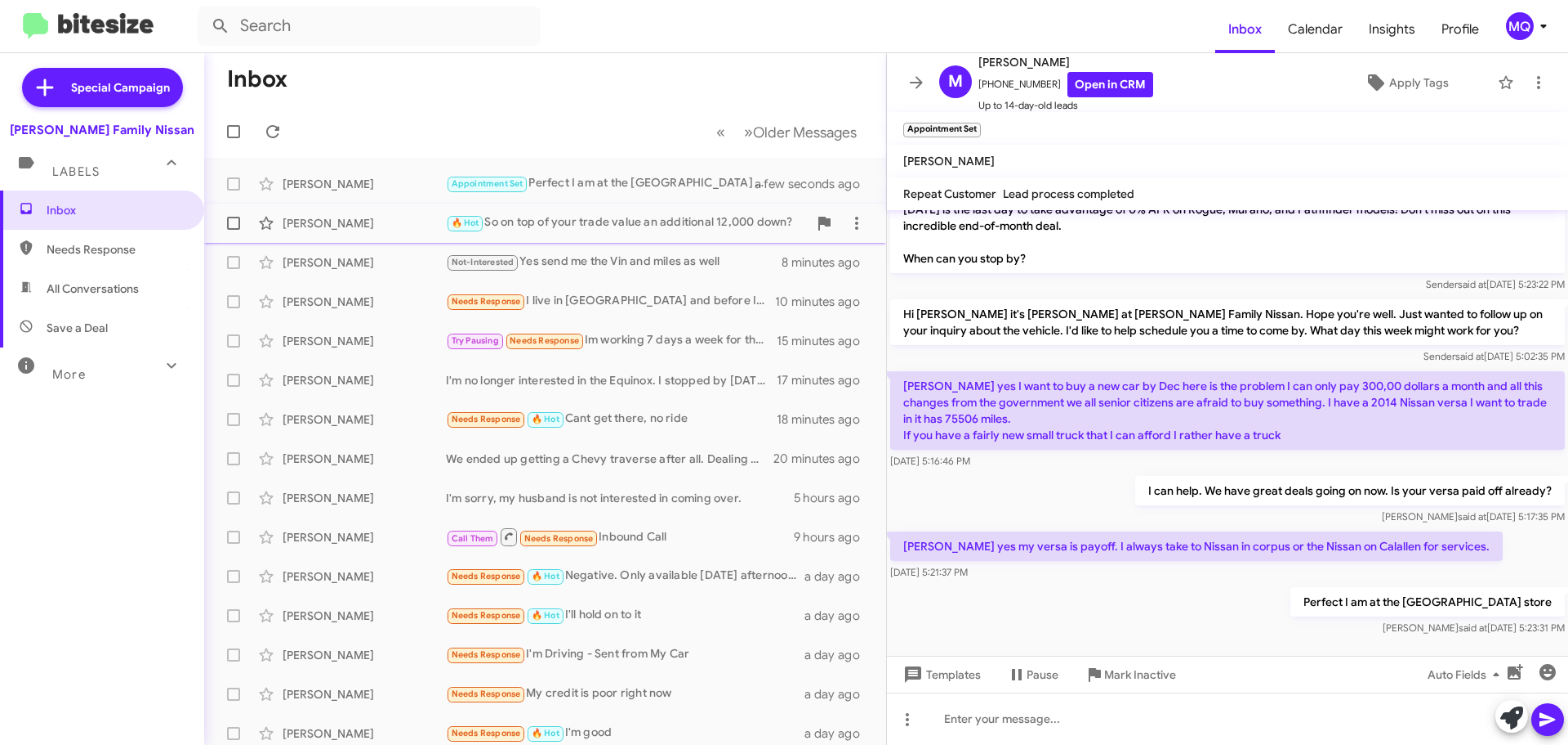
click at [574, 227] on div "🔥 Hot So on top of your trade value an additional 12,000 down?" at bounding box center [627, 223] width 362 height 19
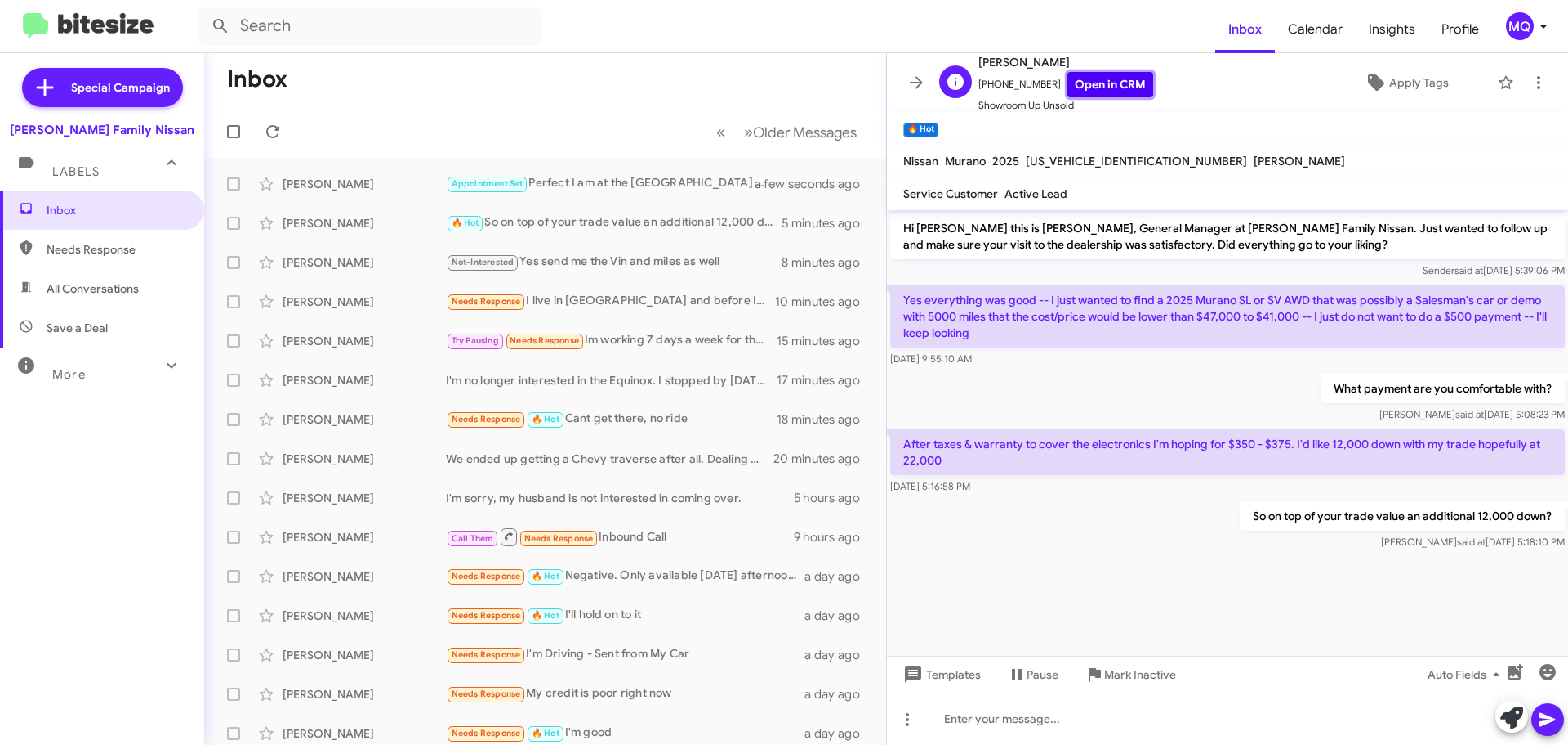
click at [1095, 84] on link "Open in CRM" at bounding box center [1111, 85] width 86 height 26
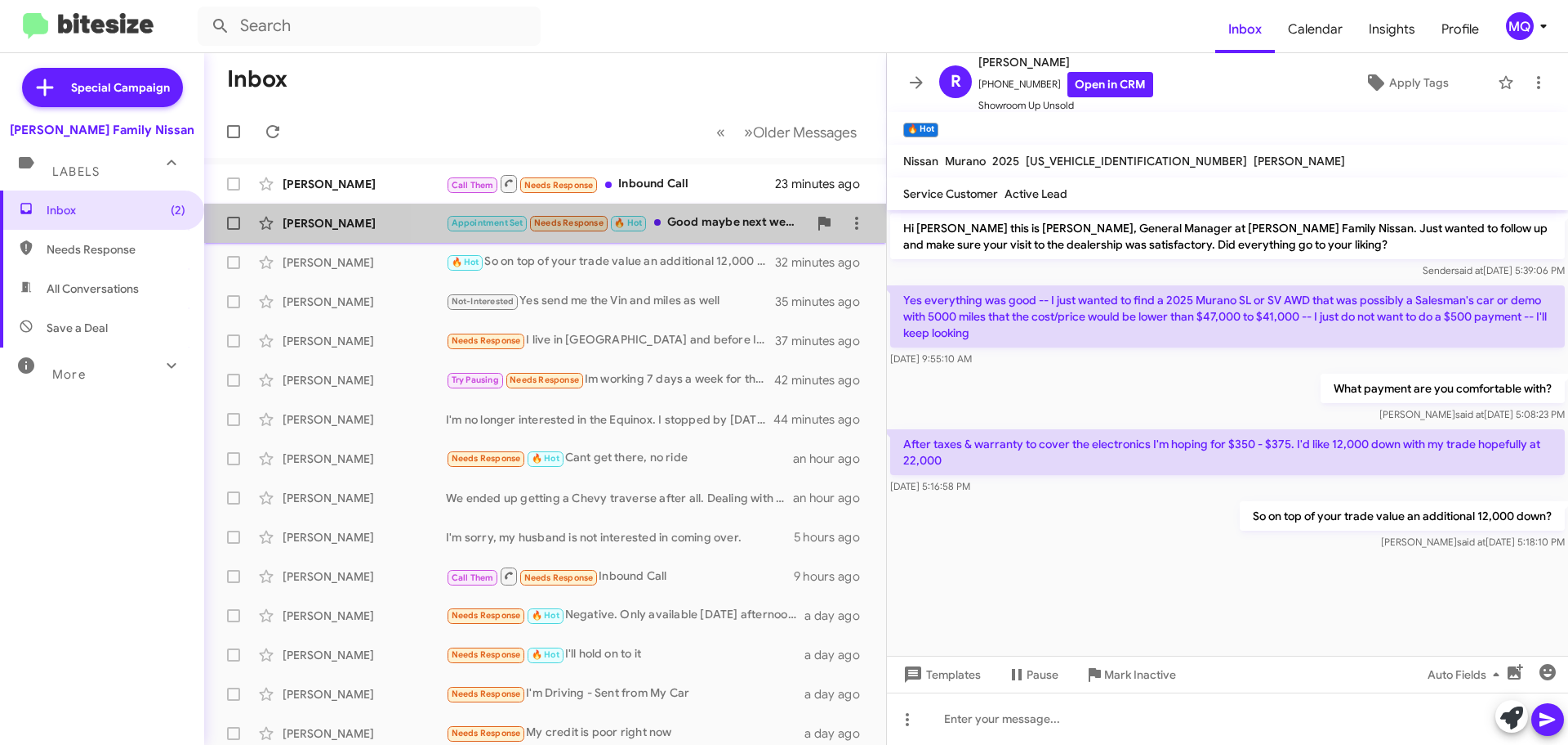
click at [688, 241] on span "[PERSON_NAME] Appointment Set Needs Response 🔥 Hot Good maybe next week I don't…" at bounding box center [545, 223] width 682 height 39
click at [700, 222] on div "Appointment Set Needs Response 🔥 Hot Good maybe next week I don't have no drs a…" at bounding box center [627, 223] width 362 height 19
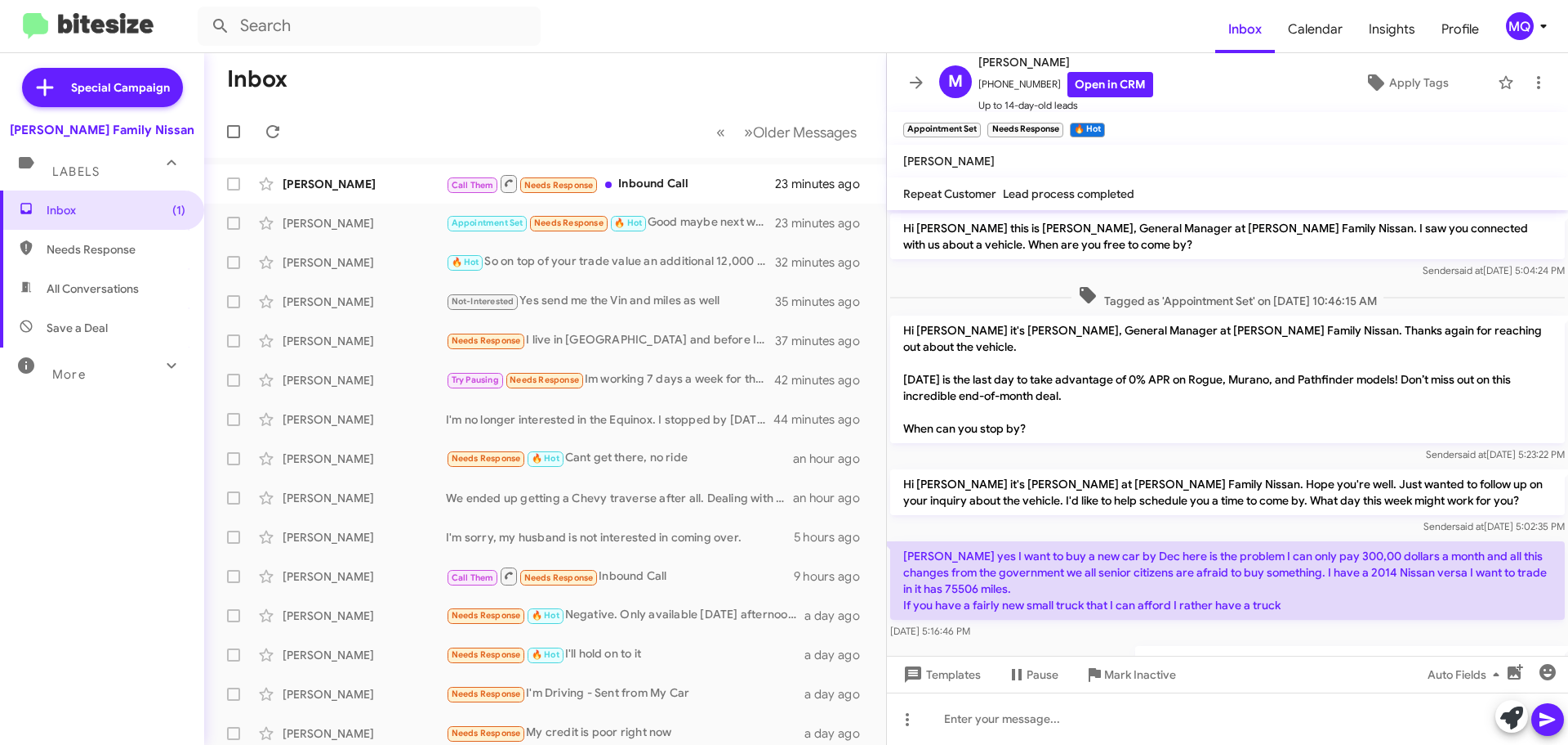
scroll to position [230, 0]
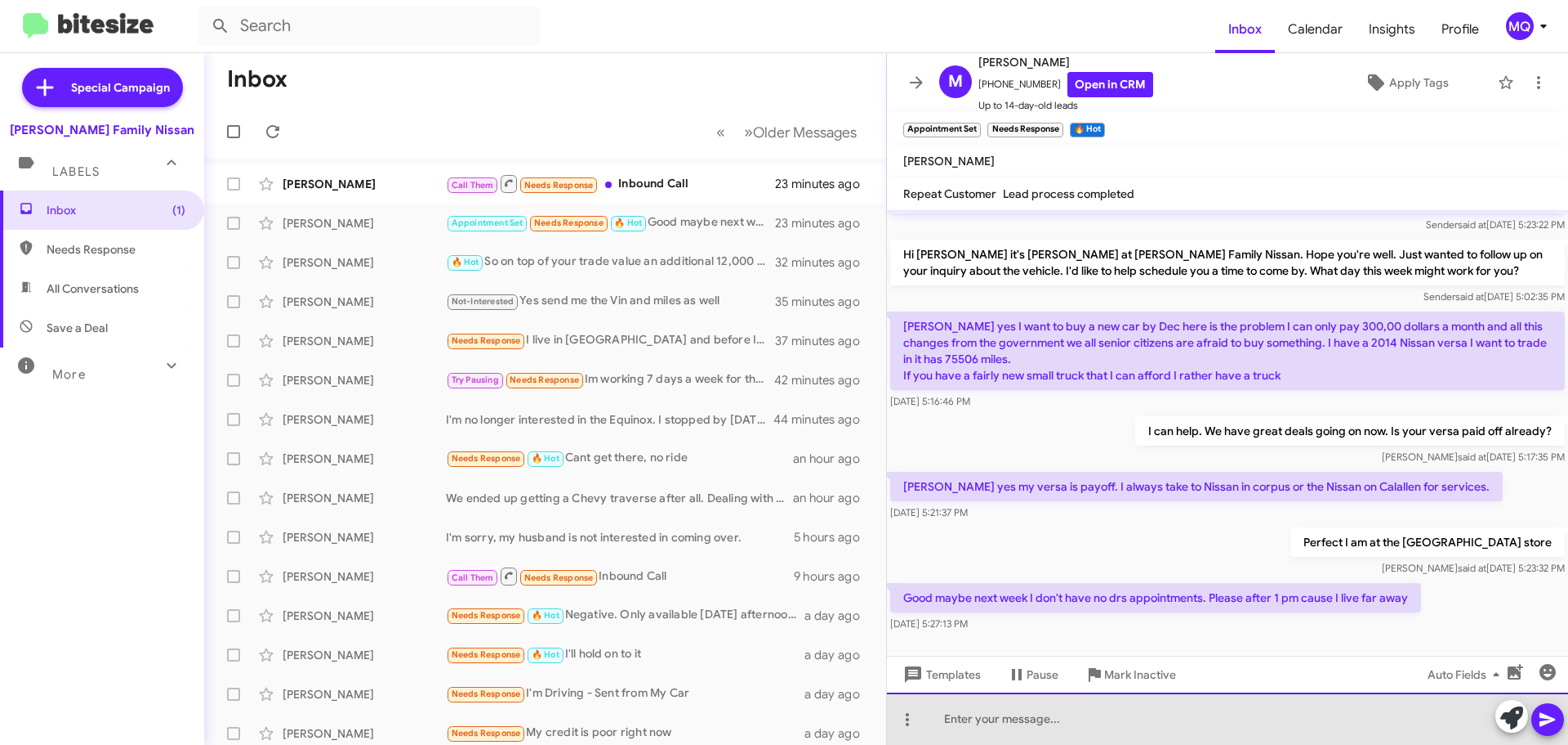
click at [1232, 712] on div at bounding box center [1227, 718] width 681 height 52
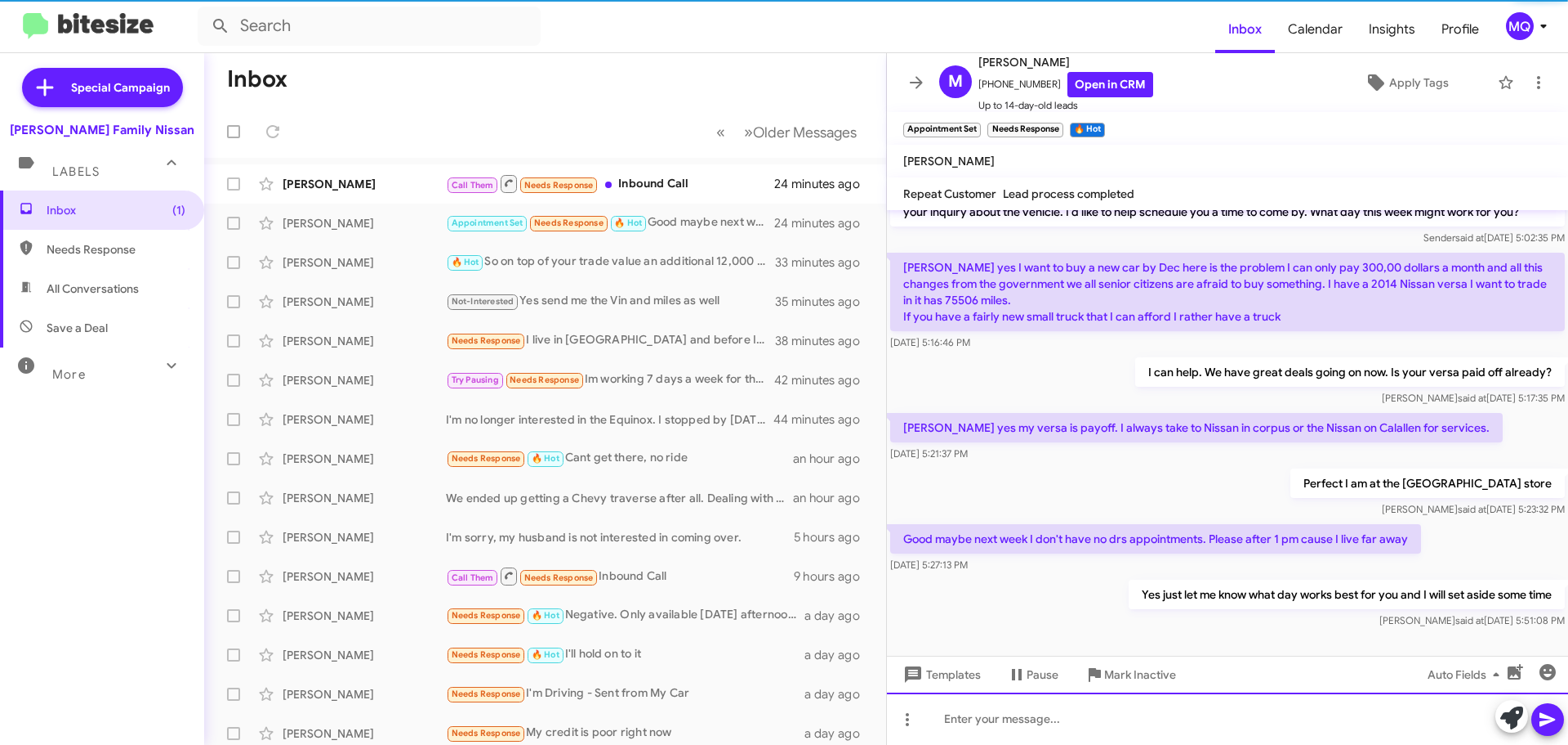
scroll to position [289, 0]
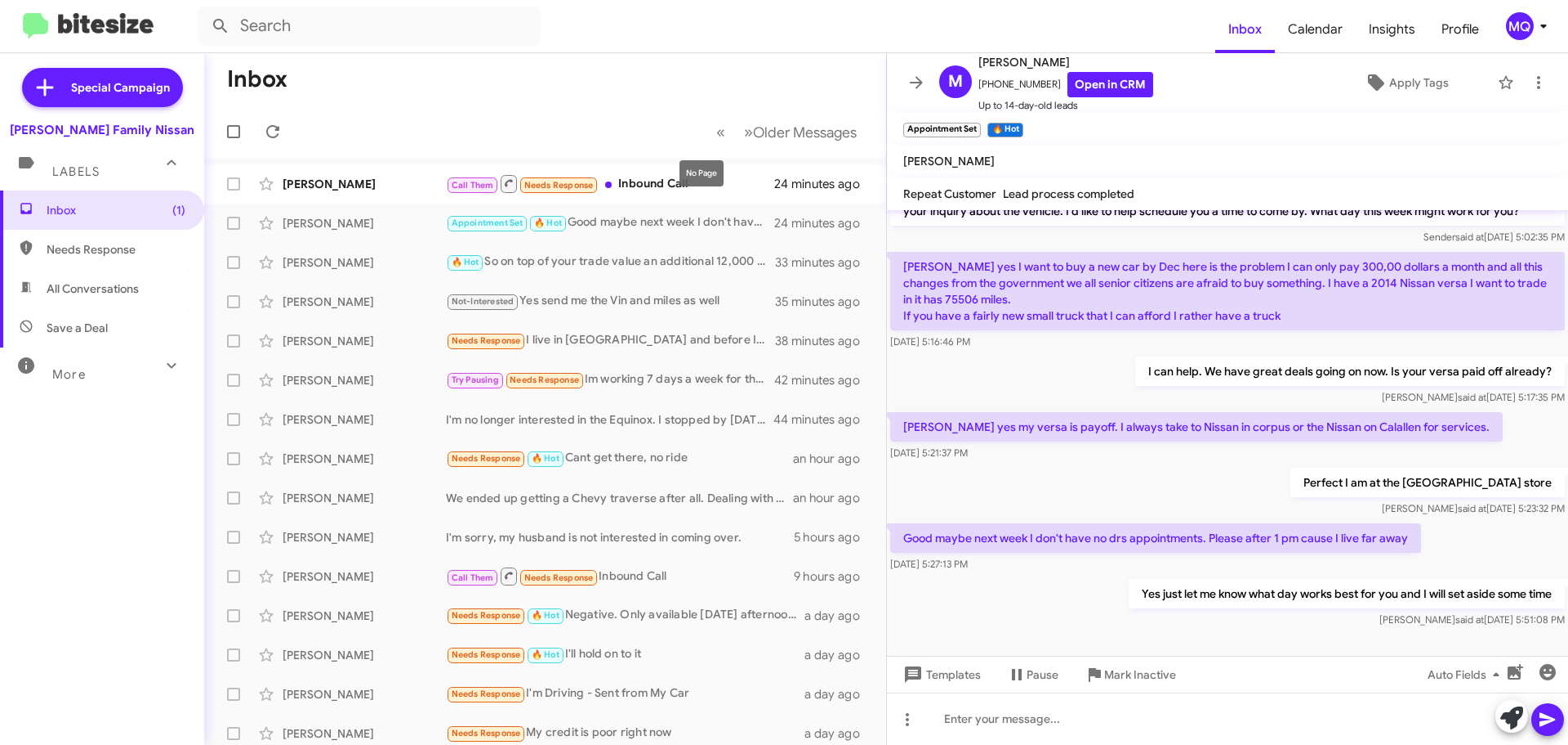
click at [703, 194] on mat-tooltip-component "No Page" at bounding box center [702, 173] width 67 height 49
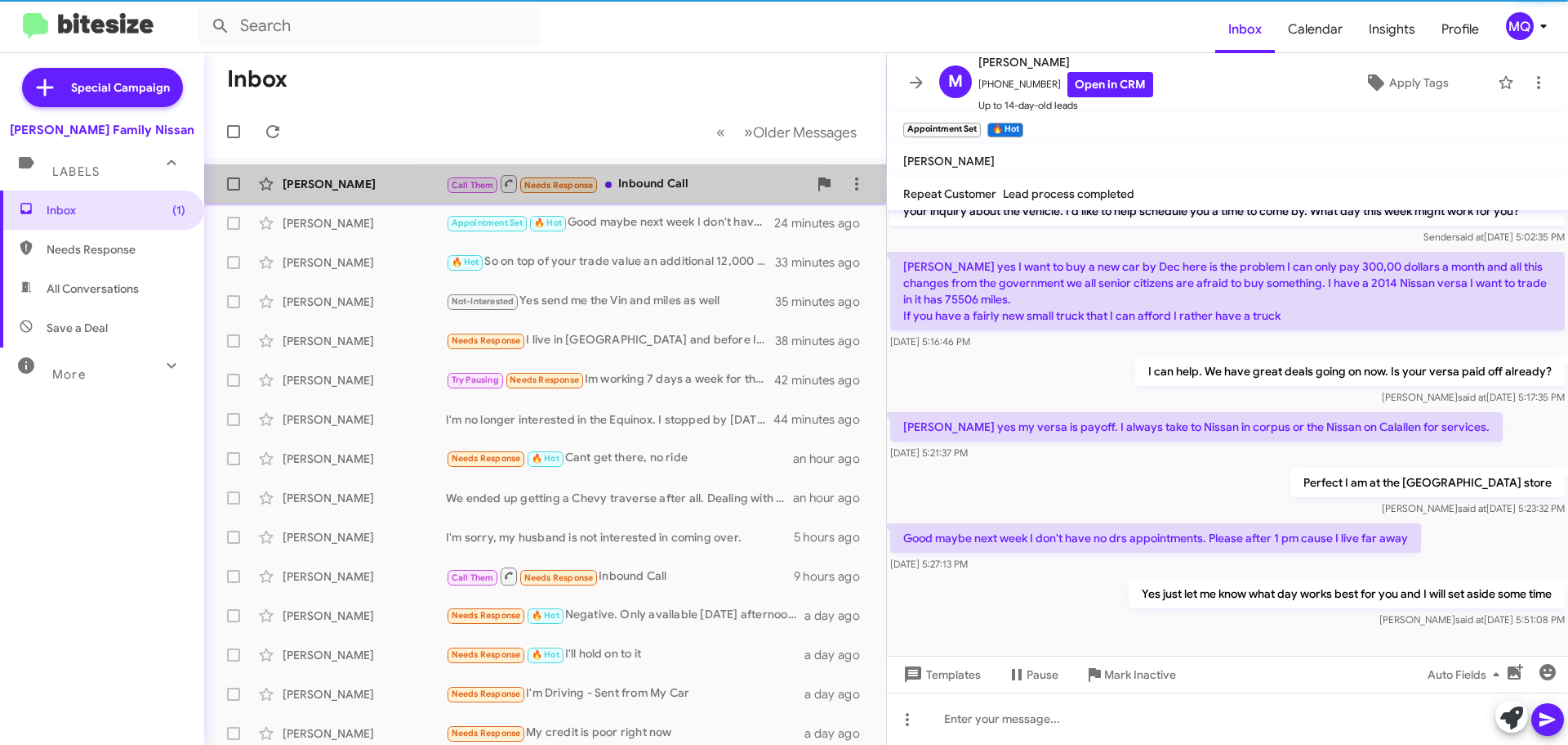
click at [638, 179] on div "Call Them Needs Response Inbound Call" at bounding box center [627, 184] width 362 height 21
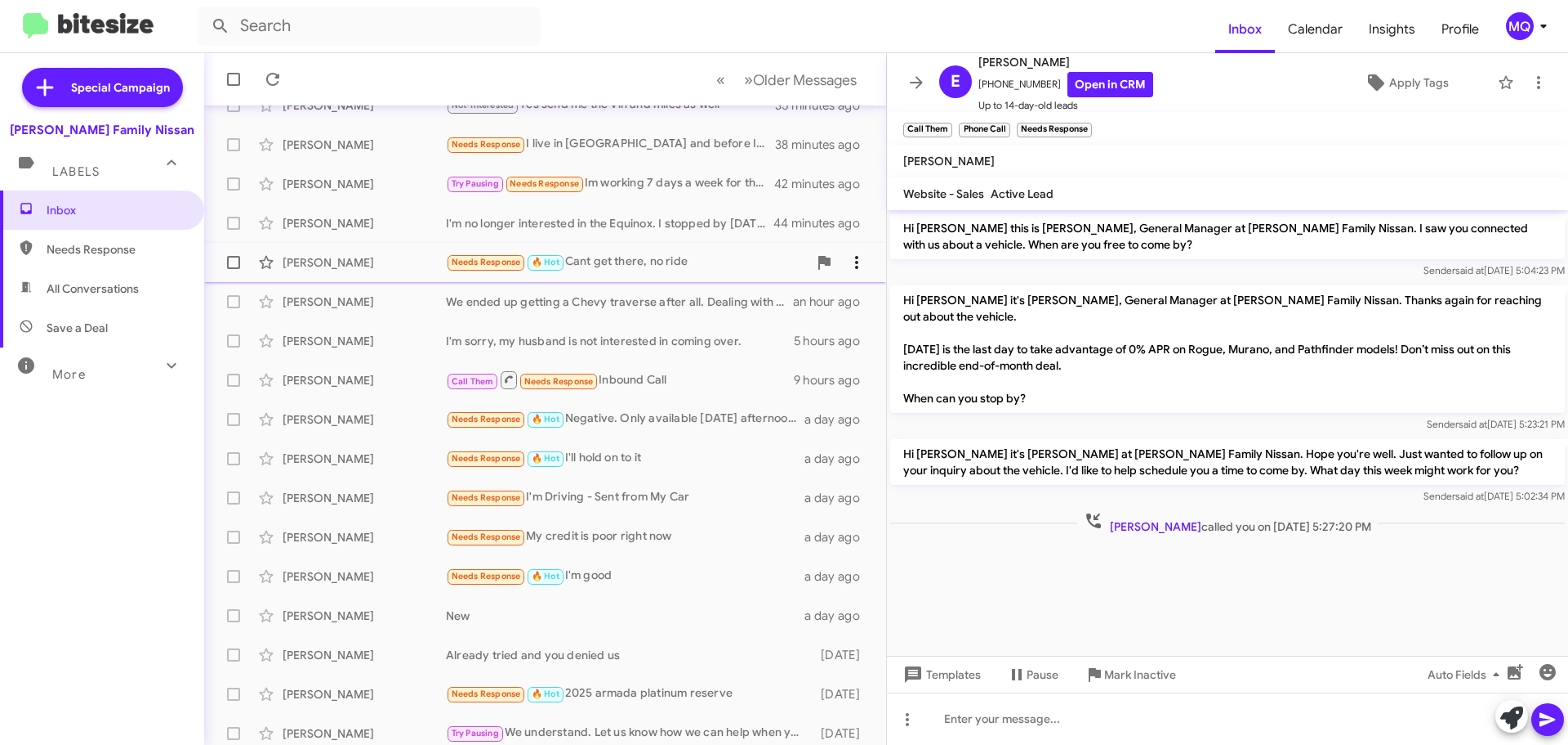
scroll to position [204, 0]
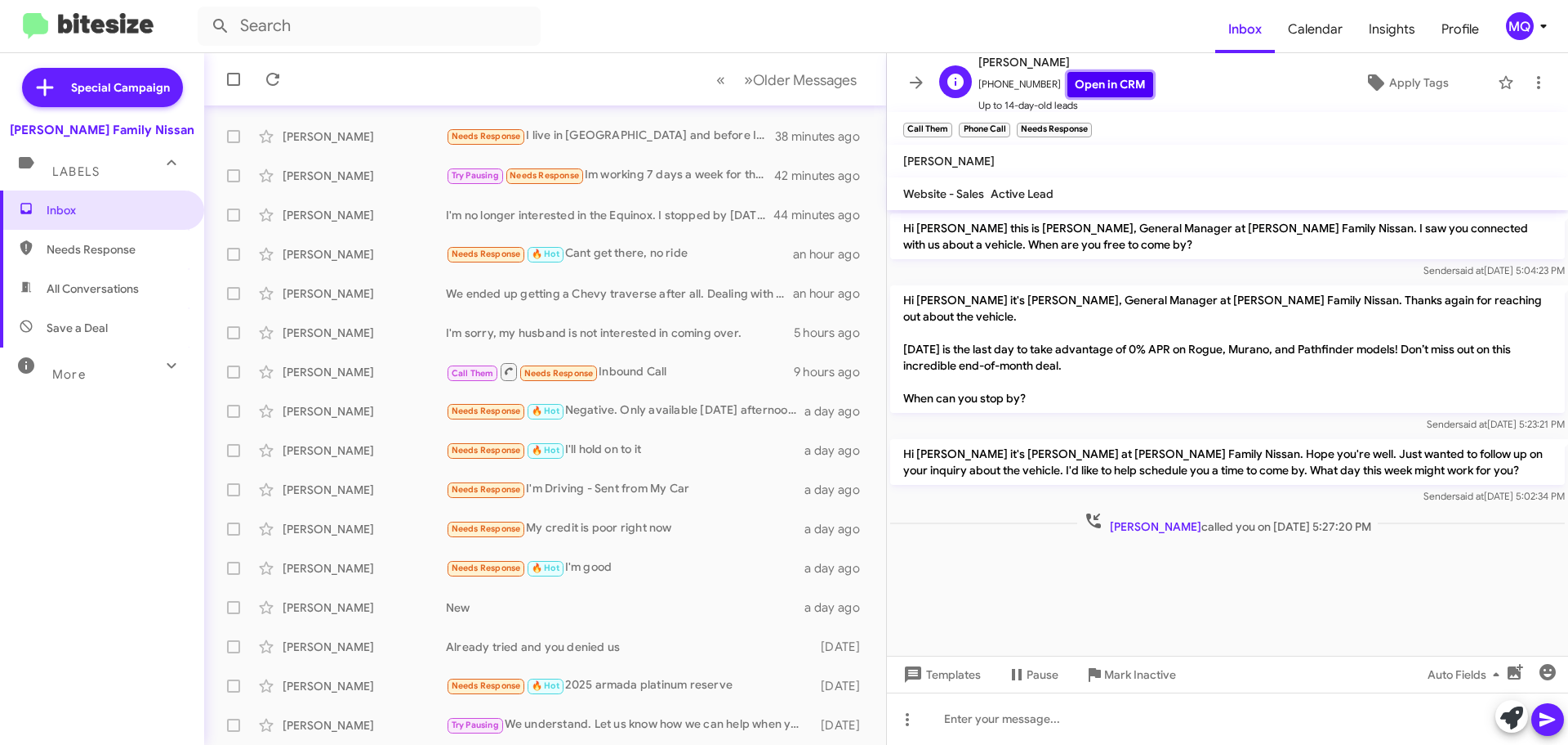
click at [1097, 82] on link "Open in CRM" at bounding box center [1111, 85] width 86 height 26
click at [1091, 122] on span "×" at bounding box center [1089, 121] width 13 height 20
click at [1007, 121] on span "×" at bounding box center [1008, 121] width 13 height 20
click at [949, 118] on span "×" at bounding box center [950, 121] width 13 height 20
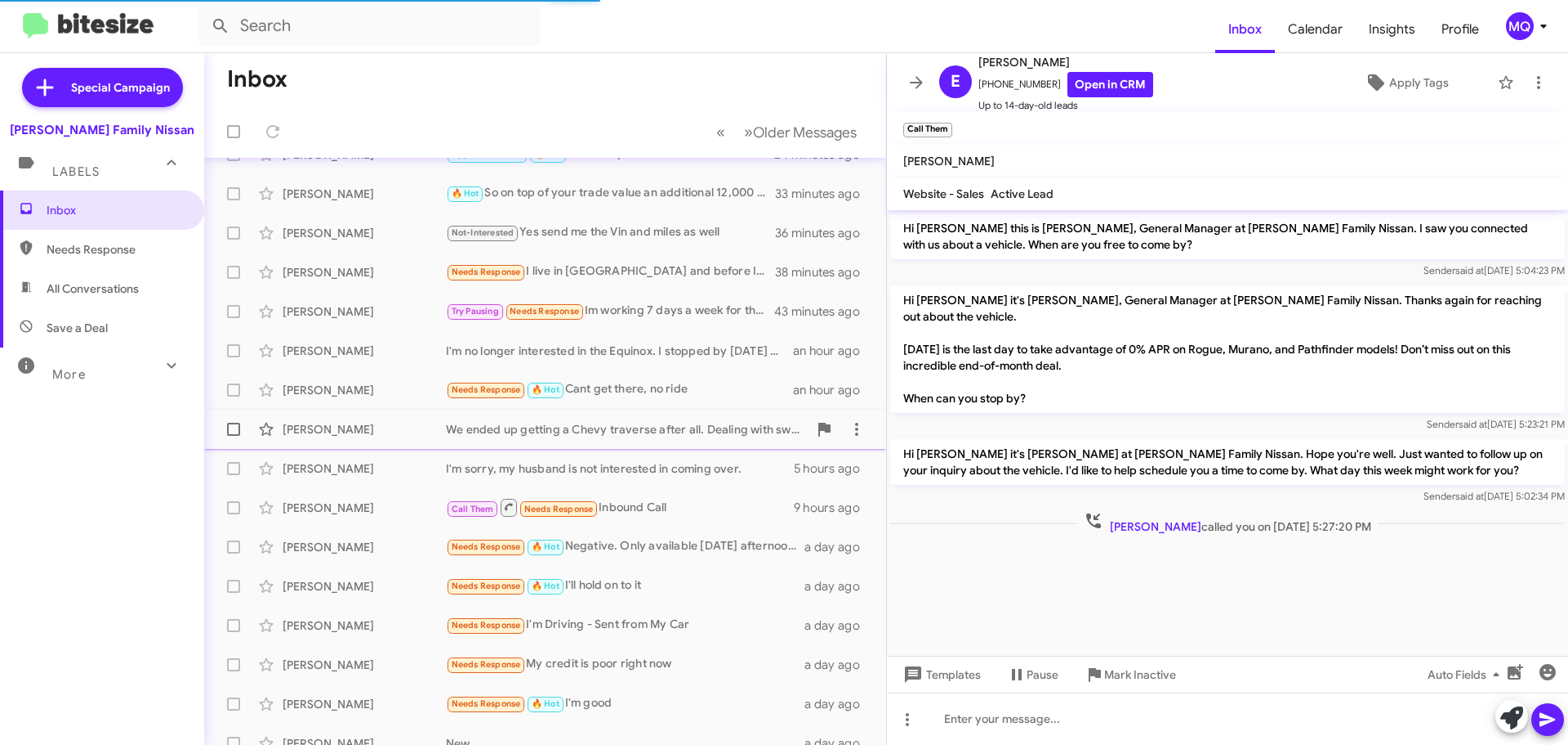
scroll to position [0, 0]
